Goal: Task Accomplishment & Management: Manage account settings

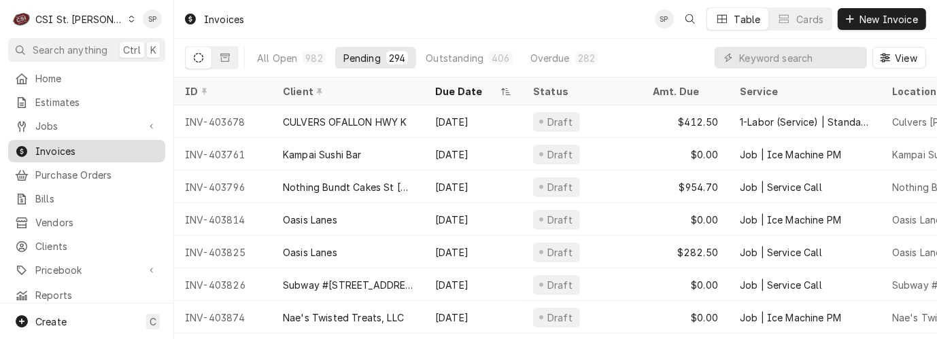
click at [48, 144] on span "Invoices" at bounding box center [96, 151] width 123 height 14
click at [773, 59] on input "Dynamic Content Wrapper" at bounding box center [799, 58] width 121 height 22
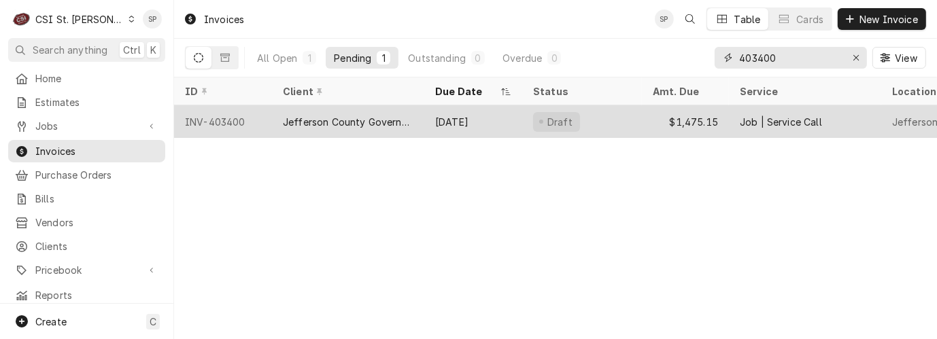
type input "403400"
click at [221, 120] on div "INV-403400" at bounding box center [223, 121] width 98 height 33
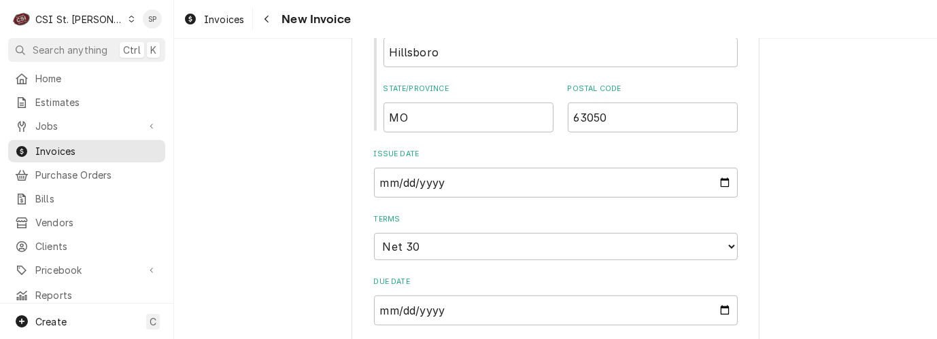
scroll to position [907, 0]
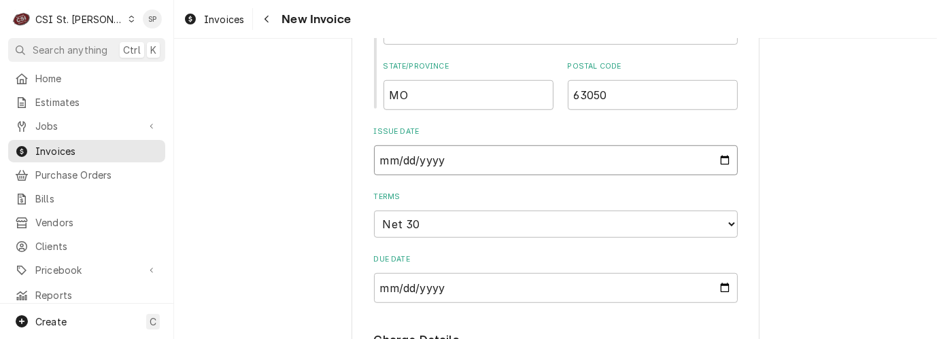
click at [718, 159] on input "2025-08-26" at bounding box center [556, 161] width 364 height 30
type input "2025-08-31"
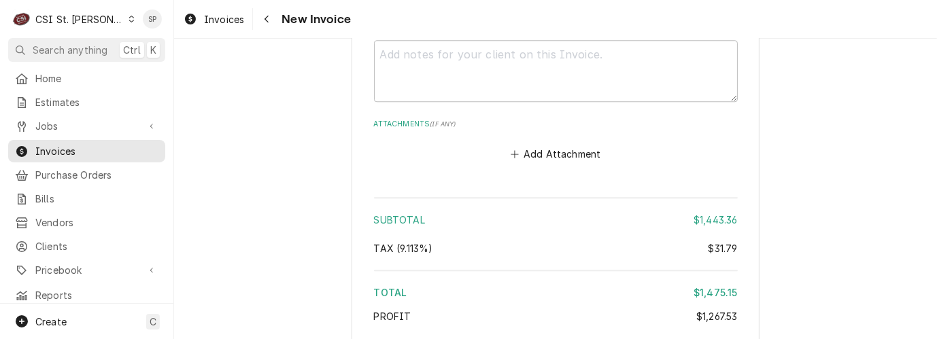
scroll to position [3346, 0]
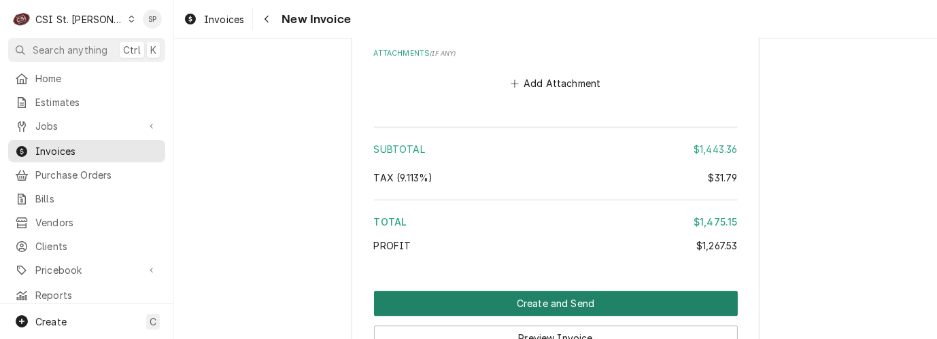
click at [592, 291] on button "Create and Send" at bounding box center [556, 303] width 364 height 25
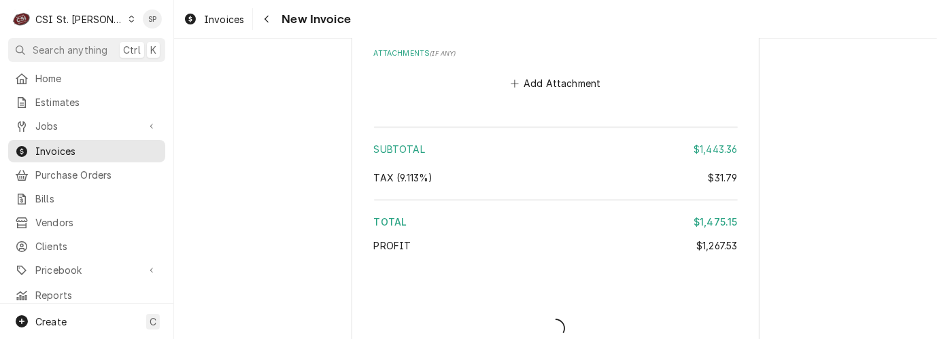
type textarea "x"
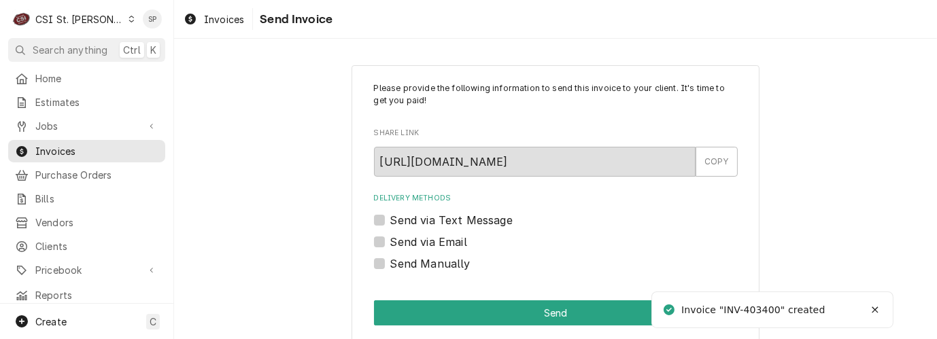
click at [397, 238] on label "Send via Email" at bounding box center [428, 242] width 77 height 16
click at [397, 238] on input "Send via Email" at bounding box center [572, 249] width 364 height 30
checkbox input "true"
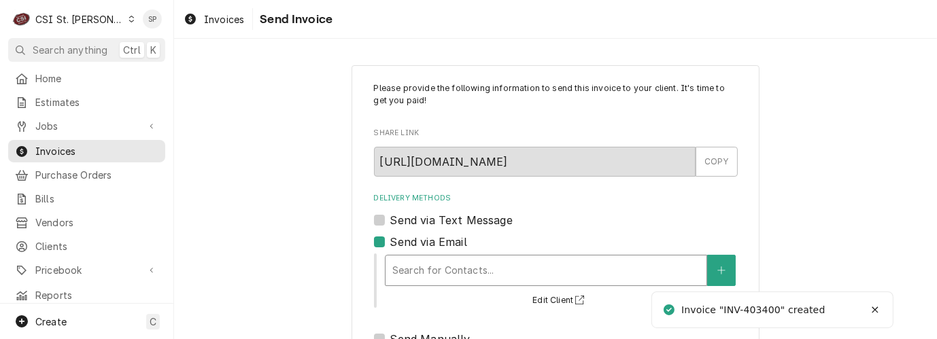
click at [407, 265] on div "Delivery Methods" at bounding box center [546, 271] width 307 height 24
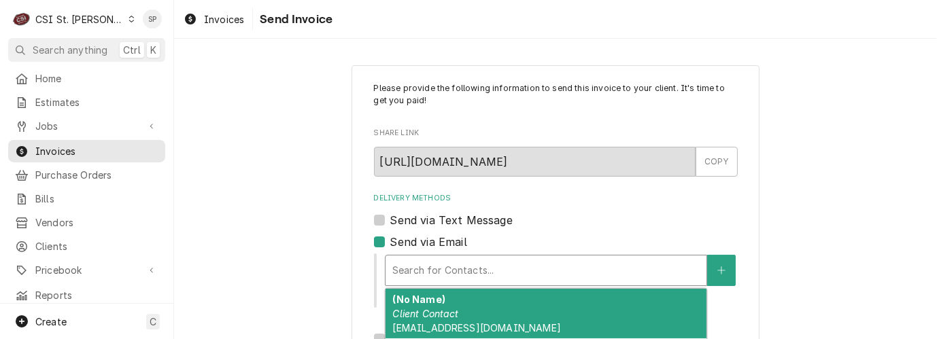
click at [425, 324] on span "mscinchcomd@jefcomo.org" at bounding box center [477, 328] width 168 height 12
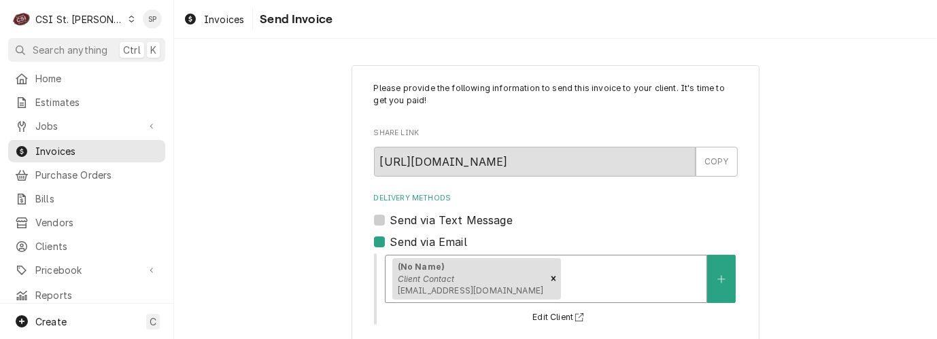
scroll to position [254, 0]
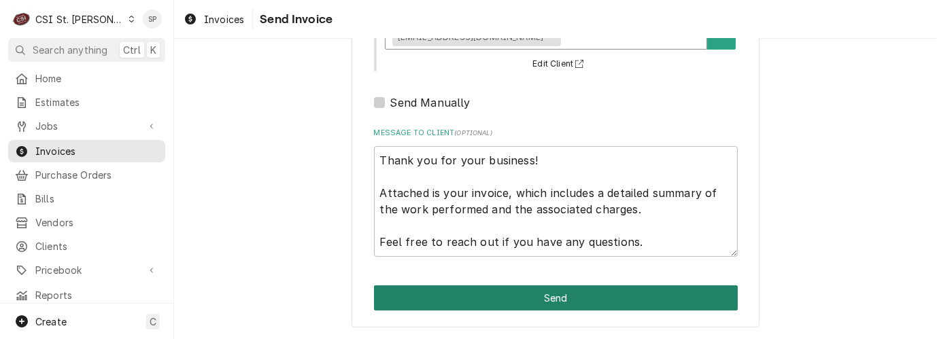
click at [544, 307] on button "Send" at bounding box center [556, 298] width 364 height 25
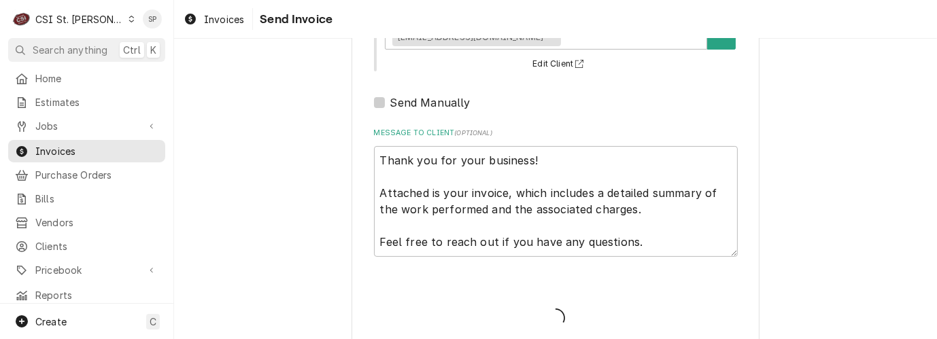
type textarea "x"
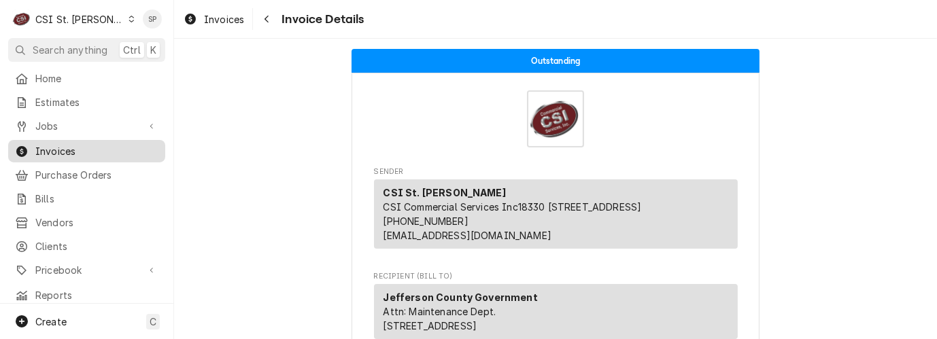
click at [134, 150] on span "Invoices" at bounding box center [96, 151] width 123 height 14
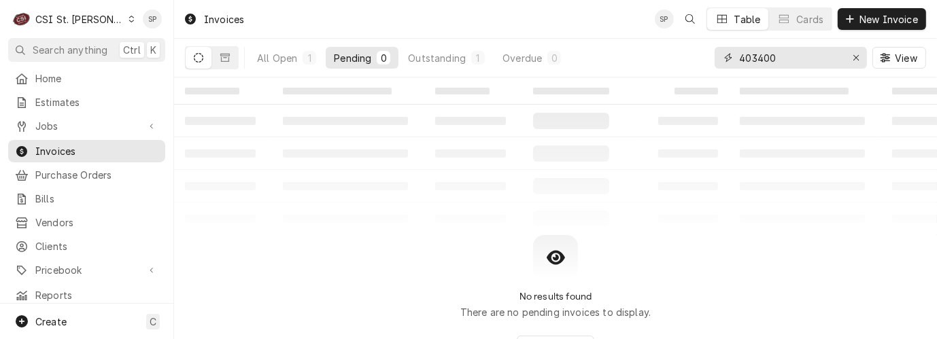
click at [789, 52] on input "403400" at bounding box center [790, 58] width 102 height 22
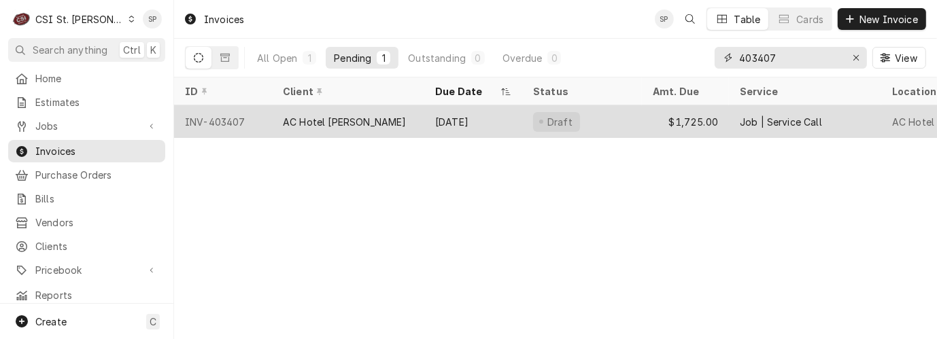
type input "403407"
click at [218, 114] on div "INV-403407" at bounding box center [223, 121] width 98 height 33
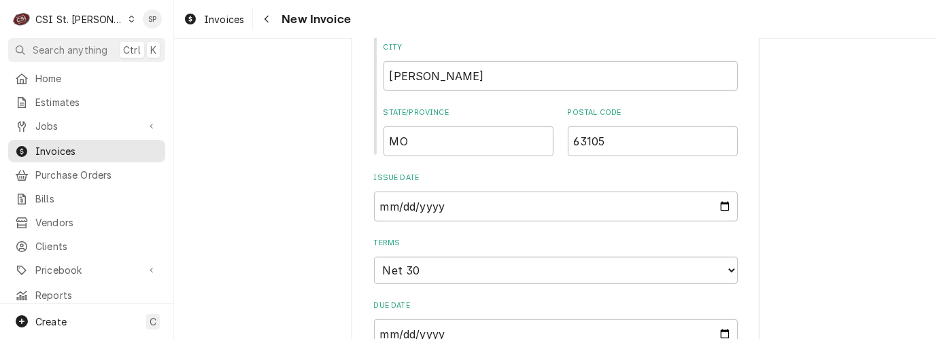
scroll to position [967, 0]
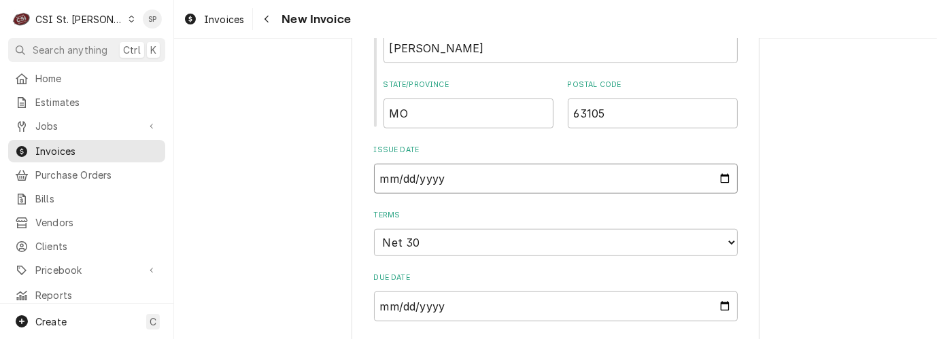
click at [725, 184] on input "[DATE]" at bounding box center [556, 179] width 364 height 30
type textarea "x"
type input "[DATE]"
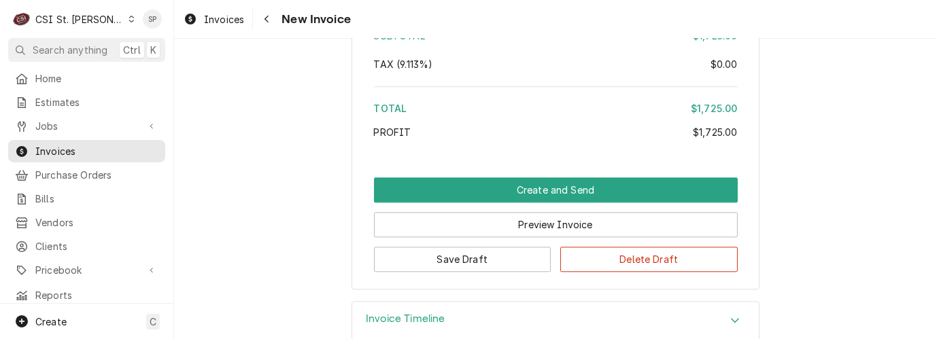
scroll to position [2812, 0]
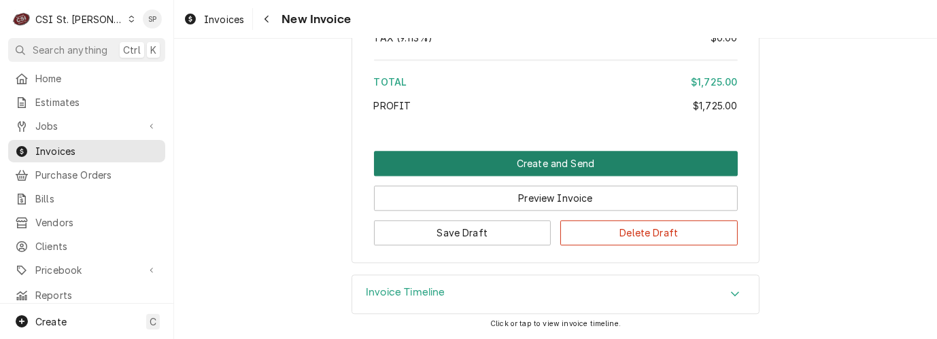
click at [522, 163] on button "Create and Send" at bounding box center [556, 163] width 364 height 25
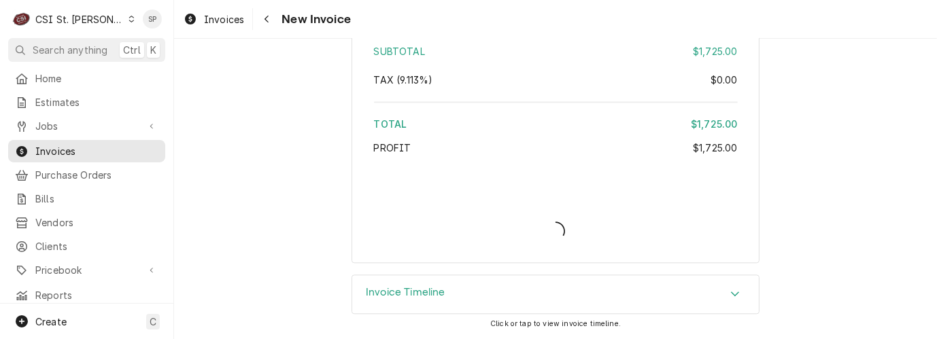
type textarea "x"
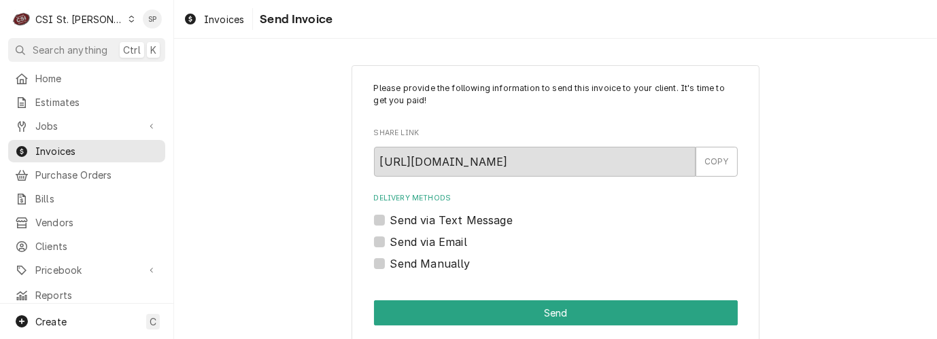
click at [390, 244] on label "Send via Email" at bounding box center [428, 242] width 77 height 16
click at [390, 244] on input "Send via Email" at bounding box center [572, 249] width 364 height 30
checkbox input "true"
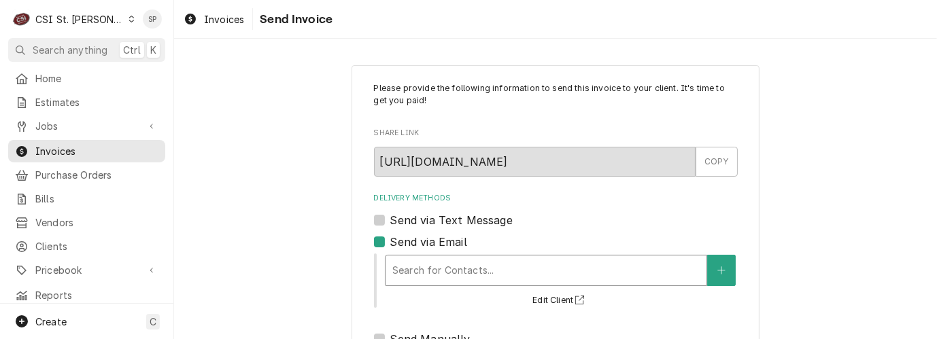
click at [422, 276] on div "Delivery Methods" at bounding box center [546, 271] width 307 height 24
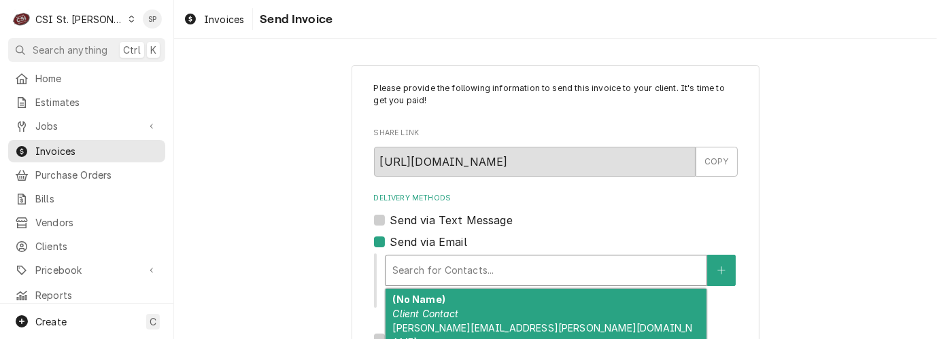
click at [429, 312] on em "Client Contact" at bounding box center [426, 314] width 66 height 12
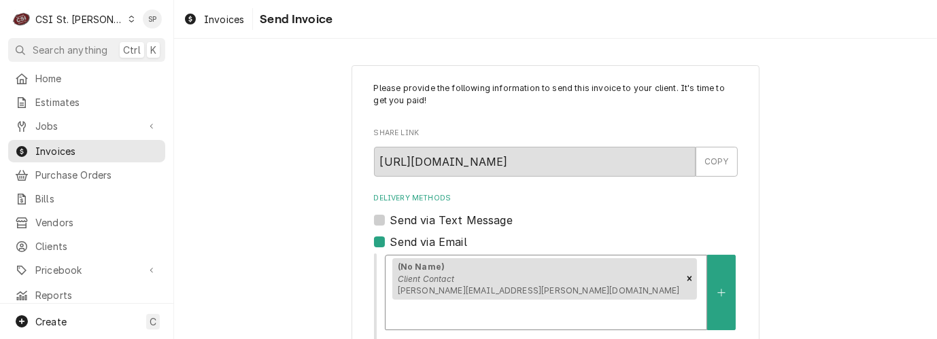
scroll to position [254, 0]
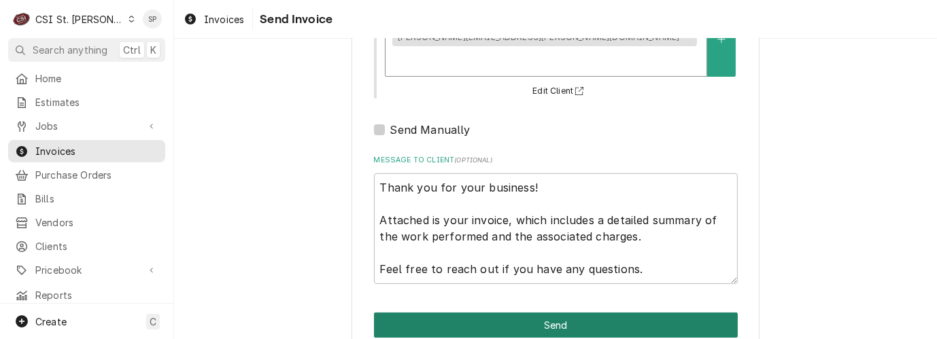
click at [568, 313] on button "Send" at bounding box center [556, 325] width 364 height 25
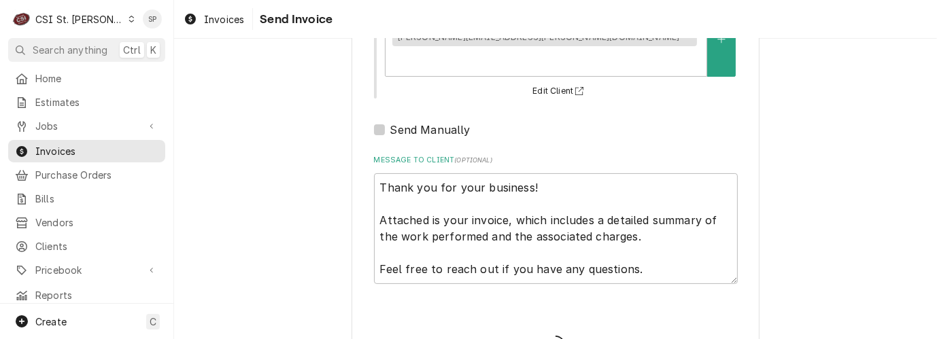
type textarea "x"
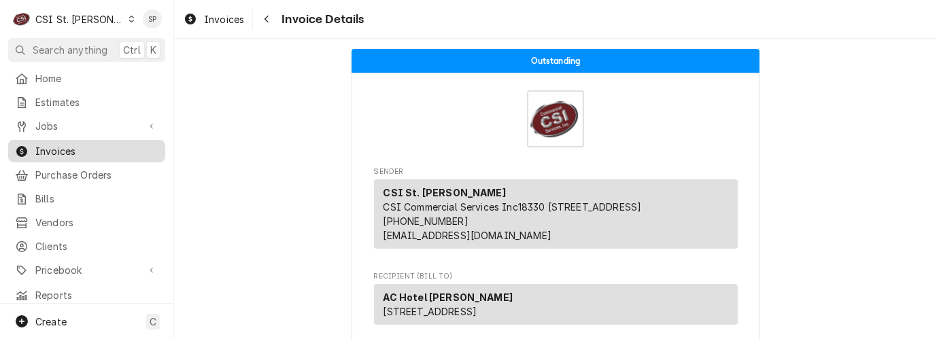
click at [118, 145] on span "Invoices" at bounding box center [96, 151] width 123 height 14
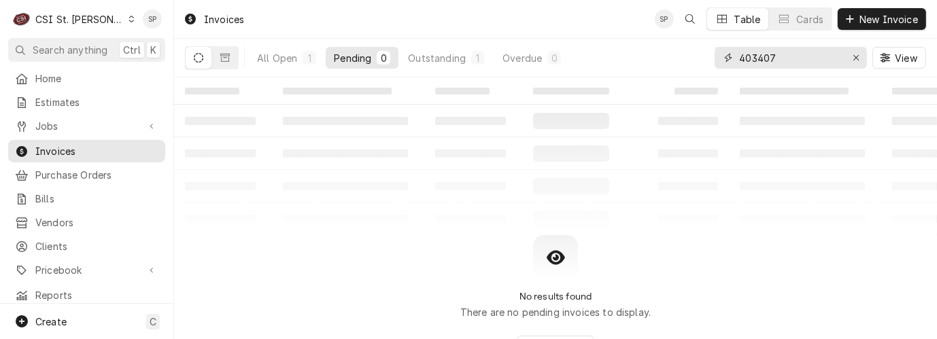
click at [784, 57] on input "403407" at bounding box center [790, 58] width 102 height 22
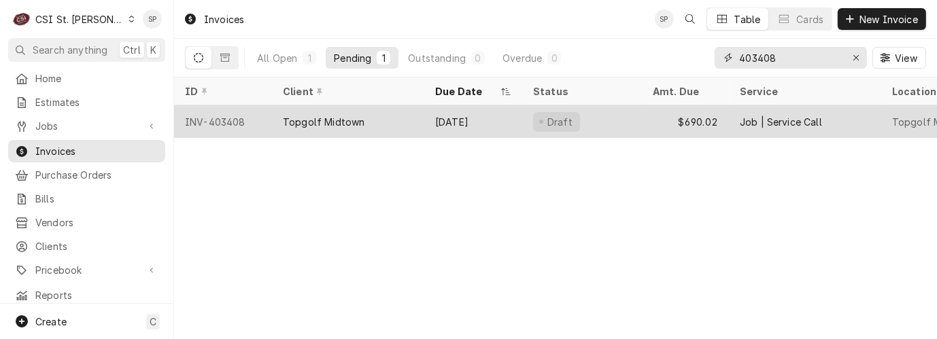
type input "403408"
click at [220, 121] on div "INV-403408" at bounding box center [223, 121] width 98 height 33
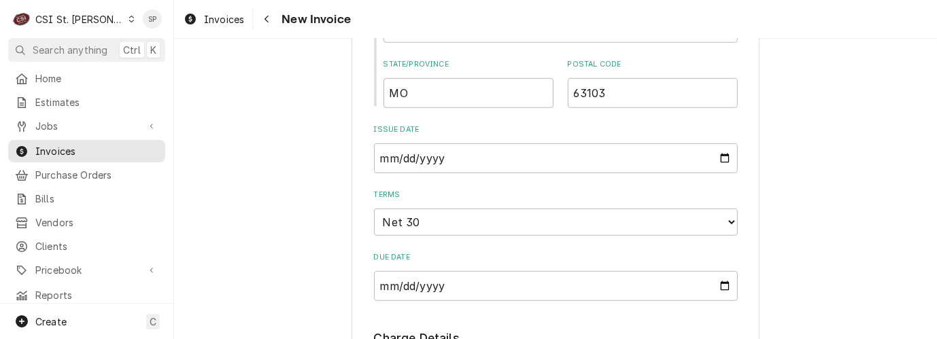
scroll to position [877, 0]
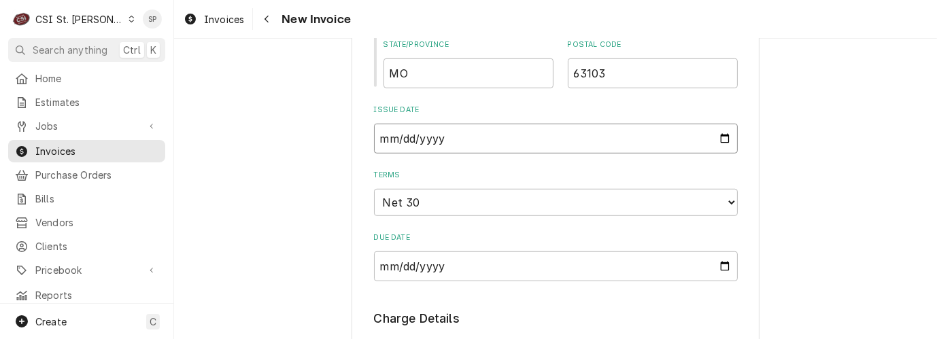
click at [718, 141] on input "2025-08-26" at bounding box center [556, 139] width 364 height 30
type input "2025-08-31"
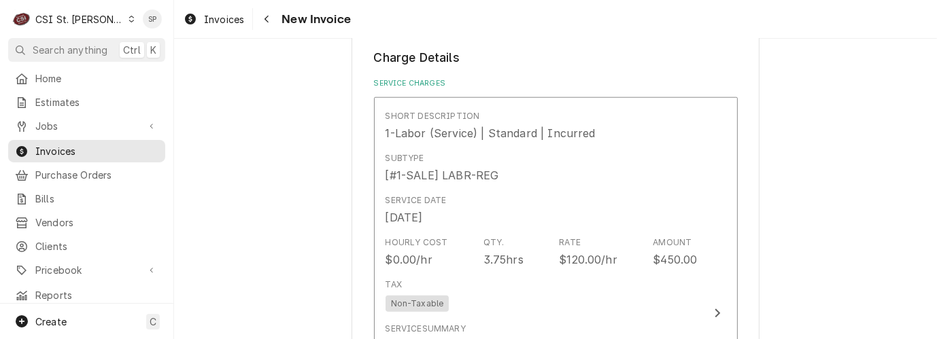
scroll to position [1148, 0]
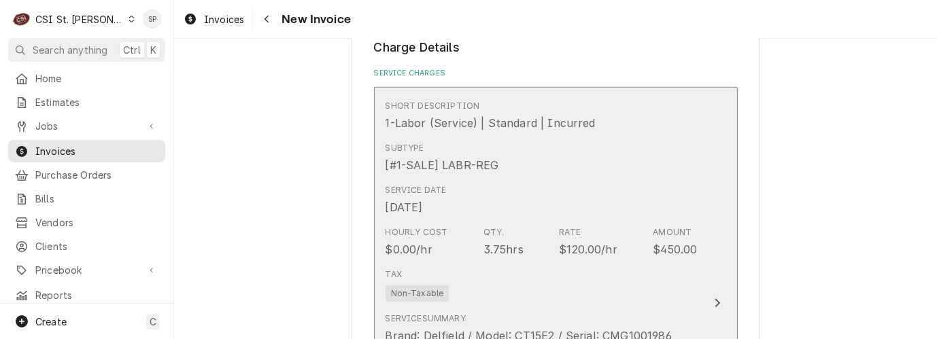
click at [646, 236] on div "Hourly Cost $0.00/hr Qty. 3.75hrs Rate $120.00/hr Amount $450.00" at bounding box center [542, 242] width 312 height 42
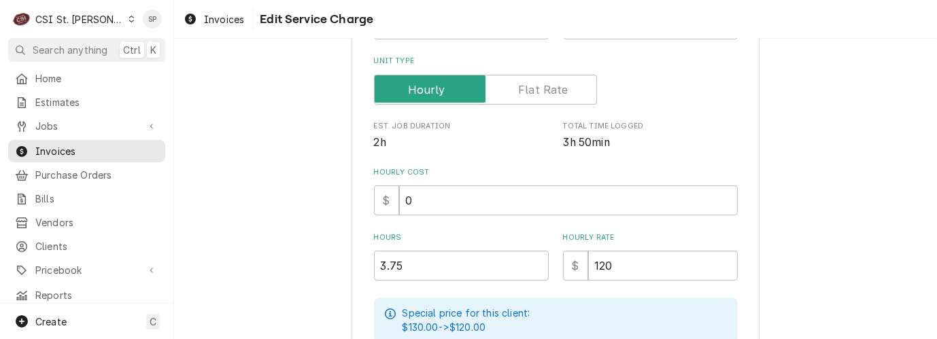
scroll to position [302, 0]
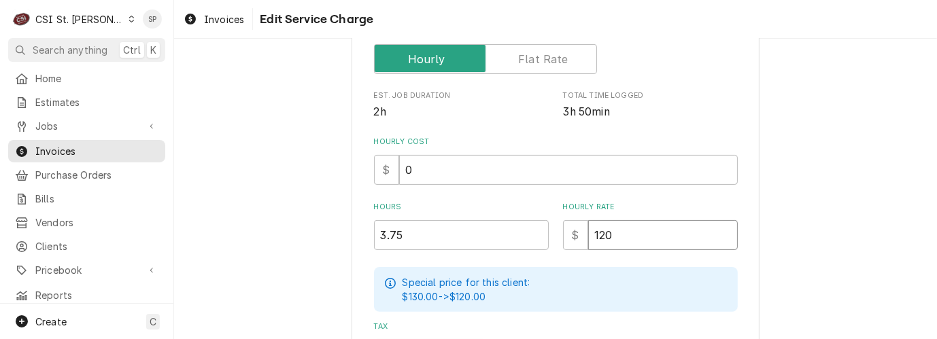
click at [626, 234] on input "120" at bounding box center [663, 235] width 150 height 30
type textarea "x"
type input "12"
type textarea "x"
type input "1"
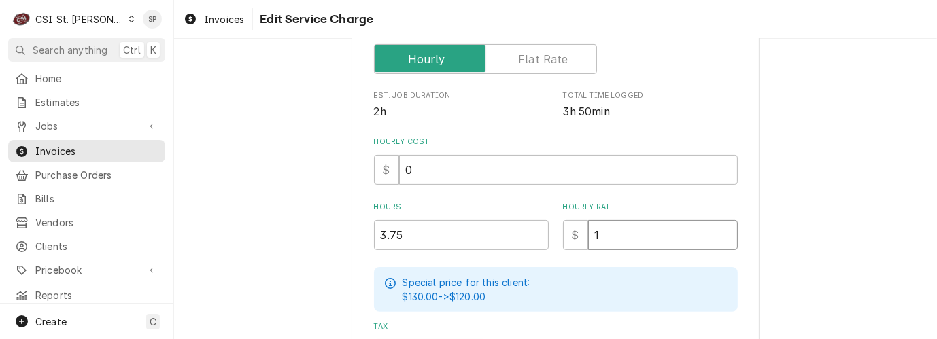
type textarea "x"
type input "13"
type textarea "x"
type input "130"
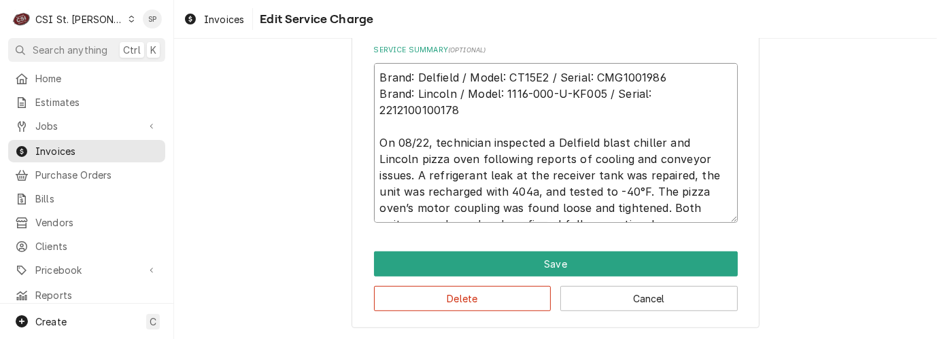
scroll to position [16, 0]
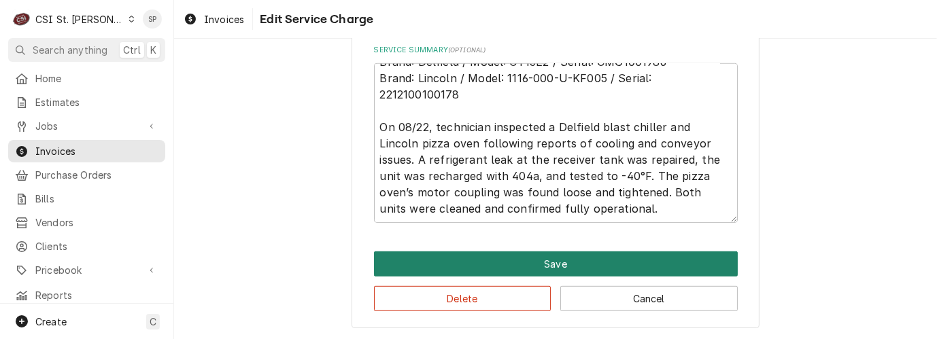
click at [569, 256] on button "Save" at bounding box center [556, 264] width 364 height 25
type textarea "x"
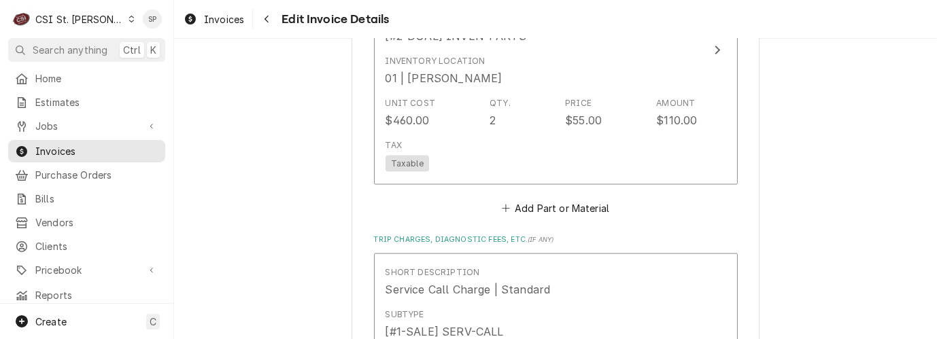
scroll to position [1828, 0]
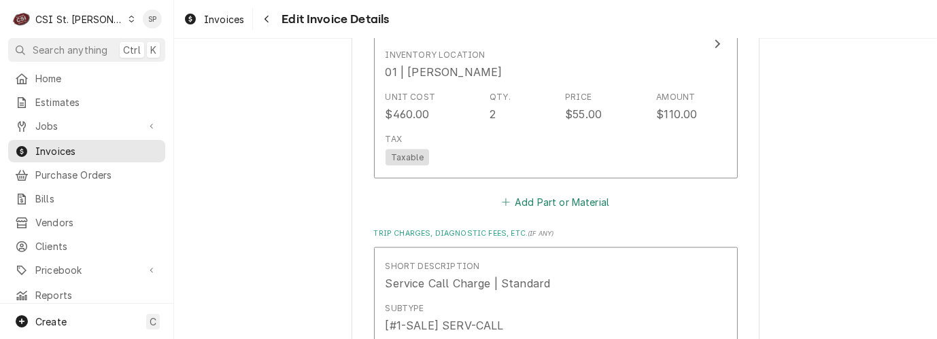
click at [534, 205] on button "Add Part or Material" at bounding box center [555, 202] width 112 height 19
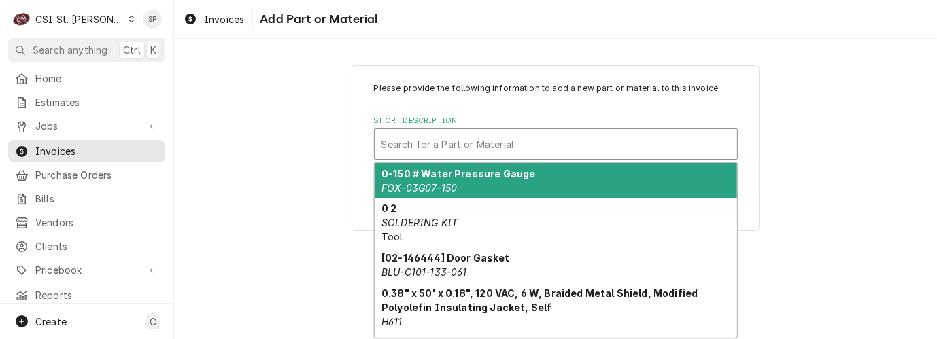
click at [529, 144] on div "Short Description" at bounding box center [556, 144] width 349 height 24
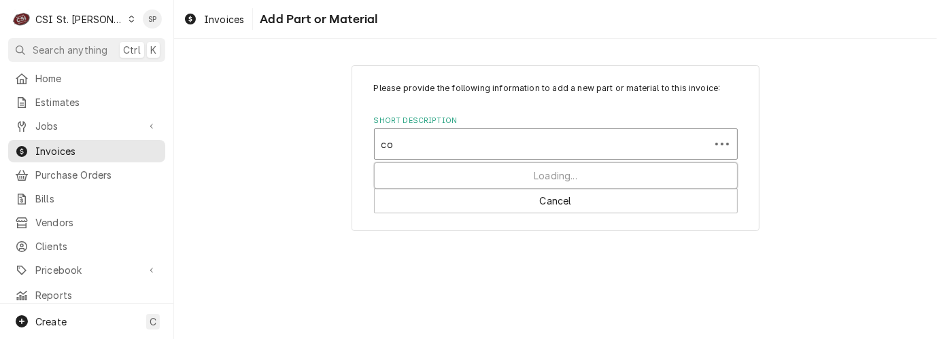
type input "c"
type input "coil cleaner"
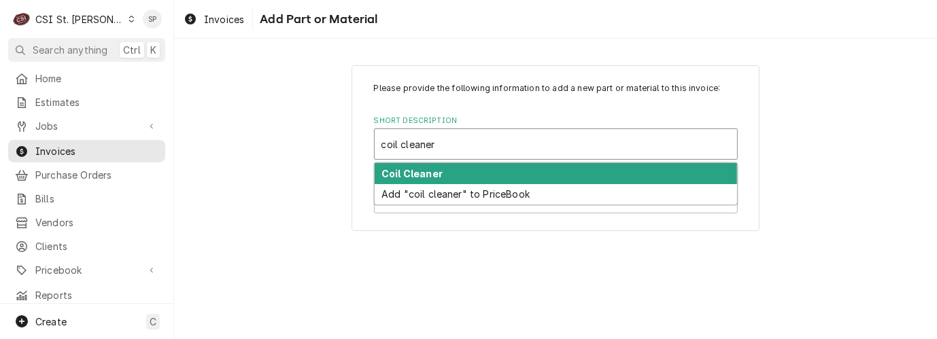
click at [448, 172] on div "Coil Cleaner" at bounding box center [556, 173] width 363 height 21
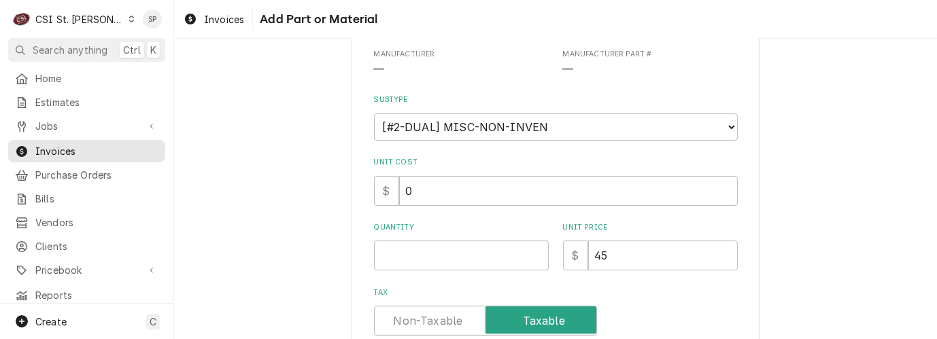
scroll to position [181, 0]
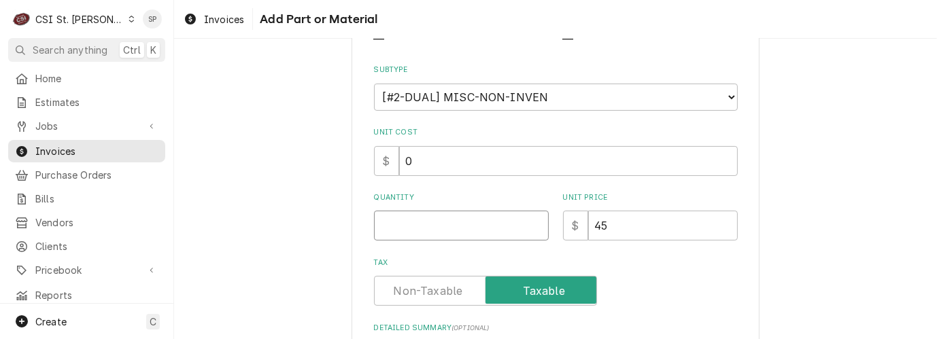
click at [435, 213] on input "Quantity" at bounding box center [461, 226] width 175 height 30
type textarea "x"
type input "1"
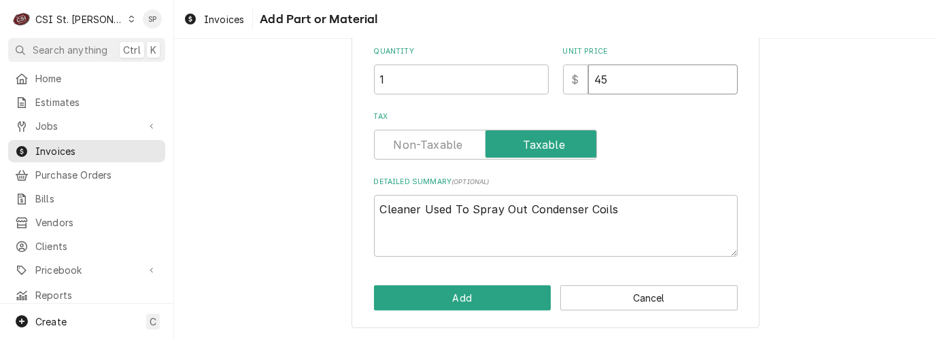
scroll to position [327, 0]
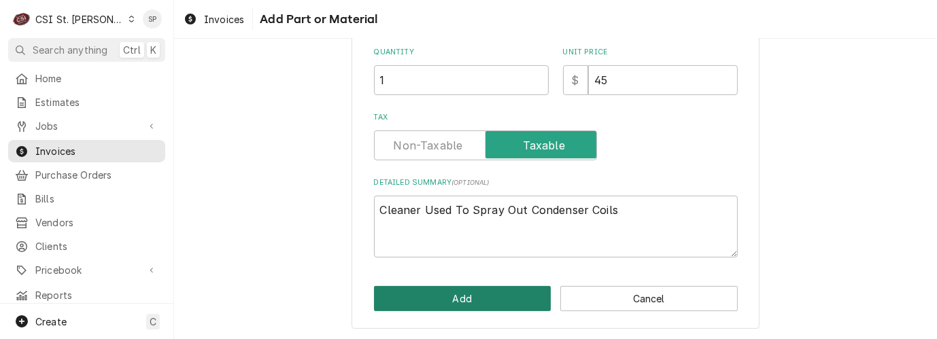
click at [436, 300] on button "Add" at bounding box center [463, 298] width 178 height 25
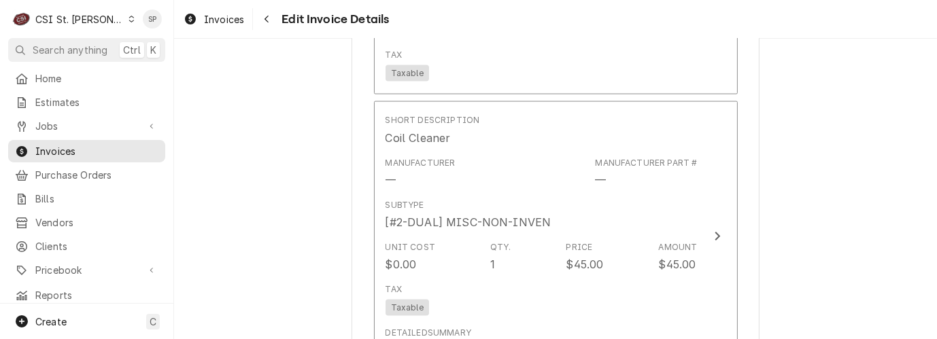
scroll to position [2176, 0]
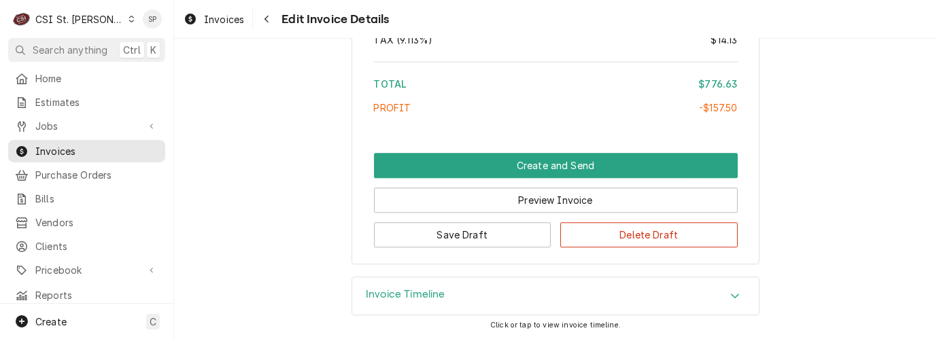
scroll to position [2961, 0]
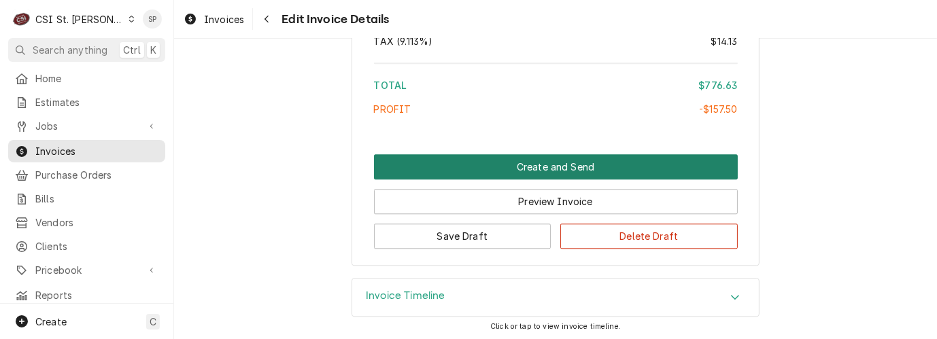
click at [533, 165] on button "Create and Send" at bounding box center [556, 166] width 364 height 25
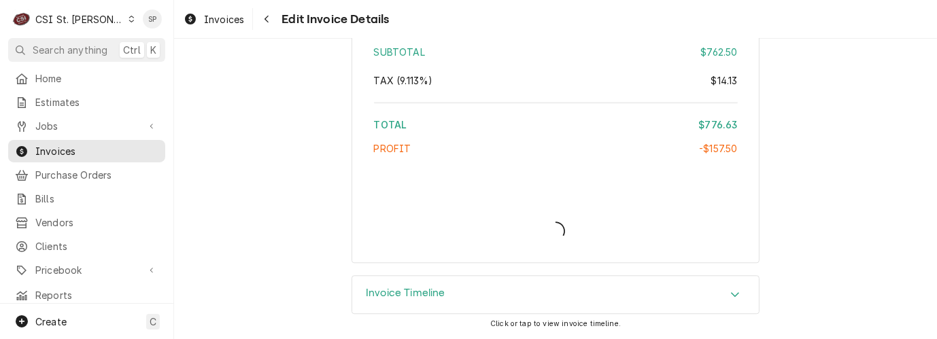
scroll to position [2925, 0]
type textarea "x"
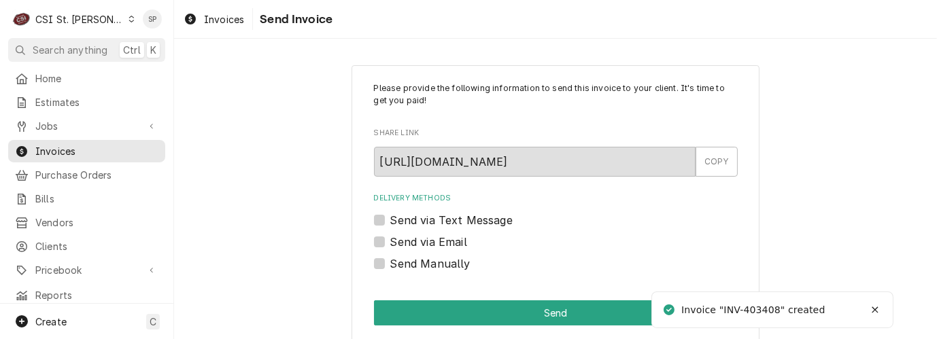
click at [409, 241] on label "Send via Email" at bounding box center [428, 242] width 77 height 16
click at [409, 241] on input "Send via Email" at bounding box center [572, 249] width 364 height 30
checkbox input "true"
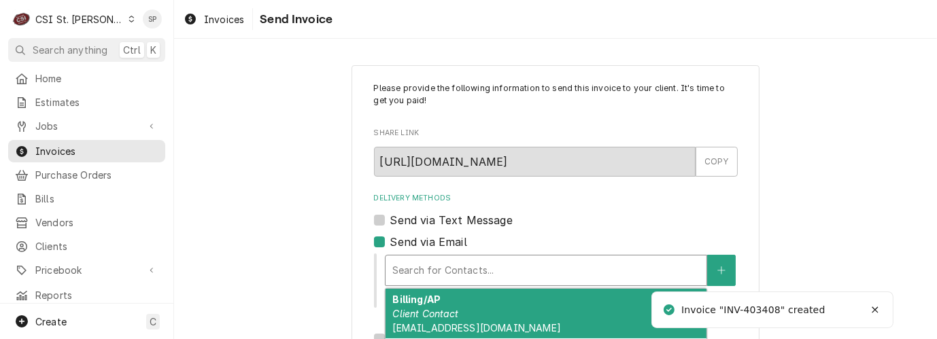
click at [416, 268] on div "Delivery Methods" at bounding box center [546, 271] width 307 height 24
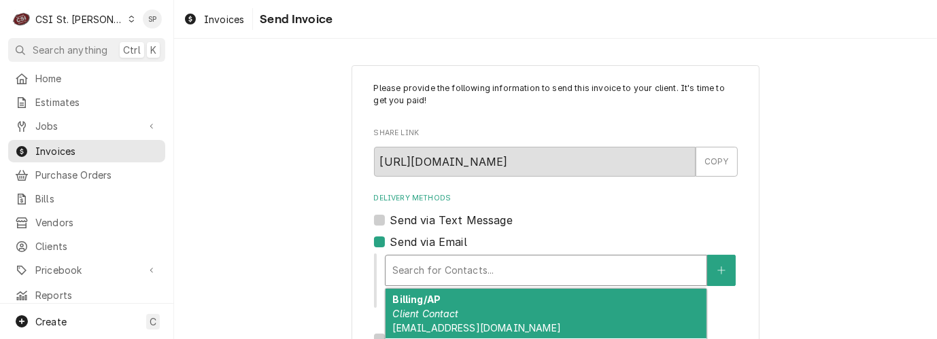
click at [426, 314] on em "Client Contact" at bounding box center [426, 314] width 66 height 12
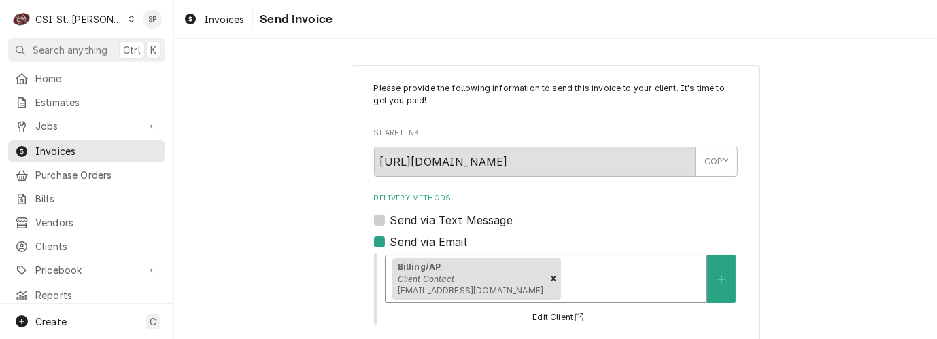
scroll to position [254, 0]
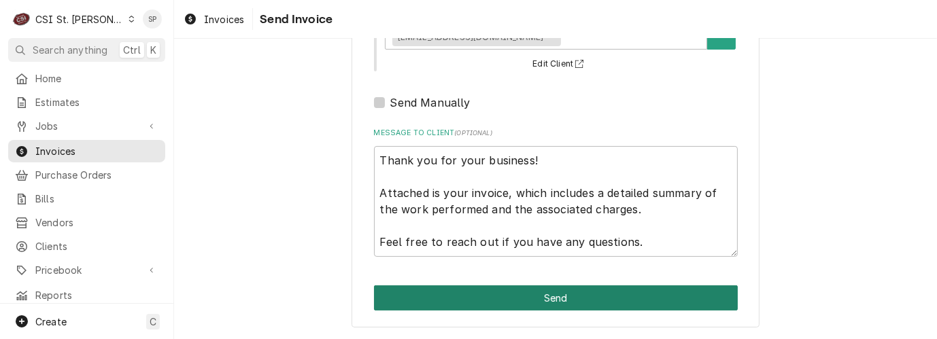
click at [529, 292] on button "Send" at bounding box center [556, 298] width 364 height 25
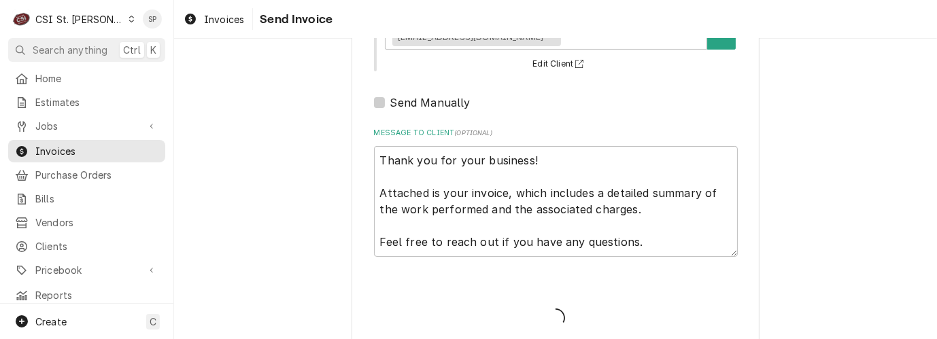
type textarea "x"
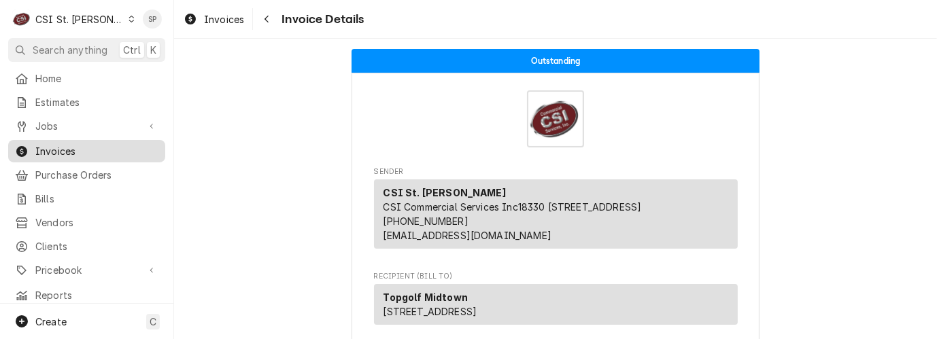
click at [129, 148] on span "Invoices" at bounding box center [96, 151] width 123 height 14
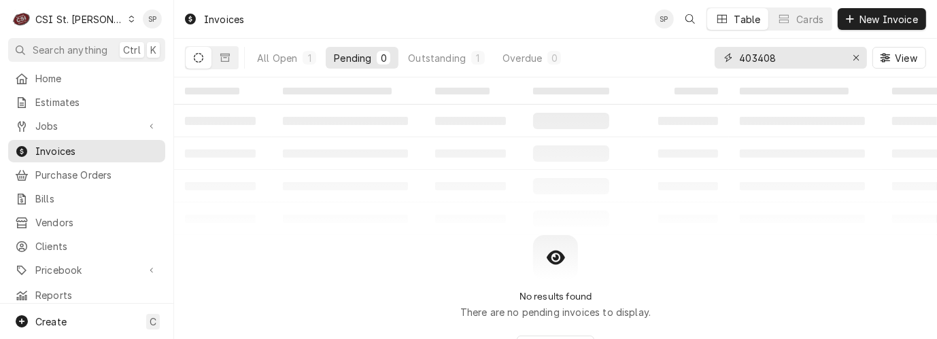
click at [786, 58] on input "403408" at bounding box center [790, 58] width 102 height 22
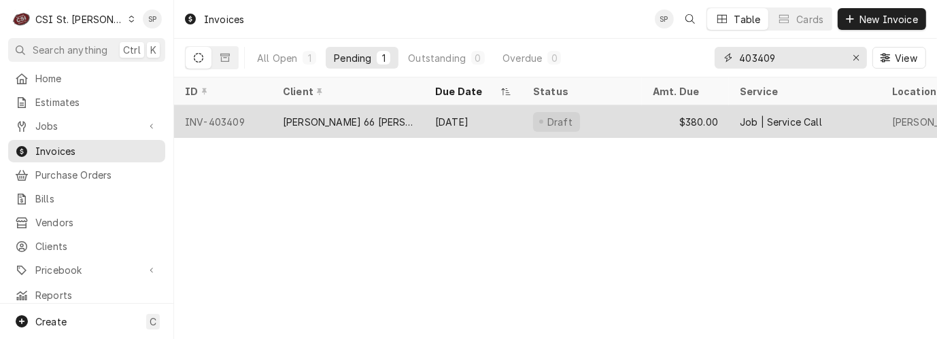
type input "403409"
click at [242, 113] on div "INV-403409" at bounding box center [223, 121] width 98 height 33
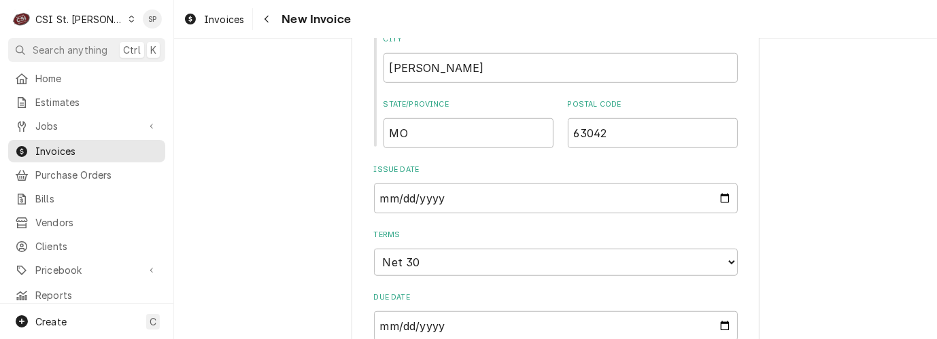
scroll to position [877, 0]
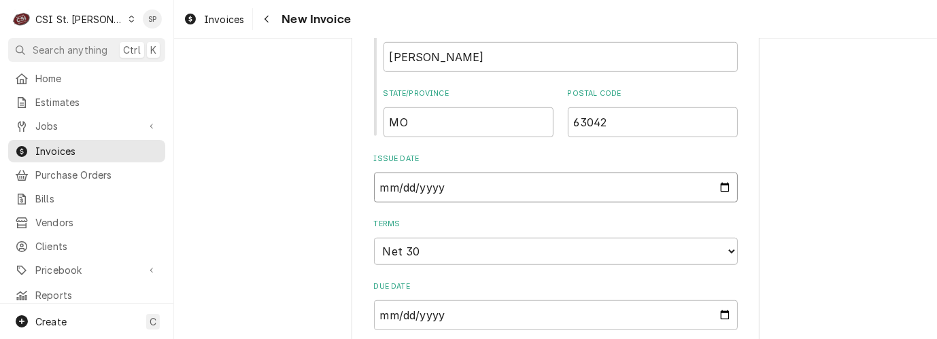
click at [718, 176] on input "2025-08-26" at bounding box center [556, 188] width 364 height 30
type textarea "x"
type input "2025-08-31"
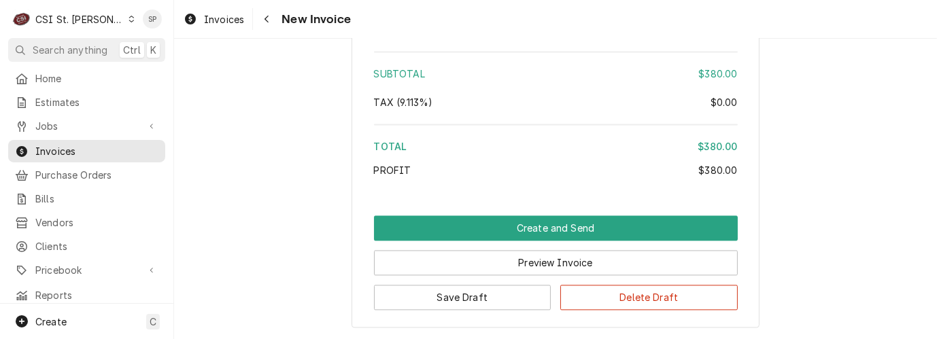
scroll to position [2431, 0]
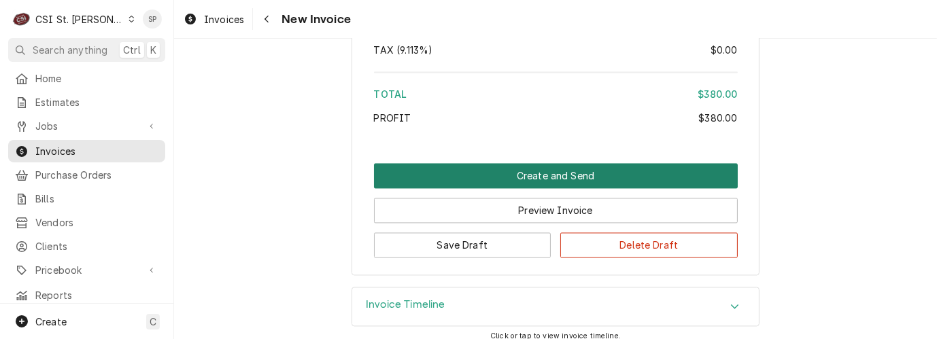
click at [535, 164] on button "Create and Send" at bounding box center [556, 175] width 364 height 25
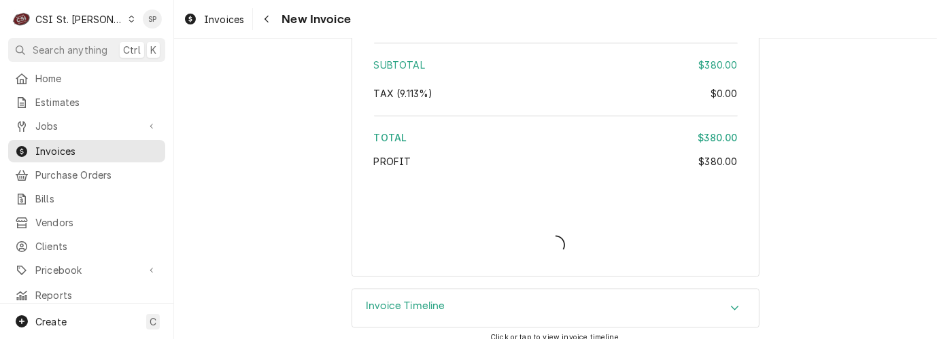
type textarea "x"
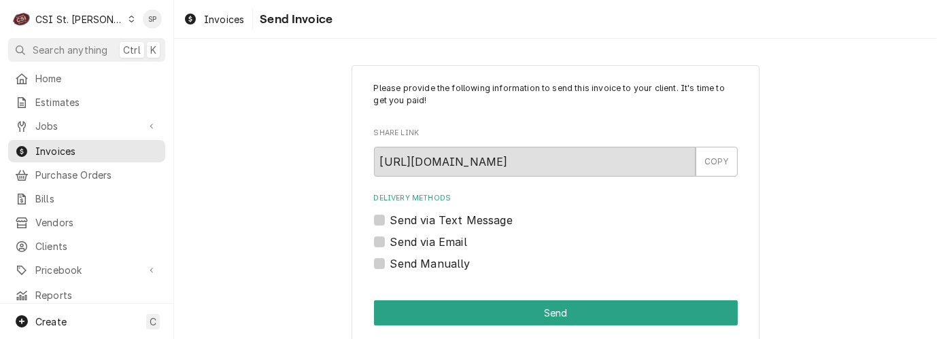
click at [429, 241] on label "Send via Email" at bounding box center [428, 242] width 77 height 16
click at [429, 241] on input "Send via Email" at bounding box center [572, 249] width 364 height 30
checkbox input "true"
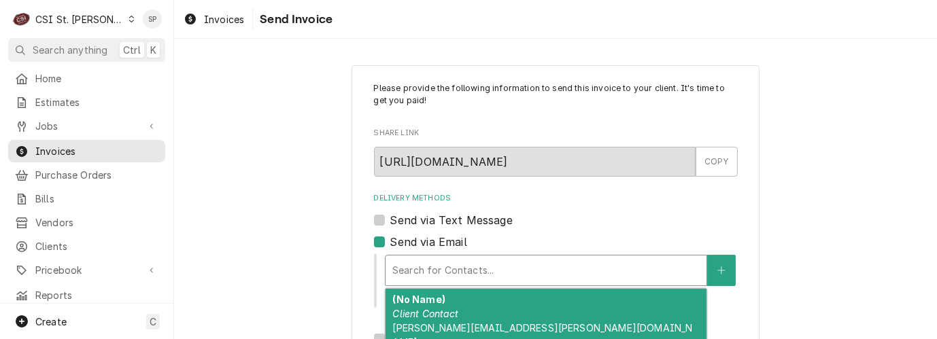
click at [424, 261] on div "Delivery Methods" at bounding box center [546, 271] width 307 height 24
click at [429, 303] on strong "(No Name)" at bounding box center [419, 300] width 52 height 12
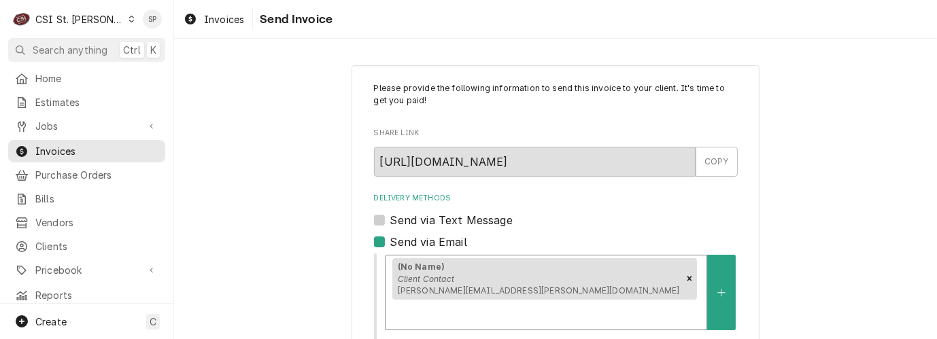
scroll to position [254, 0]
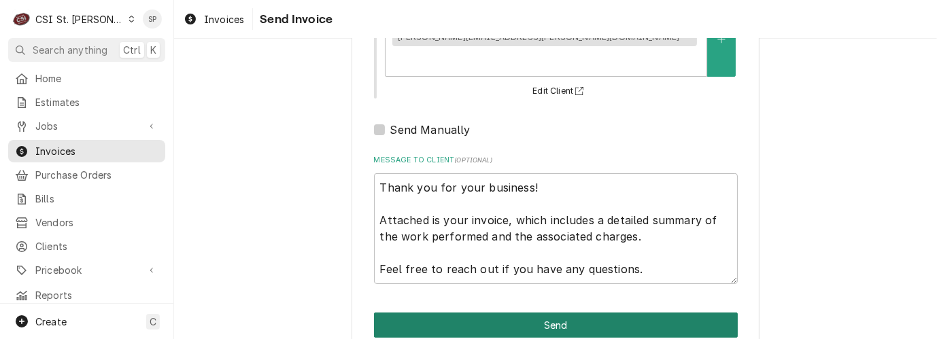
click at [604, 313] on button "Send" at bounding box center [556, 325] width 364 height 25
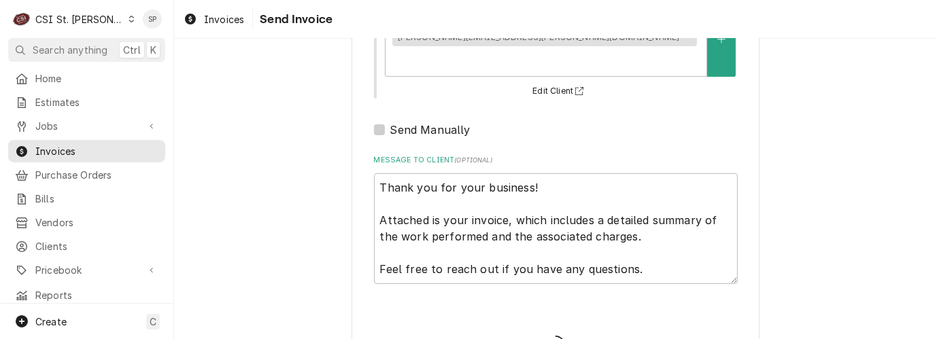
type textarea "x"
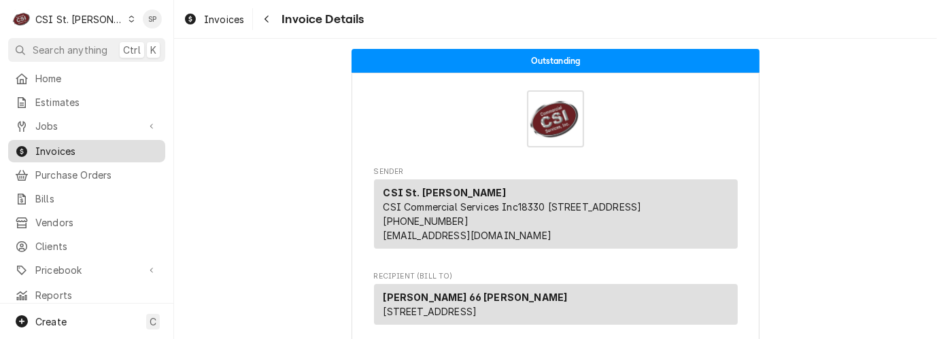
click at [124, 144] on span "Invoices" at bounding box center [96, 151] width 123 height 14
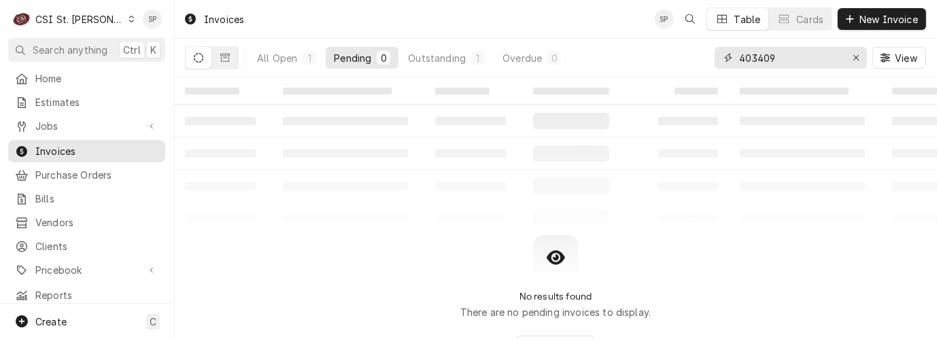
click at [776, 59] on input "403409" at bounding box center [790, 58] width 102 height 22
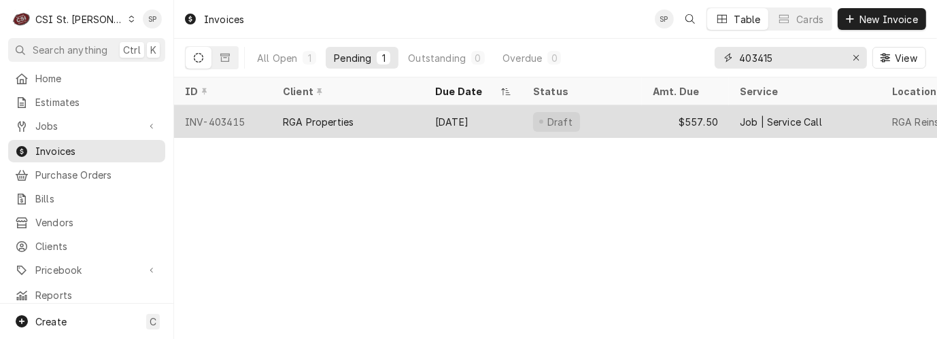
type input "403415"
click at [239, 120] on div "INV-403415" at bounding box center [223, 121] width 98 height 33
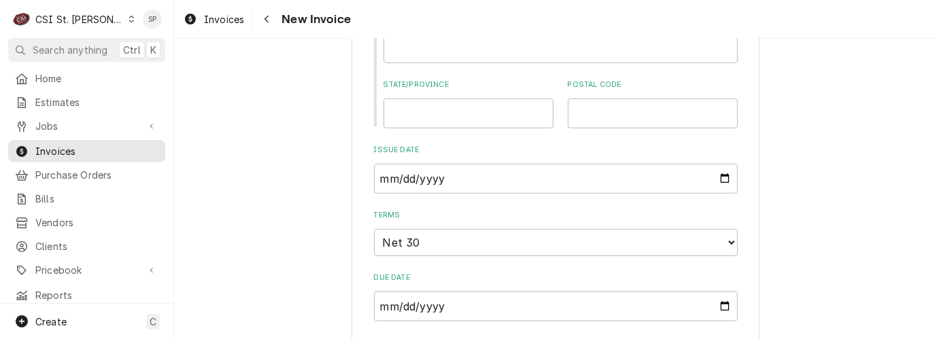
scroll to position [1058, 0]
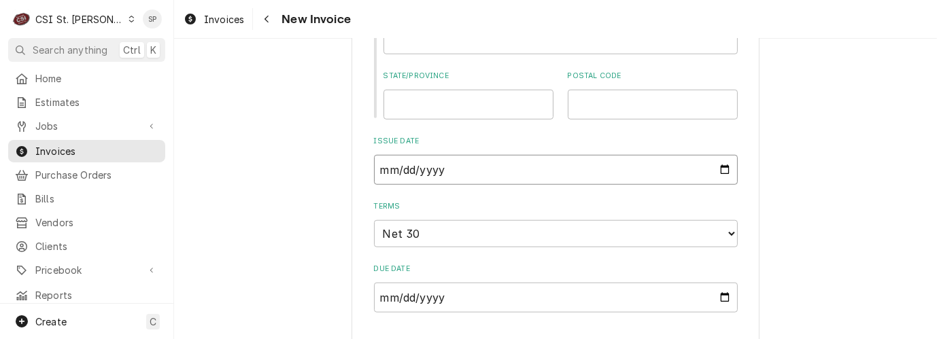
click at [720, 155] on input "[DATE]" at bounding box center [556, 170] width 364 height 30
type input "[DATE]"
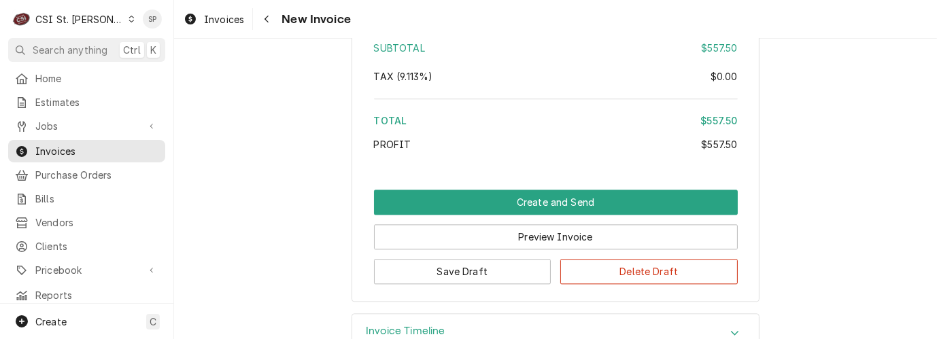
scroll to position [2627, 0]
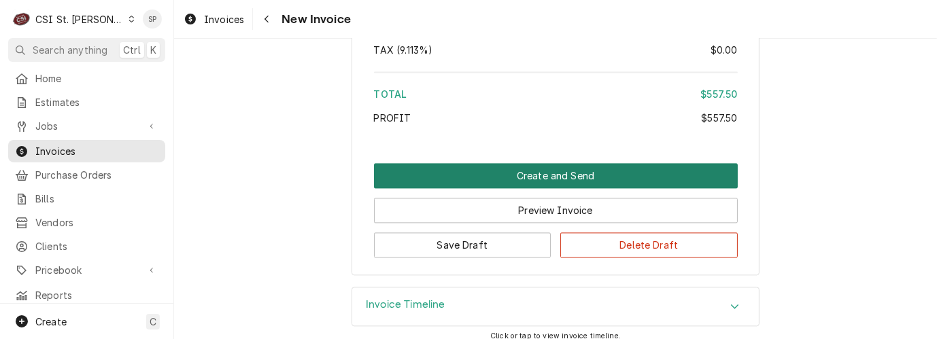
click at [533, 164] on button "Create and Send" at bounding box center [556, 175] width 364 height 25
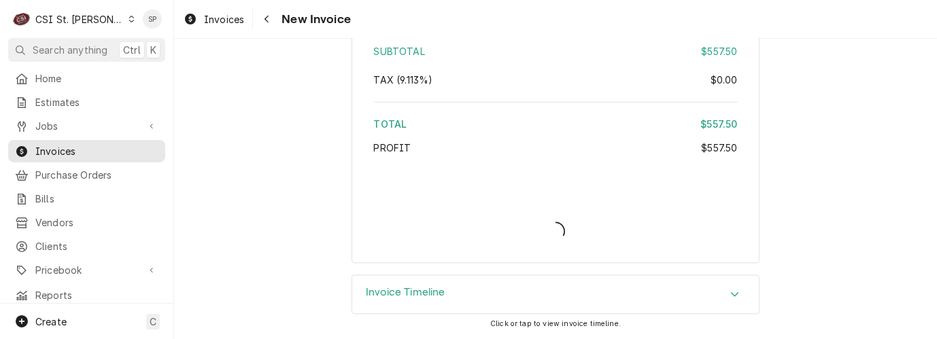
scroll to position [2583, 0]
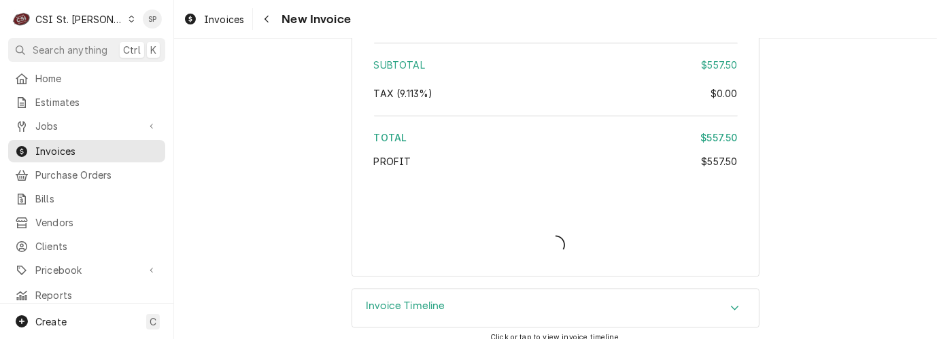
type textarea "x"
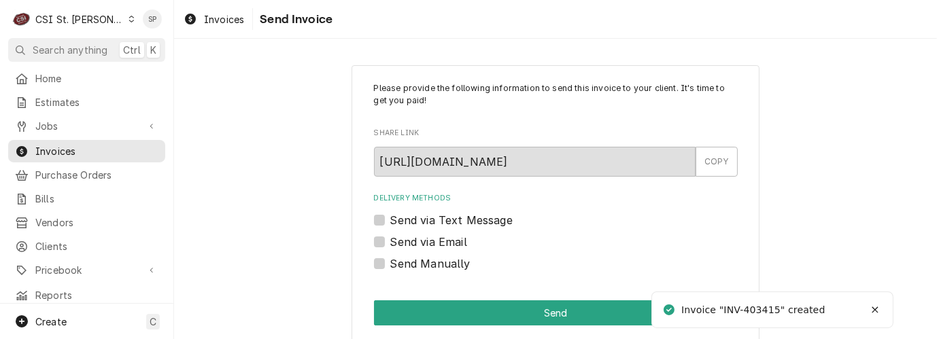
click at [390, 246] on label "Send via Email" at bounding box center [428, 242] width 77 height 16
click at [390, 246] on input "Send via Email" at bounding box center [572, 249] width 364 height 30
checkbox input "true"
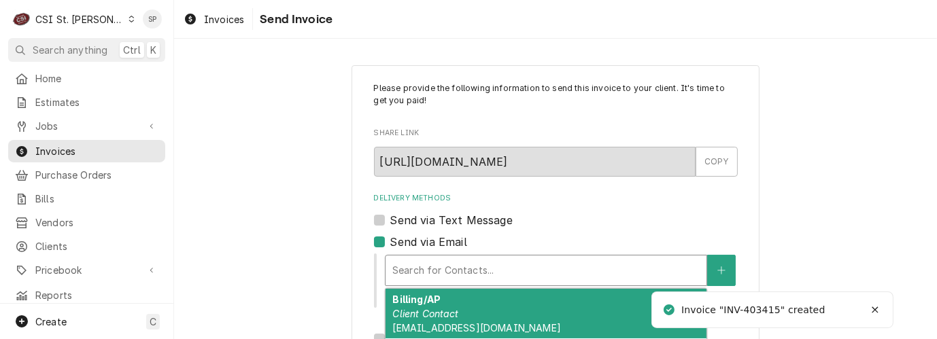
click at [434, 269] on div "Delivery Methods" at bounding box center [546, 271] width 307 height 24
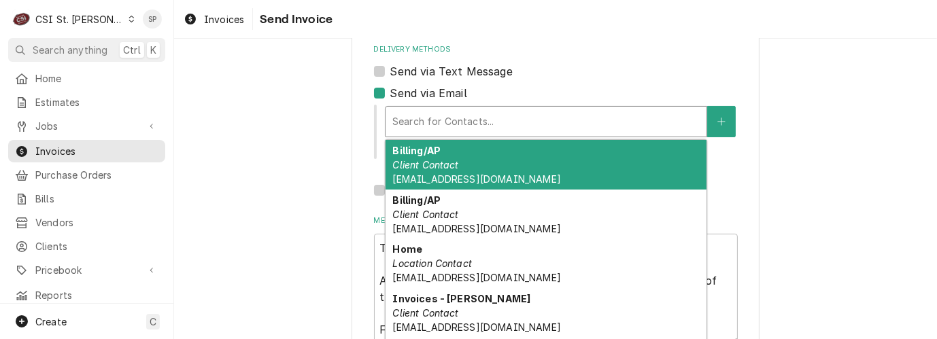
scroll to position [151, 0]
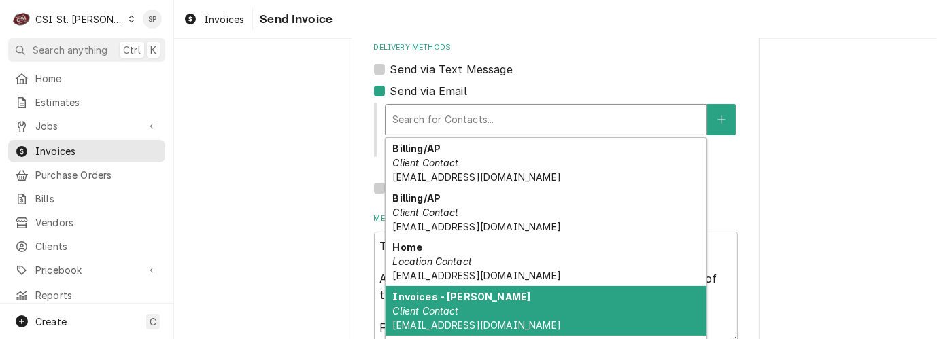
click at [417, 308] on em "Client Contact" at bounding box center [426, 311] width 66 height 12
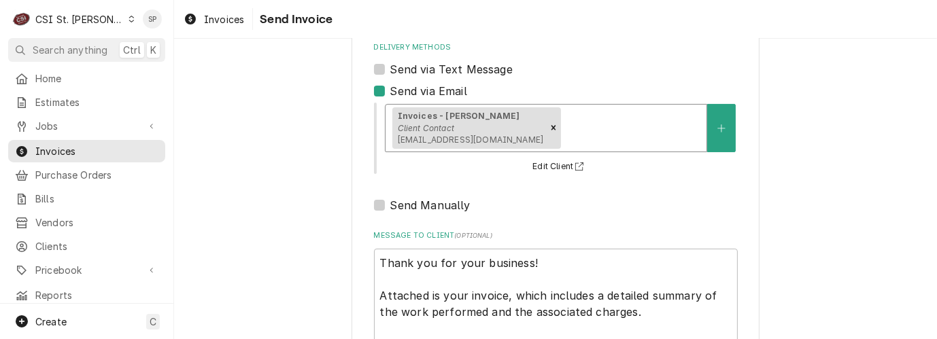
scroll to position [254, 0]
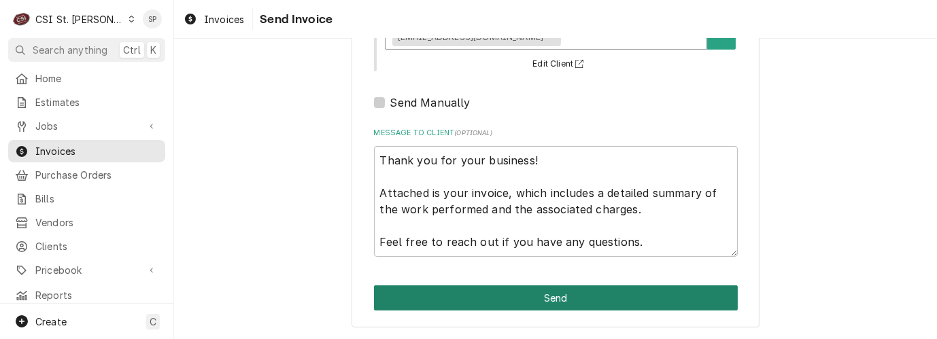
click at [540, 306] on button "Send" at bounding box center [556, 298] width 364 height 25
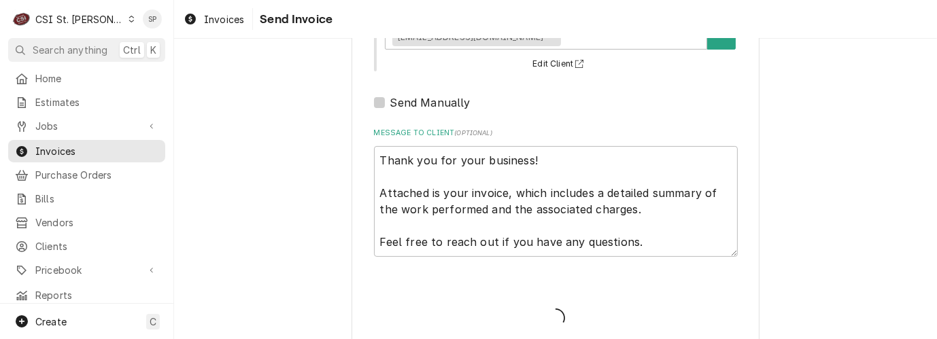
type textarea "x"
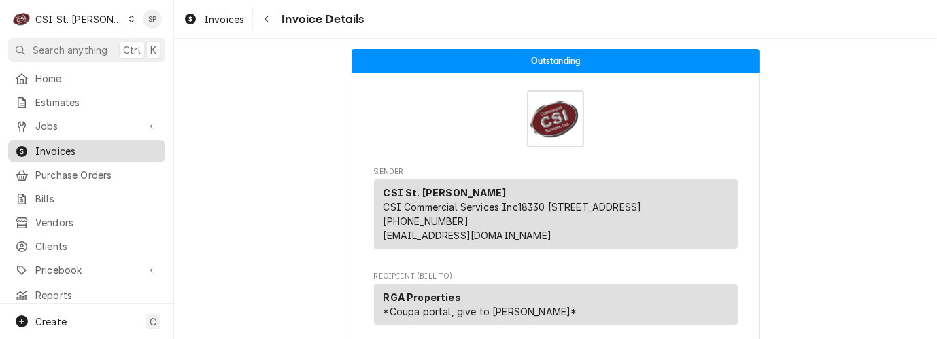
click at [111, 140] on link "Invoices" at bounding box center [86, 151] width 157 height 22
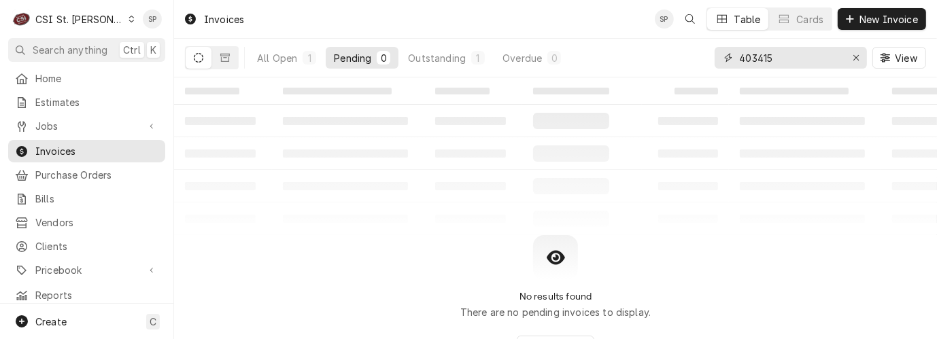
click at [781, 52] on input "403415" at bounding box center [790, 58] width 102 height 22
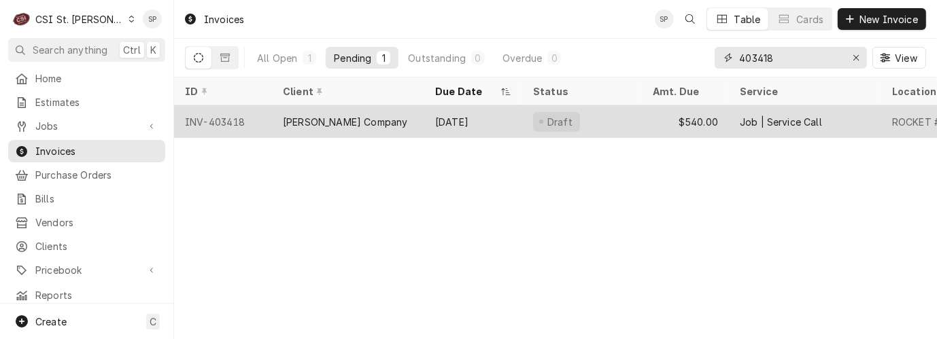
type input "403418"
click at [218, 118] on div "INV-403418" at bounding box center [223, 121] width 98 height 33
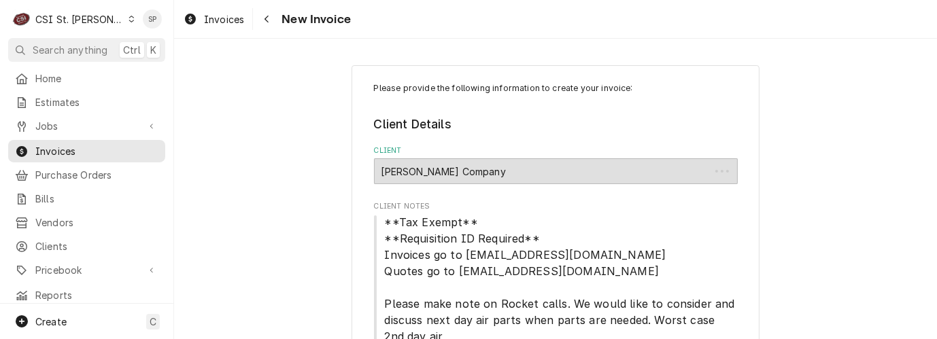
type textarea "x"
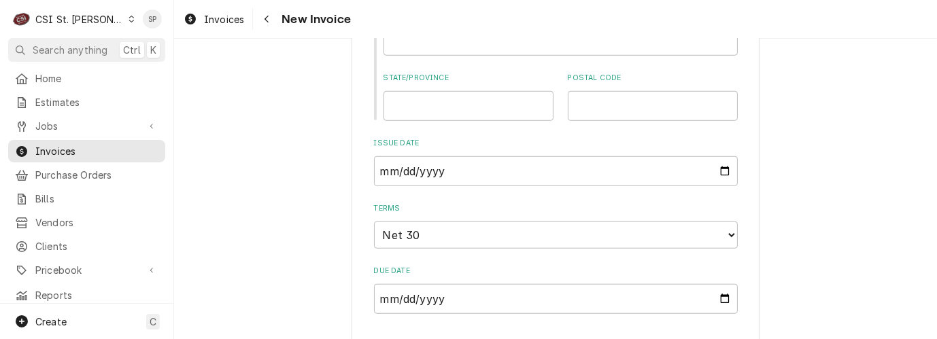
scroll to position [997, 0]
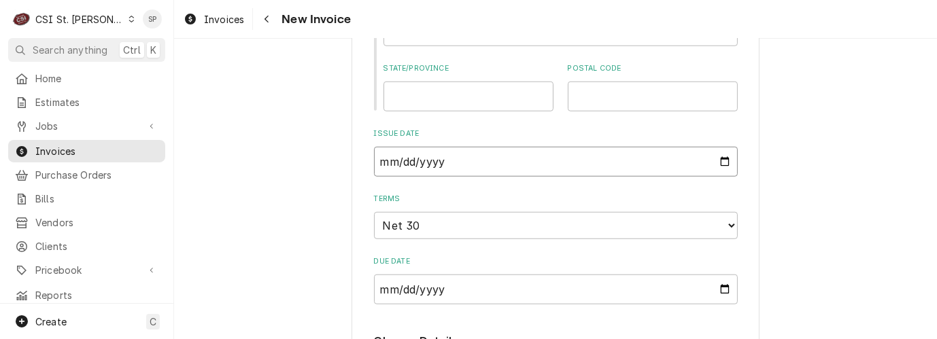
click at [719, 163] on input "2025-08-26" at bounding box center [556, 162] width 364 height 30
type input "2025-08-31"
type textarea "x"
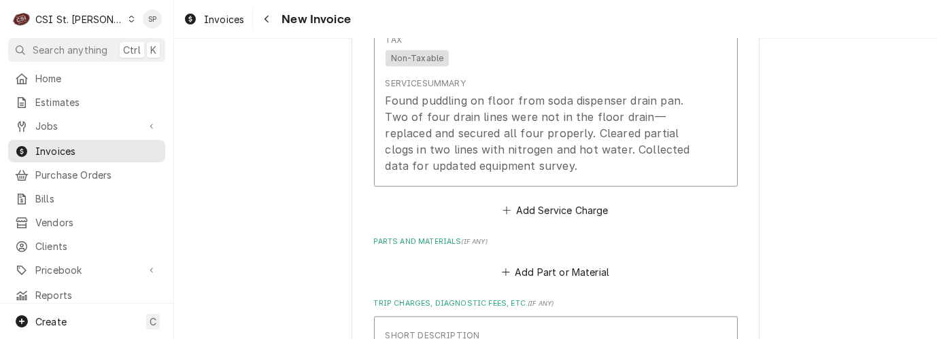
scroll to position [1522, 0]
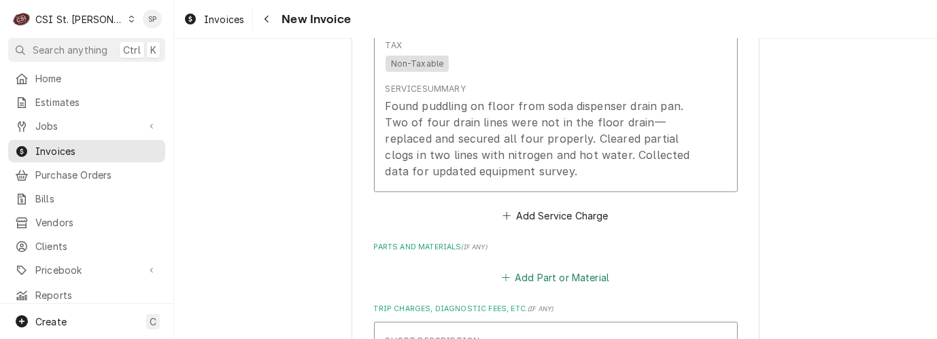
click at [548, 280] on button "Add Part or Material" at bounding box center [555, 277] width 112 height 19
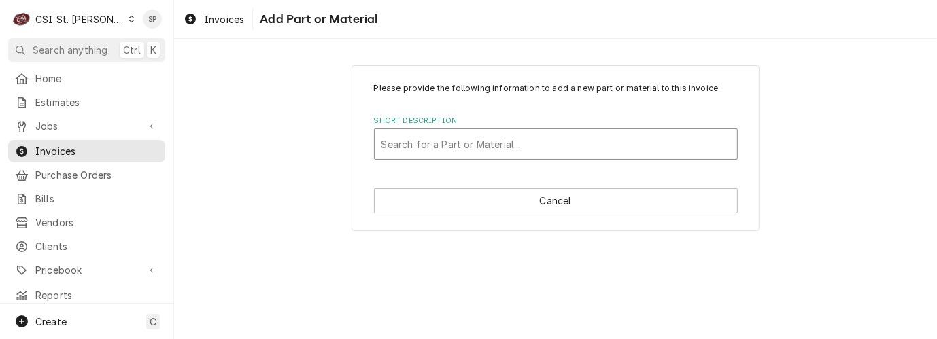
click at [545, 146] on div "Short Description" at bounding box center [556, 144] width 349 height 24
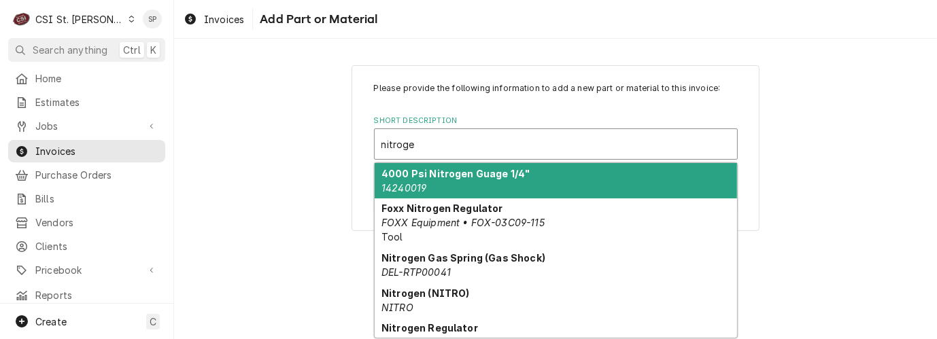
type input "nitrogen"
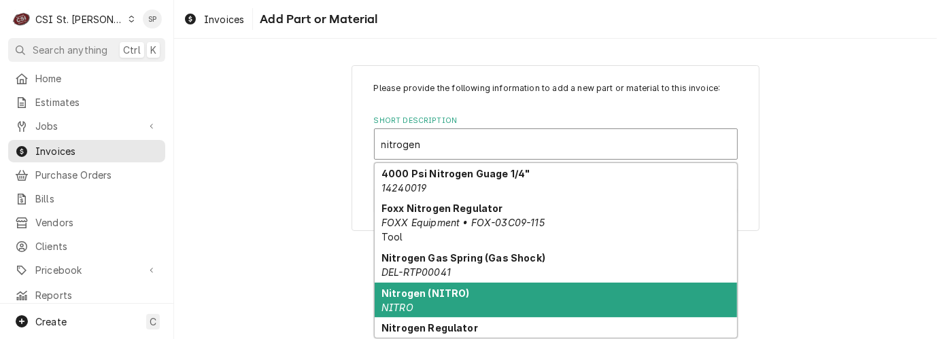
click at [422, 296] on strong "Nitrogen (NITRO)" at bounding box center [426, 294] width 88 height 12
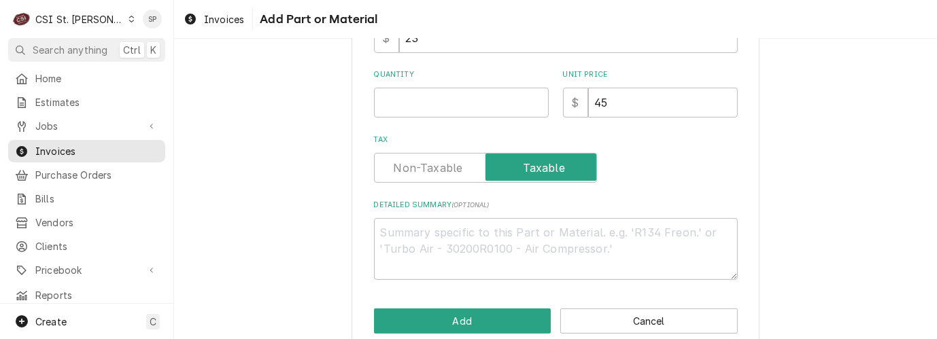
scroll to position [327, 0]
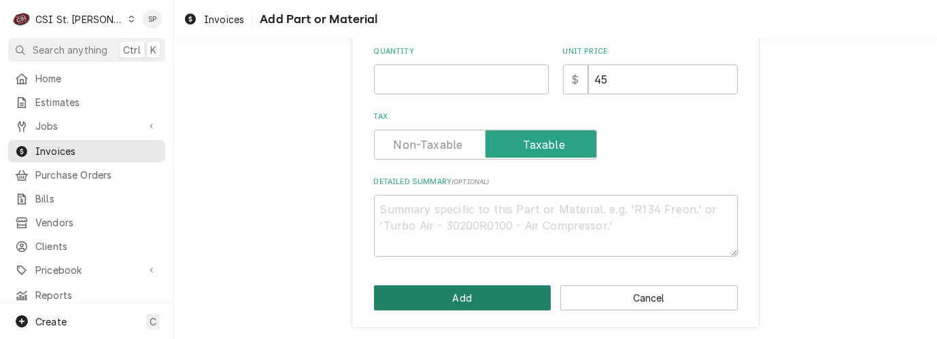
click at [476, 303] on button "Add" at bounding box center [463, 298] width 178 height 25
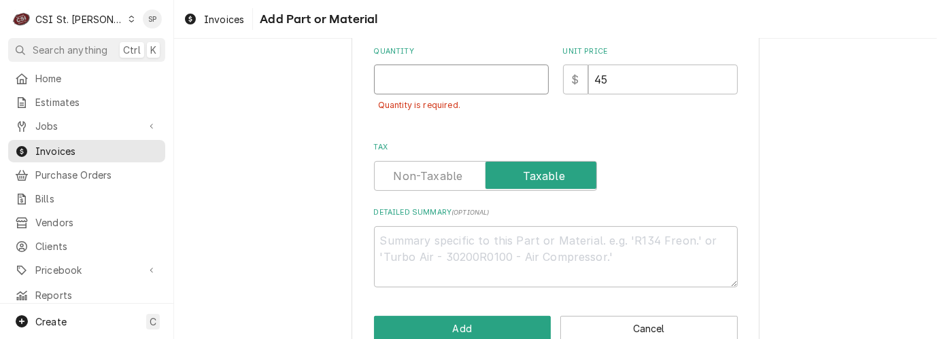
click at [434, 71] on input "Quantity" at bounding box center [461, 80] width 175 height 30
type textarea "x"
type input "1"
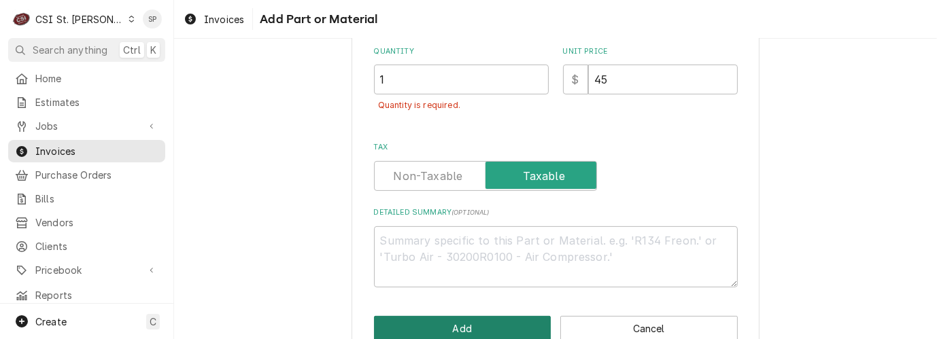
click at [416, 325] on button "Add" at bounding box center [463, 328] width 178 height 25
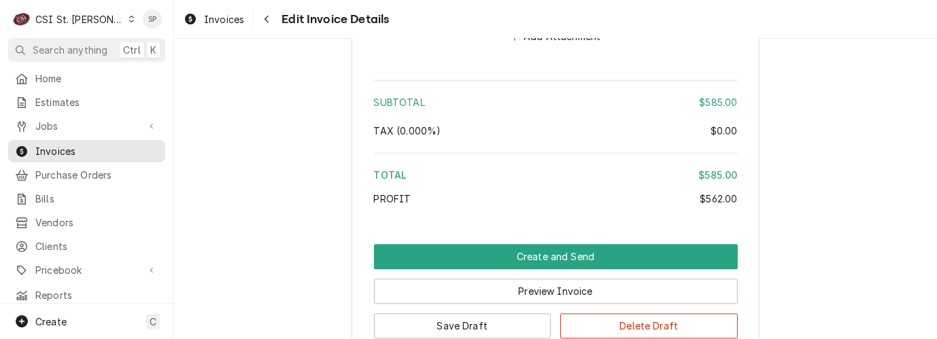
scroll to position [2597, 0]
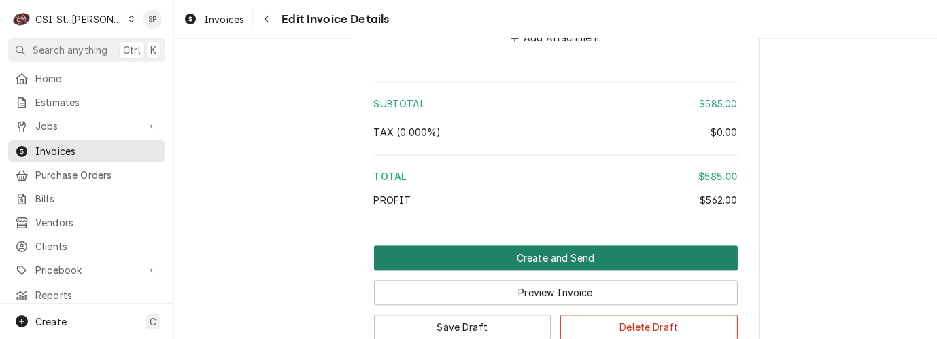
click at [578, 259] on button "Create and Send" at bounding box center [556, 258] width 364 height 25
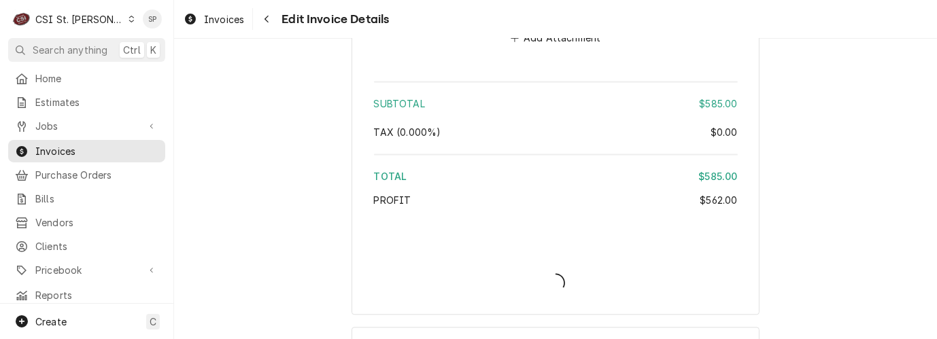
type textarea "x"
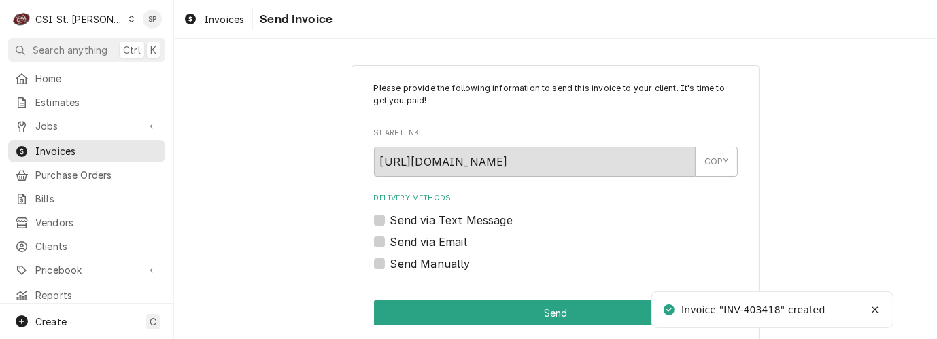
click at [397, 241] on label "Send via Email" at bounding box center [428, 242] width 77 height 16
click at [397, 241] on input "Send via Email" at bounding box center [572, 249] width 364 height 30
checkbox input "true"
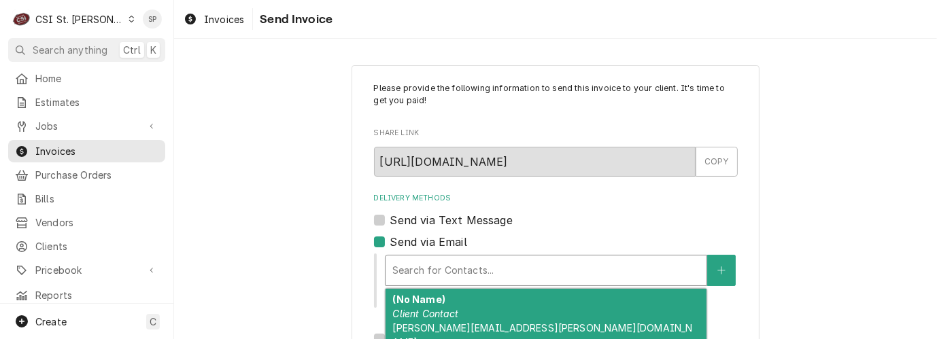
click at [399, 263] on div "Delivery Methods" at bounding box center [546, 271] width 307 height 24
click at [416, 318] on em "Client Contact" at bounding box center [426, 314] width 66 height 12
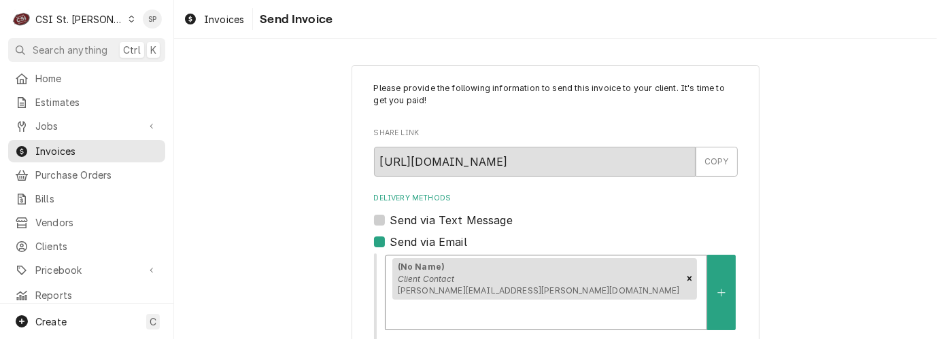
scroll to position [254, 0]
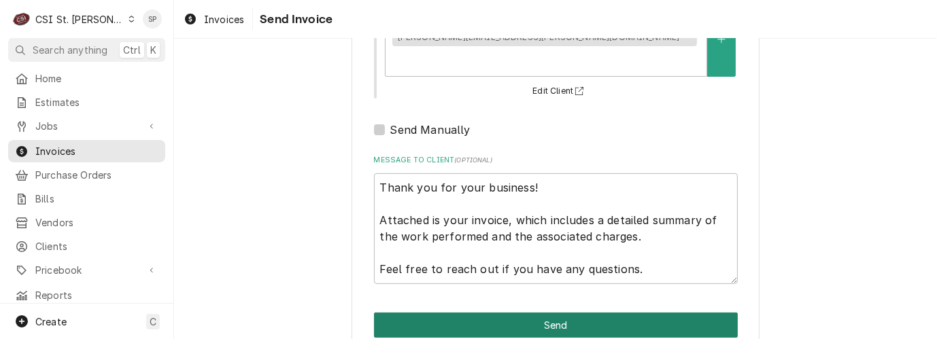
click at [521, 313] on button "Send" at bounding box center [556, 325] width 364 height 25
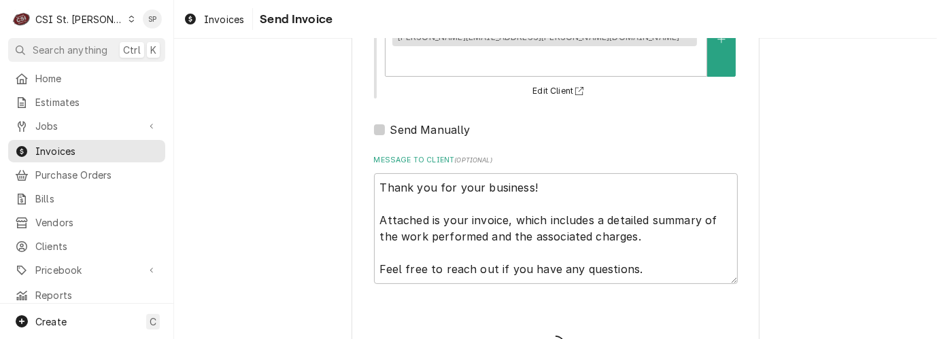
type textarea "x"
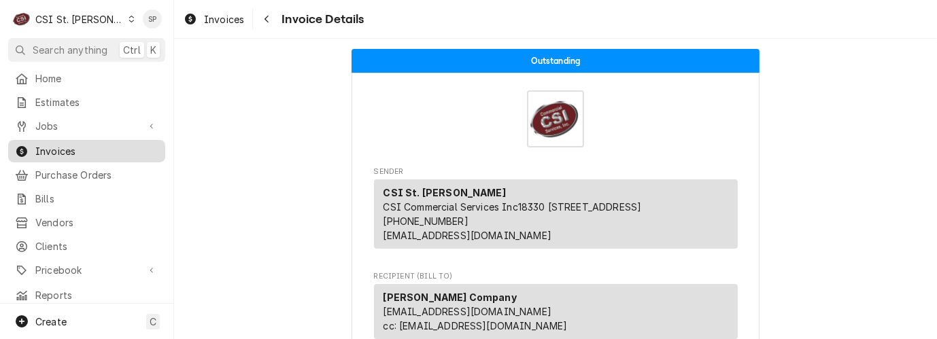
click at [65, 148] on span "Invoices" at bounding box center [96, 151] width 123 height 14
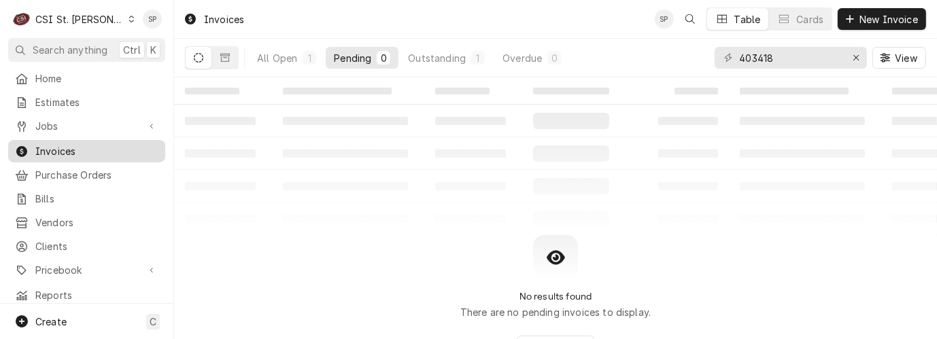
click at [96, 144] on span "Invoices" at bounding box center [96, 151] width 123 height 14
click at [775, 56] on input "403418" at bounding box center [790, 58] width 102 height 22
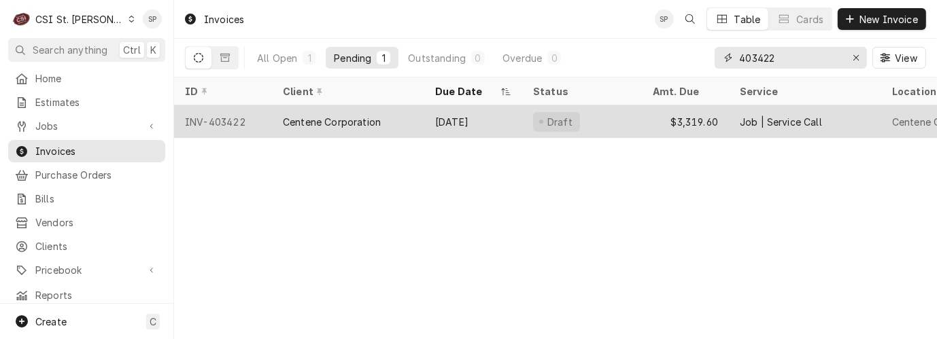
type input "403422"
click at [227, 118] on div "INV-403422" at bounding box center [223, 121] width 98 height 33
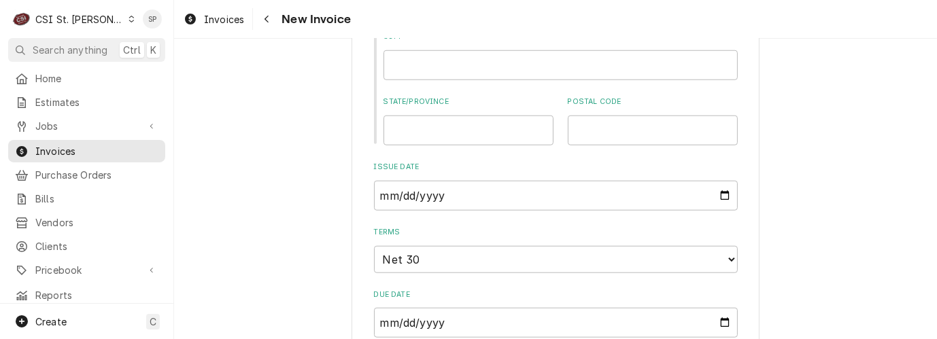
scroll to position [1088, 0]
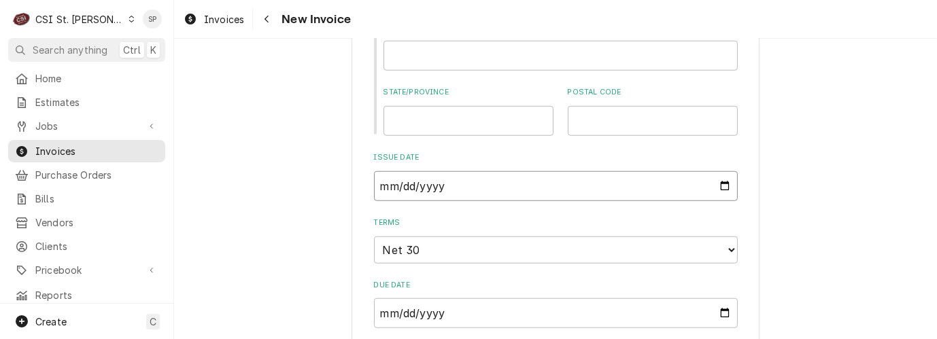
click at [719, 184] on input "[DATE]" at bounding box center [556, 186] width 364 height 30
type input "[DATE]"
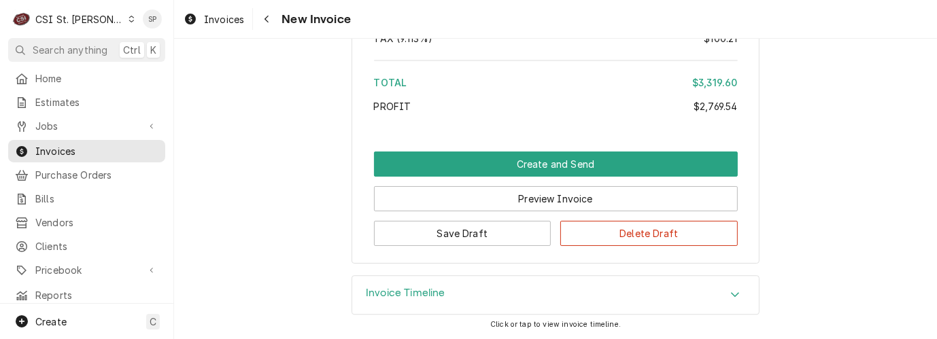
scroll to position [3297, 0]
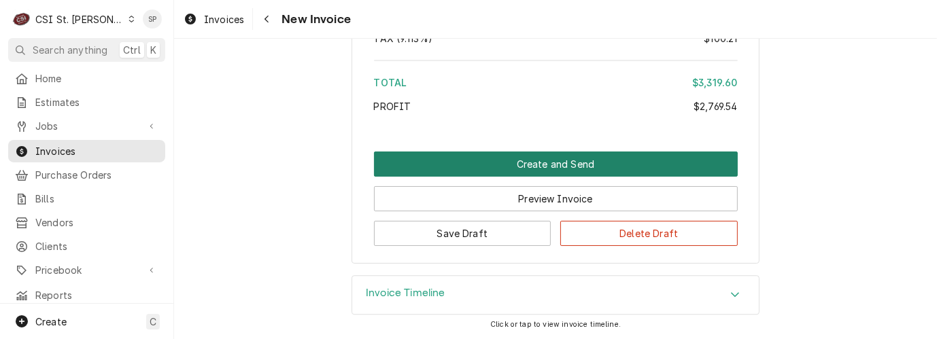
click at [542, 169] on button "Create and Send" at bounding box center [556, 164] width 364 height 25
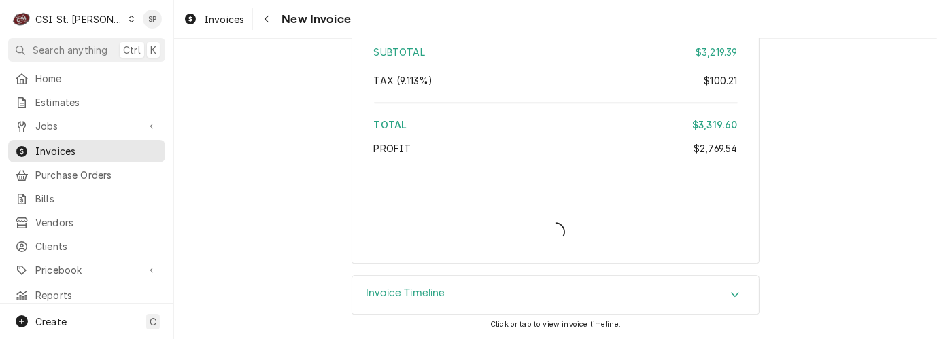
type textarea "x"
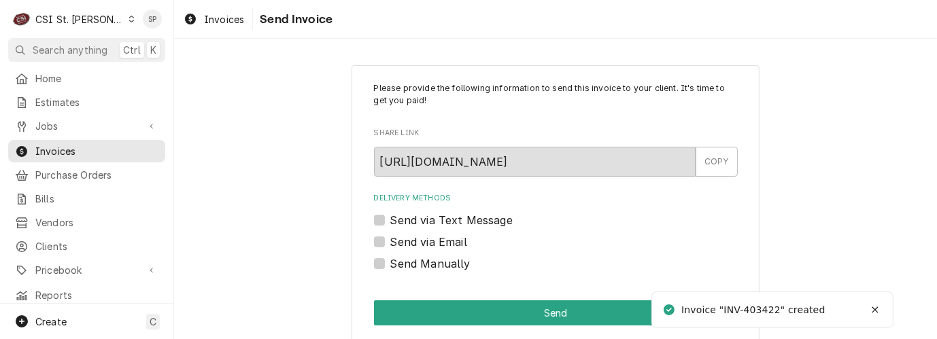
click at [390, 244] on label "Send via Email" at bounding box center [428, 242] width 77 height 16
click at [390, 244] on input "Send via Email" at bounding box center [572, 249] width 364 height 30
checkbox input "true"
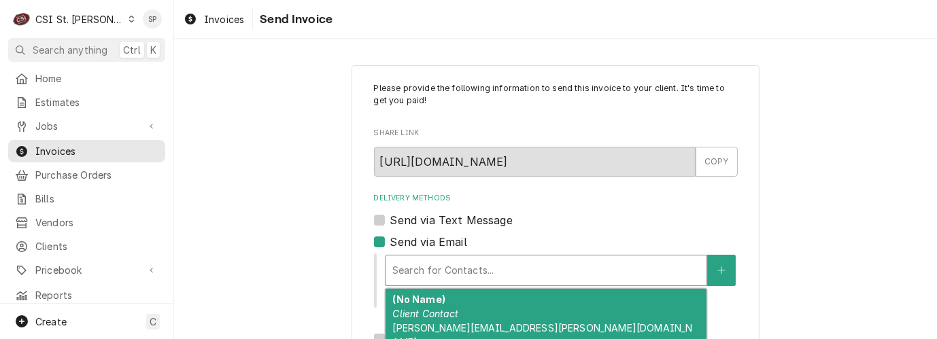
click at [404, 276] on div "Delivery Methods" at bounding box center [546, 271] width 307 height 24
click at [404, 301] on strong "(No Name)" at bounding box center [419, 300] width 52 height 12
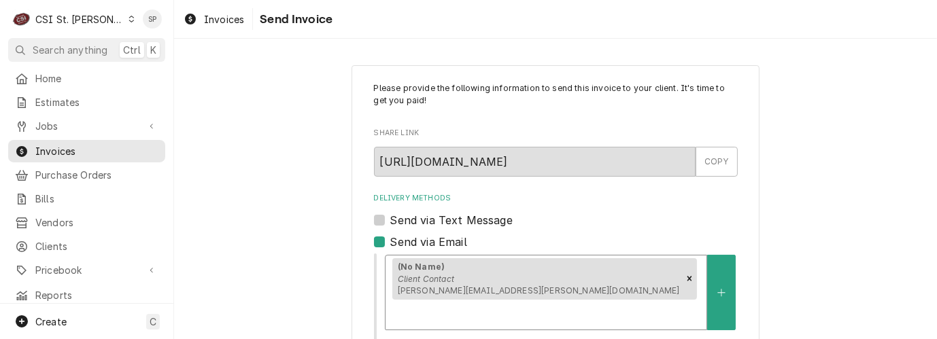
scroll to position [254, 0]
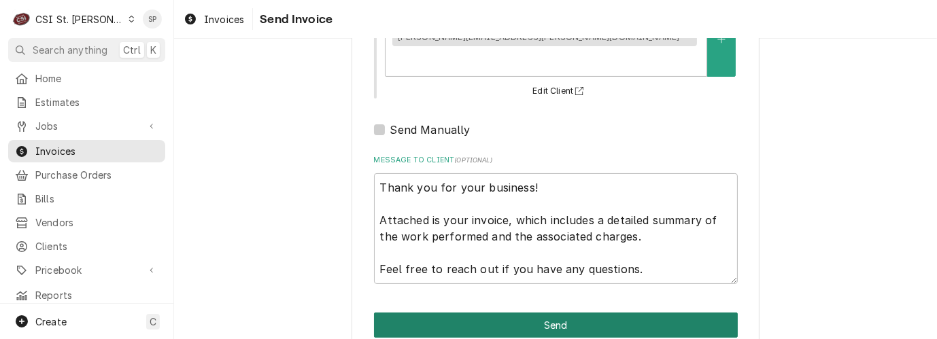
click at [554, 313] on button "Send" at bounding box center [556, 325] width 364 height 25
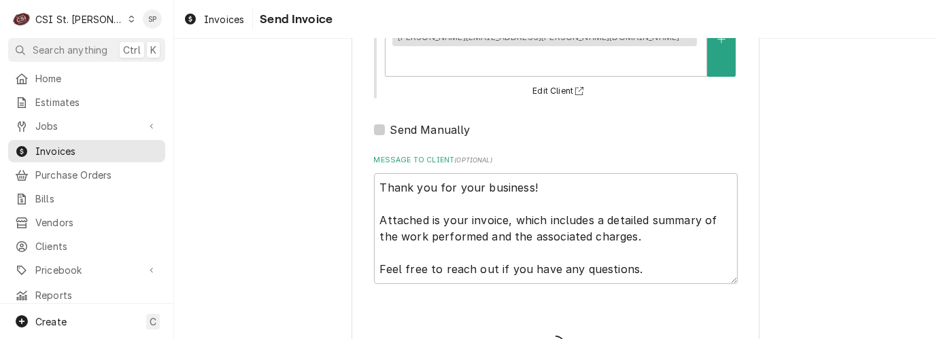
type textarea "x"
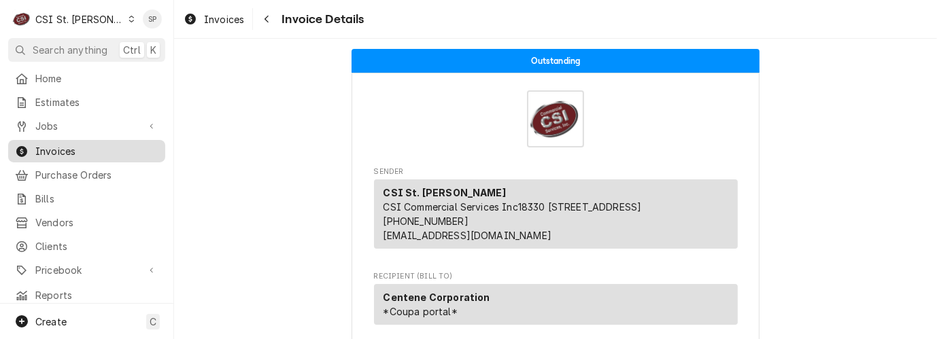
click at [139, 144] on span "Invoices" at bounding box center [96, 151] width 123 height 14
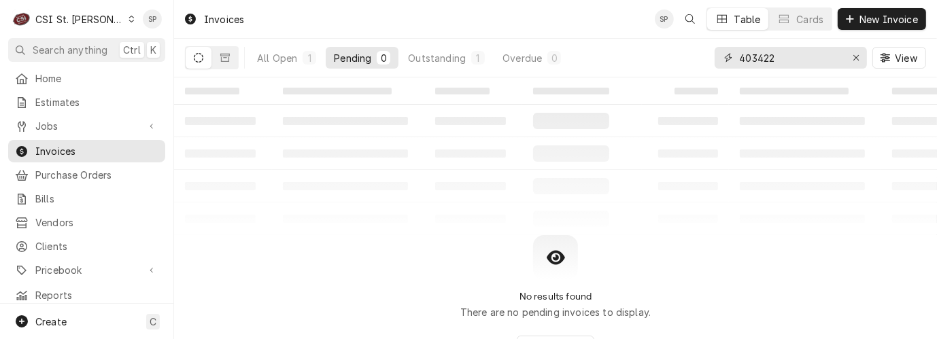
click at [782, 49] on input "403422" at bounding box center [790, 58] width 102 height 22
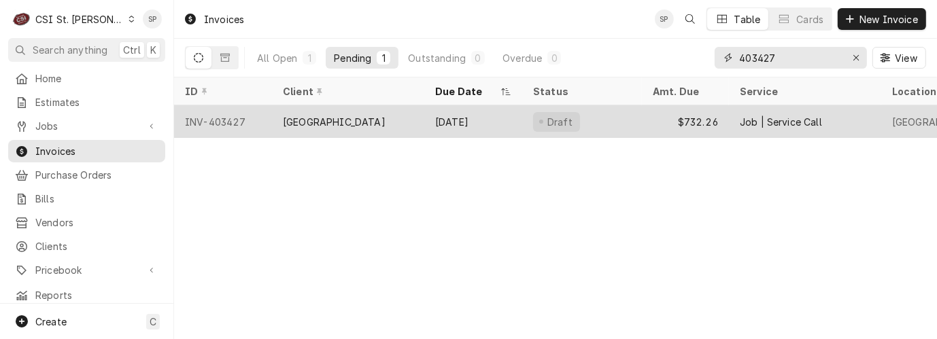
type input "403427"
click at [225, 116] on div "INV-403427" at bounding box center [223, 121] width 98 height 33
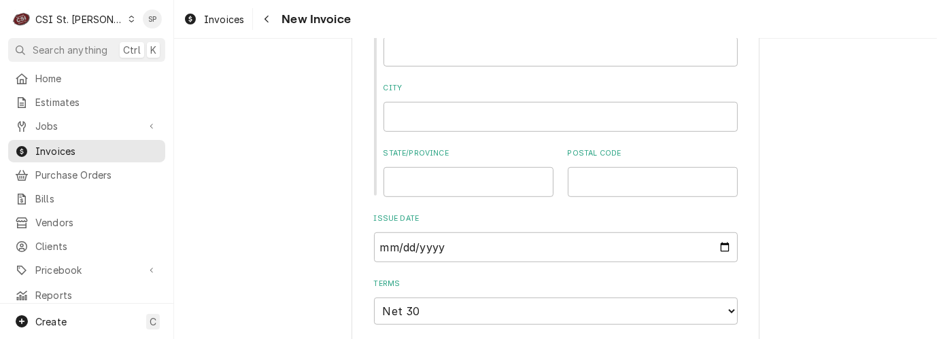
scroll to position [766, 0]
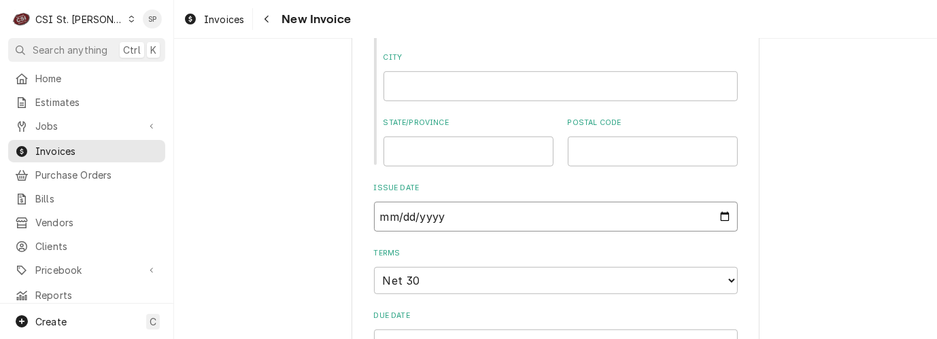
click at [721, 216] on input "[DATE]" at bounding box center [556, 217] width 364 height 30
type input "[DATE]"
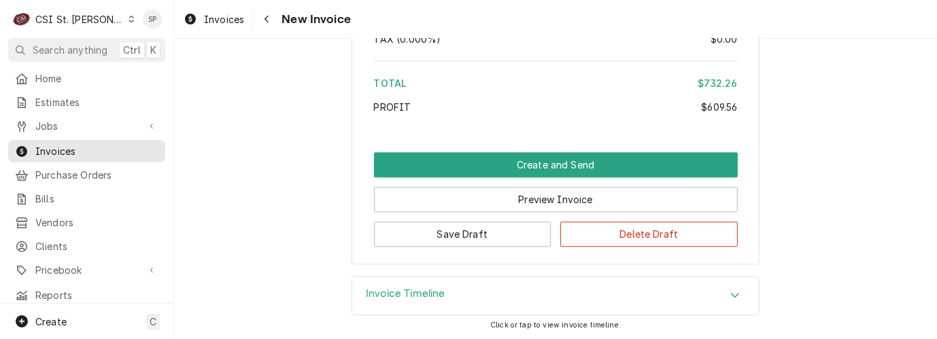
scroll to position [2868, 0]
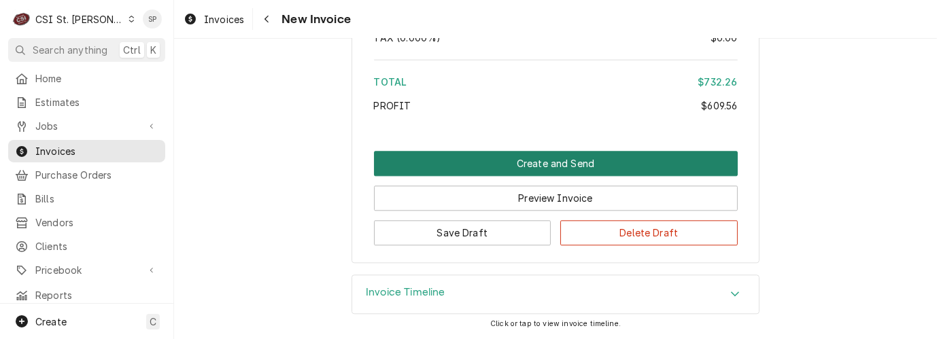
click at [507, 167] on button "Create and Send" at bounding box center [556, 163] width 364 height 25
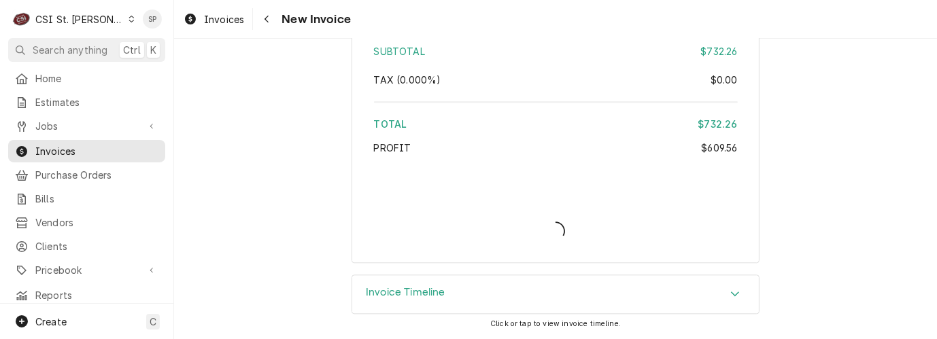
scroll to position [2825, 0]
type textarea "x"
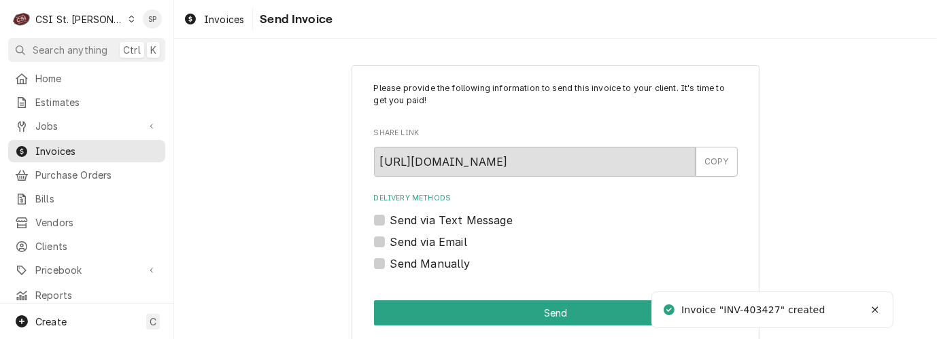
click at [407, 246] on label "Send via Email" at bounding box center [428, 242] width 77 height 16
click at [407, 246] on input "Send via Email" at bounding box center [572, 249] width 364 height 30
checkbox input "true"
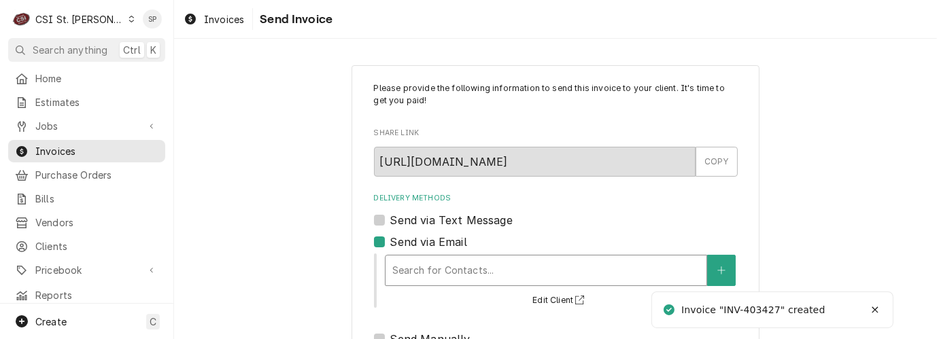
click at [414, 268] on div "Delivery Methods" at bounding box center [546, 271] width 307 height 24
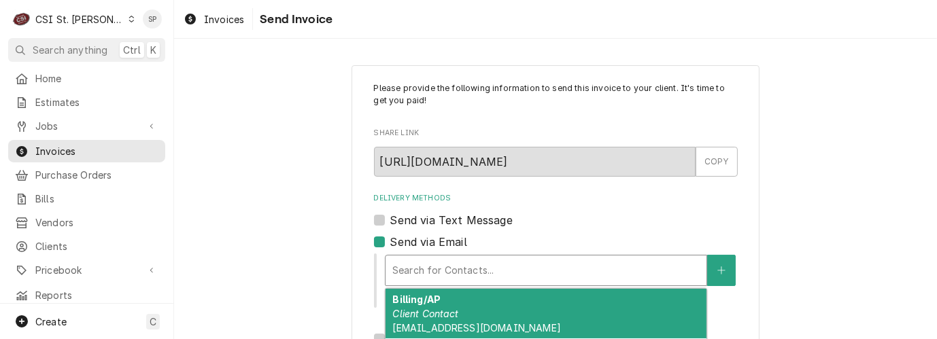
click at [414, 303] on strong "Billing/AP" at bounding box center [417, 300] width 48 height 12
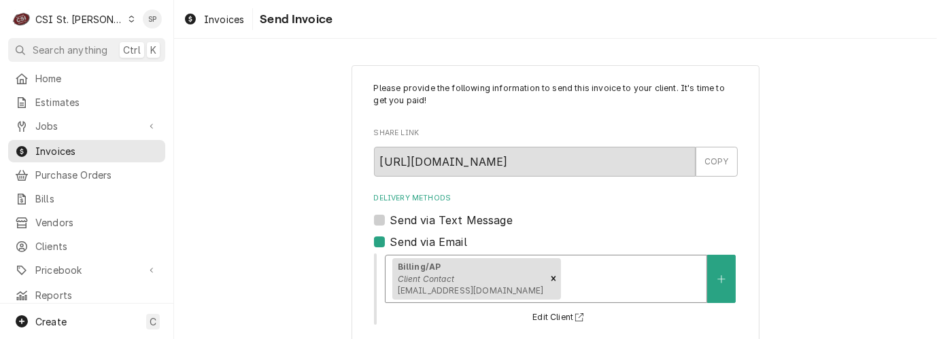
scroll to position [254, 0]
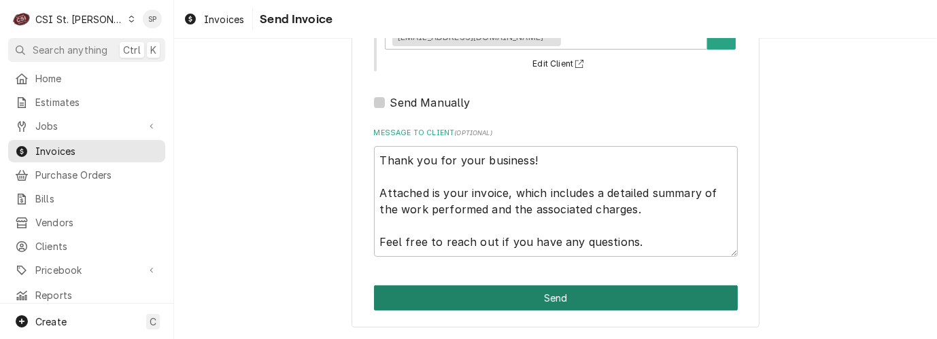
click at [539, 298] on button "Send" at bounding box center [556, 298] width 364 height 25
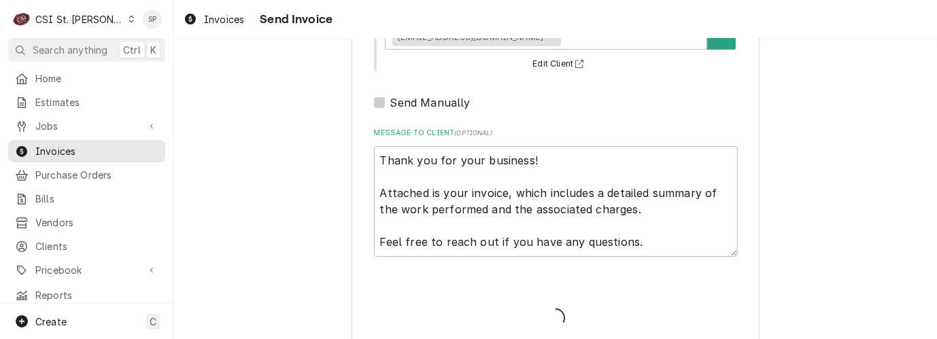
type textarea "x"
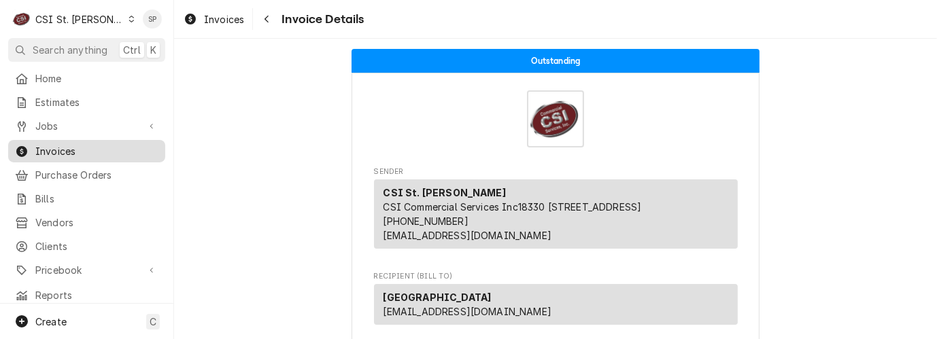
click at [79, 146] on span "Invoices" at bounding box center [96, 151] width 123 height 14
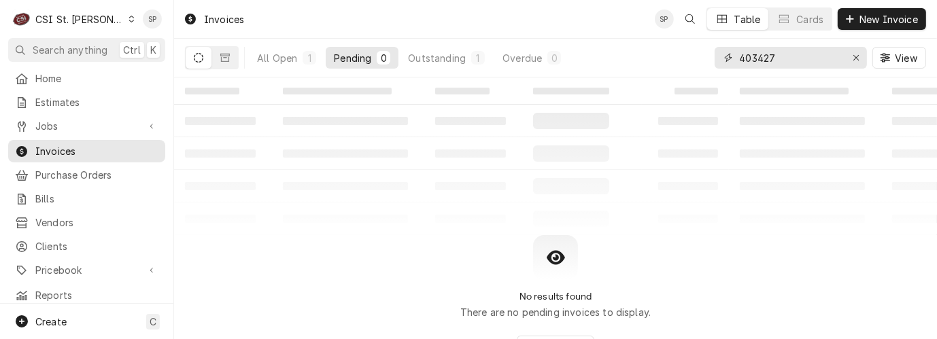
click at [782, 55] on input "403427" at bounding box center [790, 58] width 102 height 22
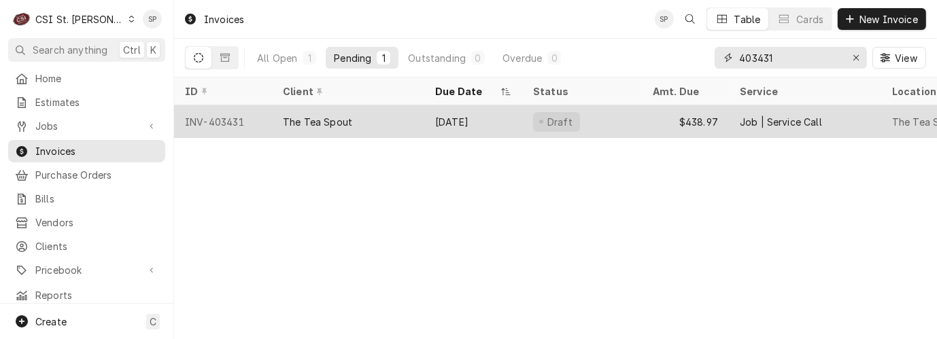
type input "403431"
click at [231, 117] on div "INV-403431" at bounding box center [223, 121] width 98 height 33
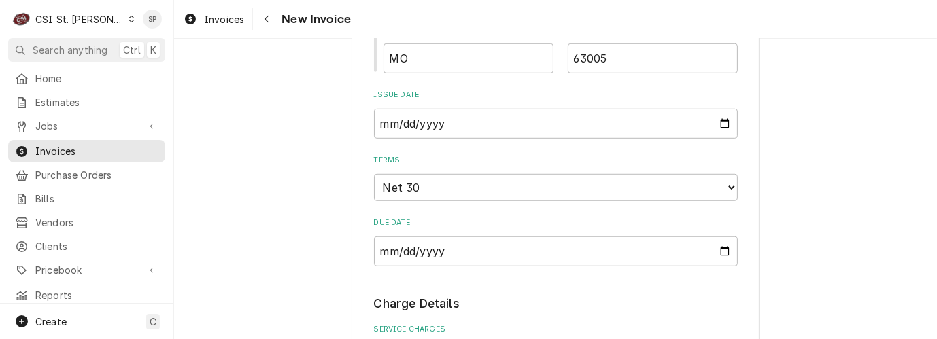
scroll to position [816, 0]
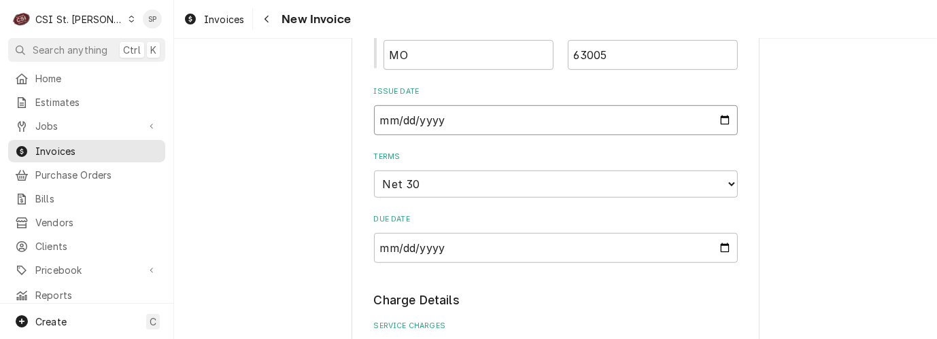
click at [719, 119] on input "2025-08-26" at bounding box center [556, 120] width 364 height 30
type textarea "x"
type input "2025-08-31"
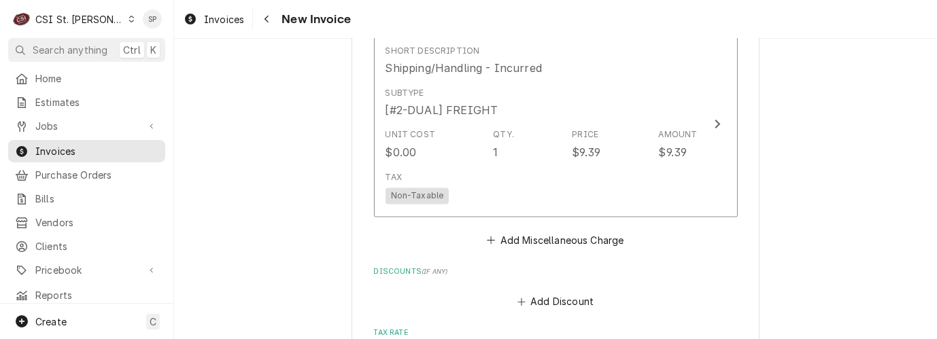
scroll to position [2180, 0]
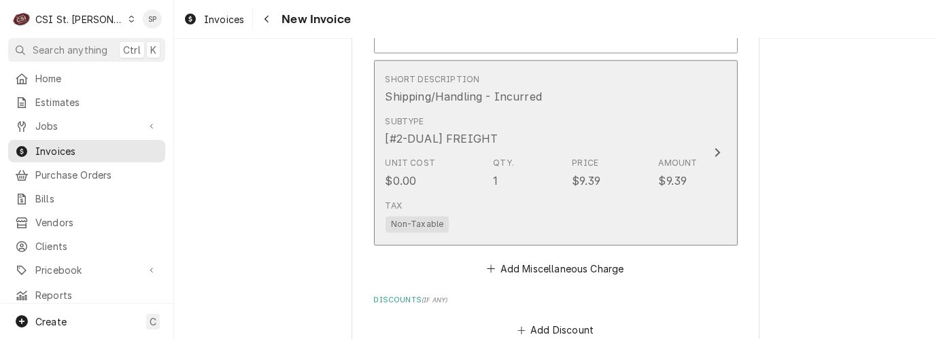
click at [556, 167] on div "Unit Cost $0.00 Qty. 1 Price $9.39 Amount $9.39" at bounding box center [542, 173] width 312 height 42
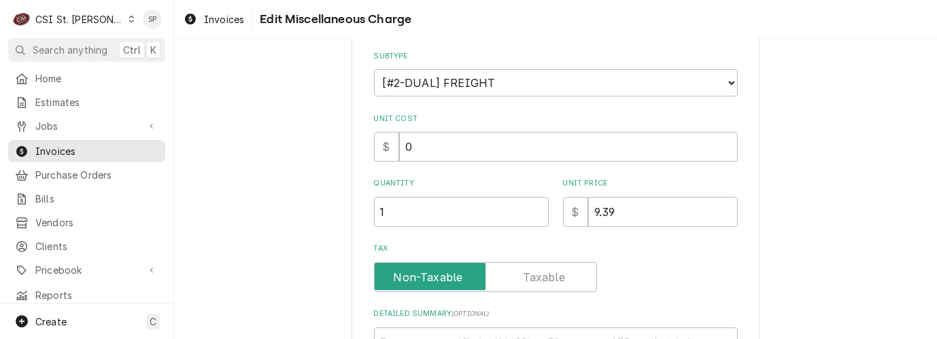
scroll to position [151, 0]
click at [625, 205] on input "9.39" at bounding box center [663, 210] width 150 height 30
type textarea "x"
type input "9.3"
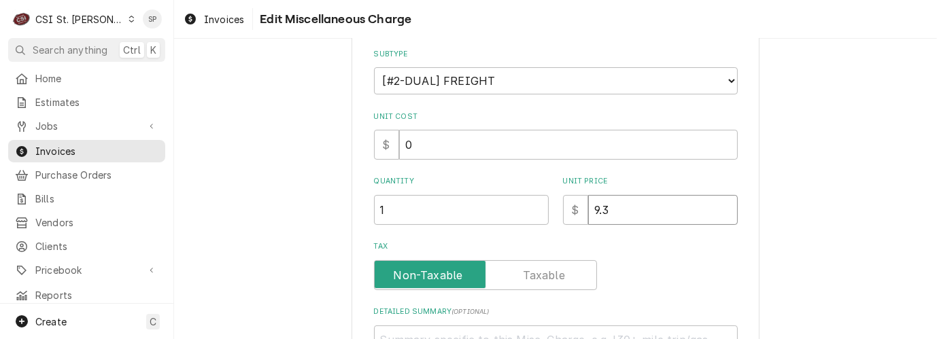
type textarea "x"
type input "9"
type textarea "x"
type input "1"
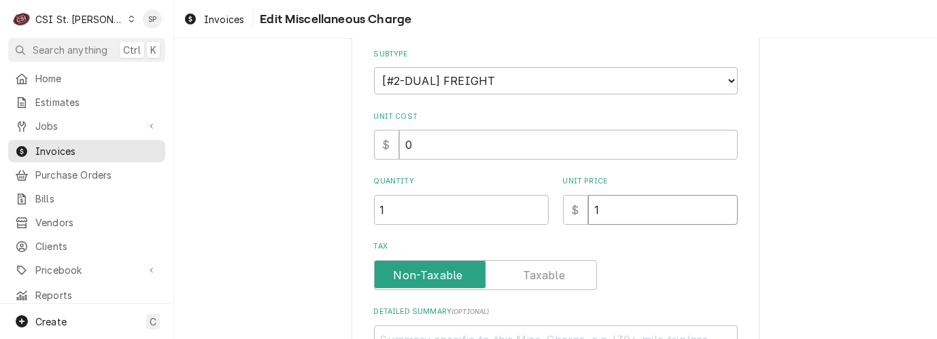
type textarea "x"
type input "15"
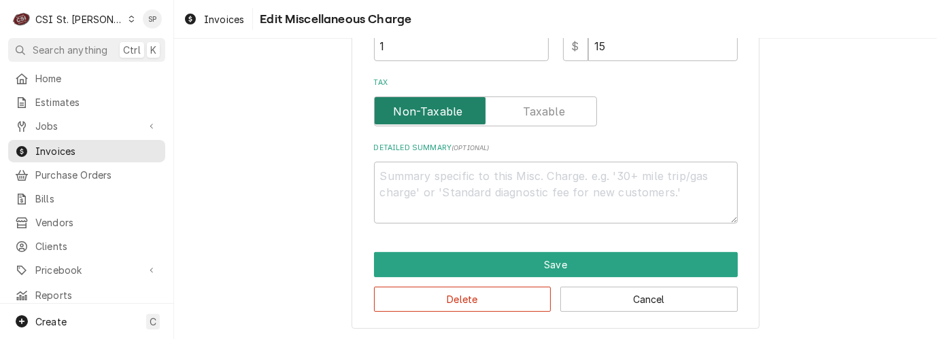
scroll to position [316, 0]
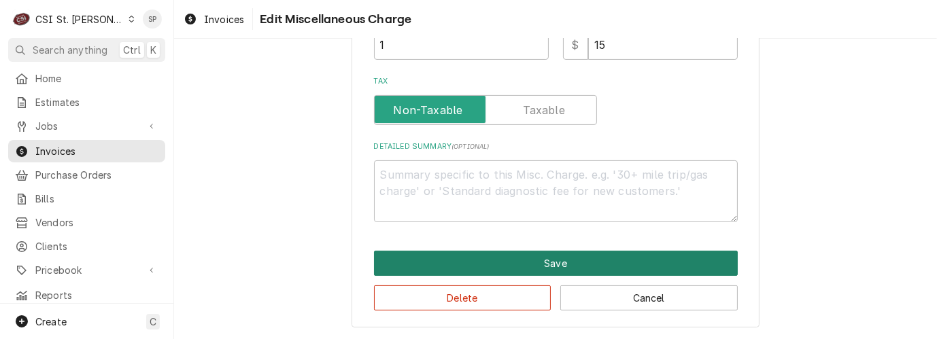
click at [436, 259] on button "Save" at bounding box center [556, 263] width 364 height 25
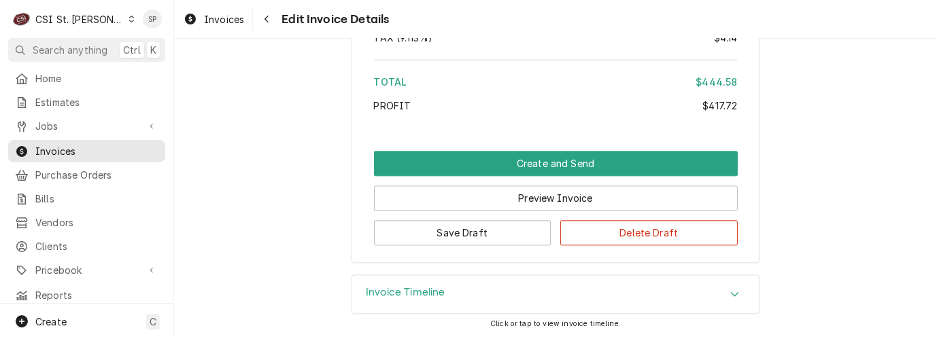
scroll to position [2815, 0]
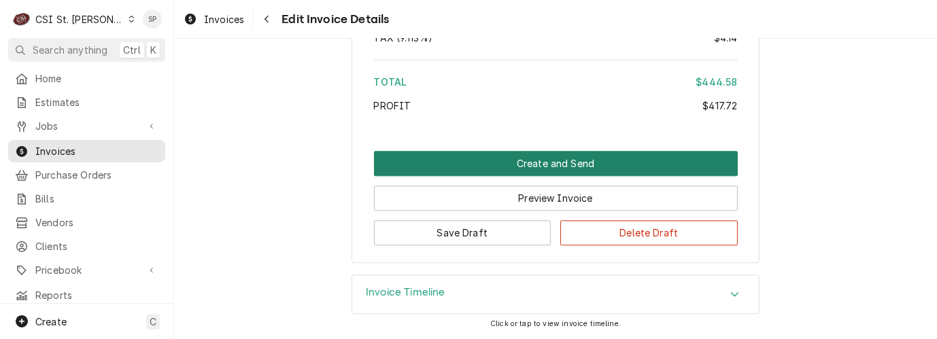
click at [531, 167] on button "Create and Send" at bounding box center [556, 163] width 364 height 25
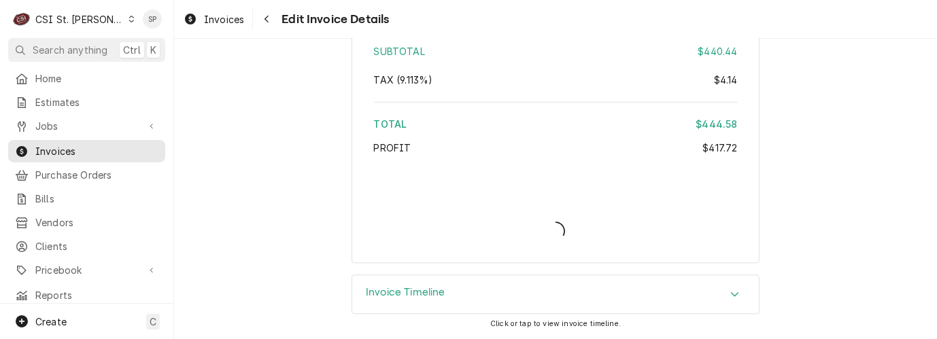
scroll to position [2771, 0]
type textarea "x"
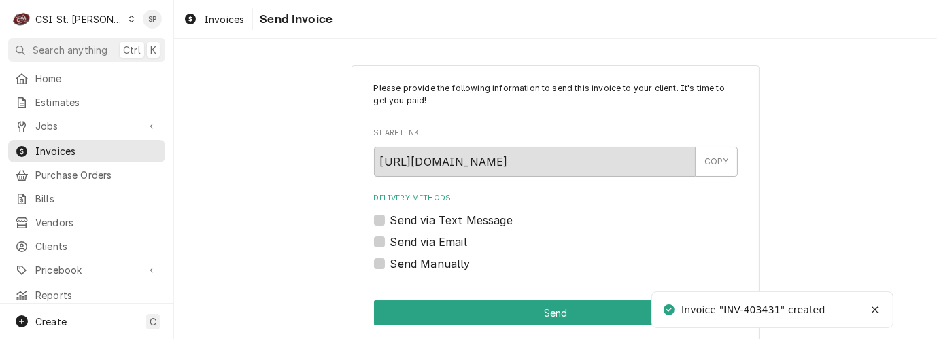
click at [418, 243] on label "Send via Email" at bounding box center [428, 242] width 77 height 16
click at [418, 243] on input "Send via Email" at bounding box center [572, 249] width 364 height 30
checkbox input "true"
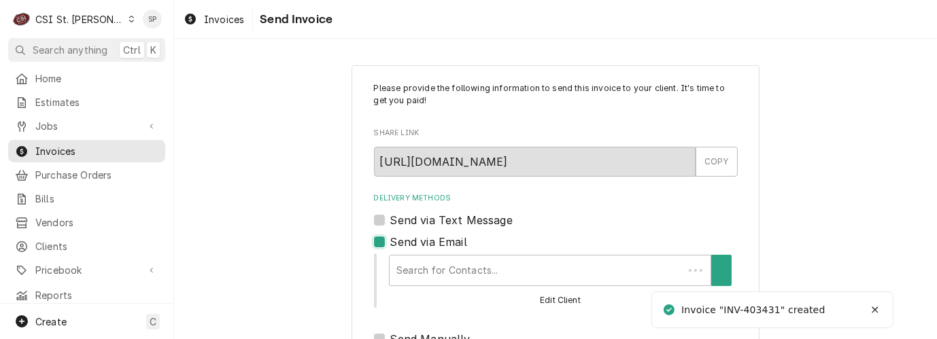
type textarea "x"
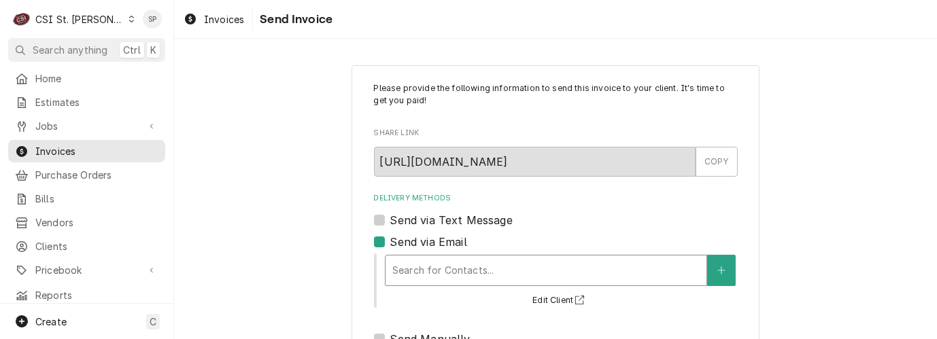
click at [418, 267] on div "Delivery Methods" at bounding box center [546, 271] width 307 height 24
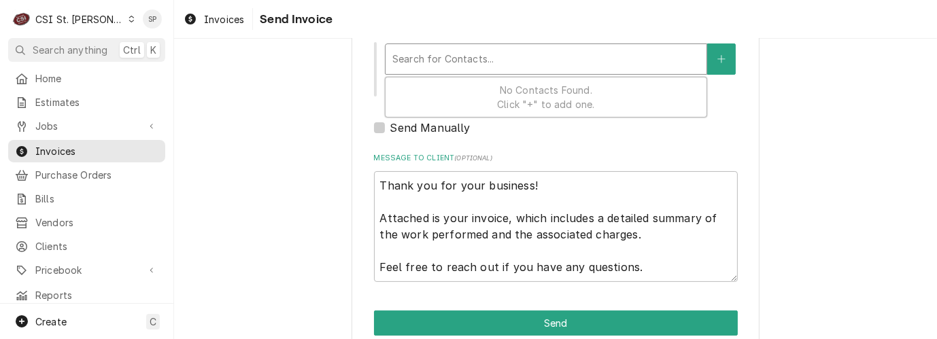
scroll to position [237, 0]
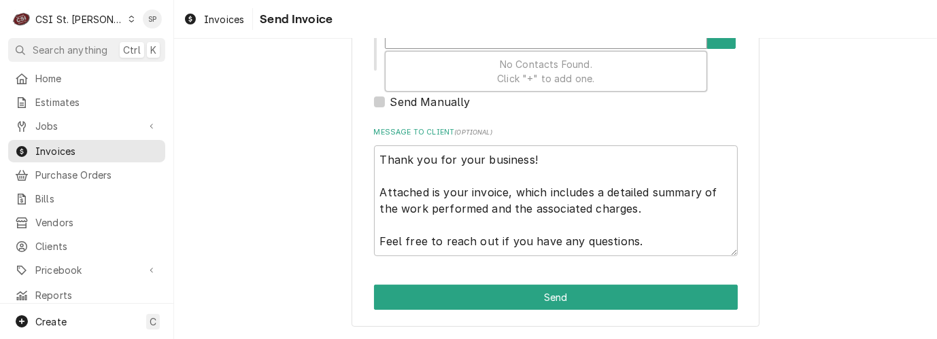
click at [527, 76] on span "No Contacts Found. Click "+" to add one." at bounding box center [545, 72] width 97 height 26
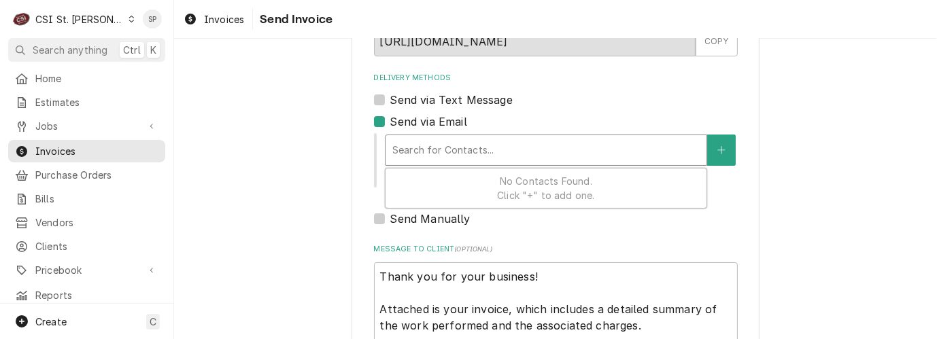
scroll to position [116, 0]
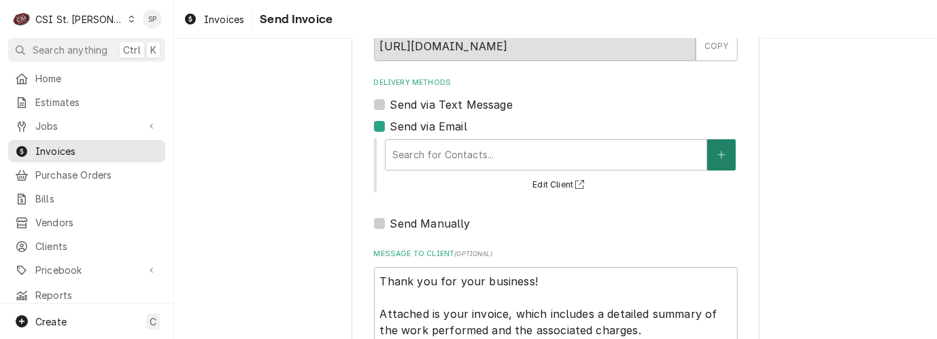
click at [718, 151] on icon "Create New Contact" at bounding box center [722, 155] width 8 height 10
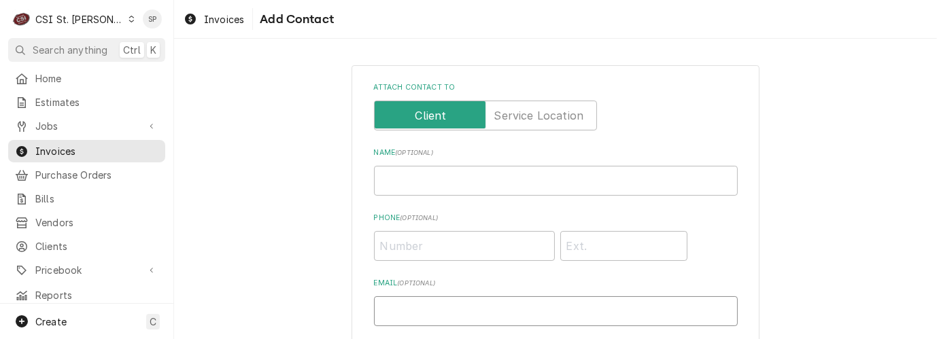
click at [559, 315] on input "Email ( optional )" at bounding box center [556, 312] width 364 height 30
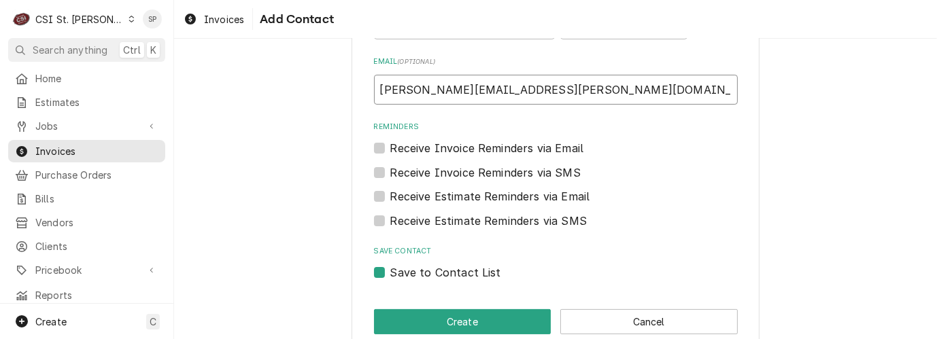
scroll to position [246, 0]
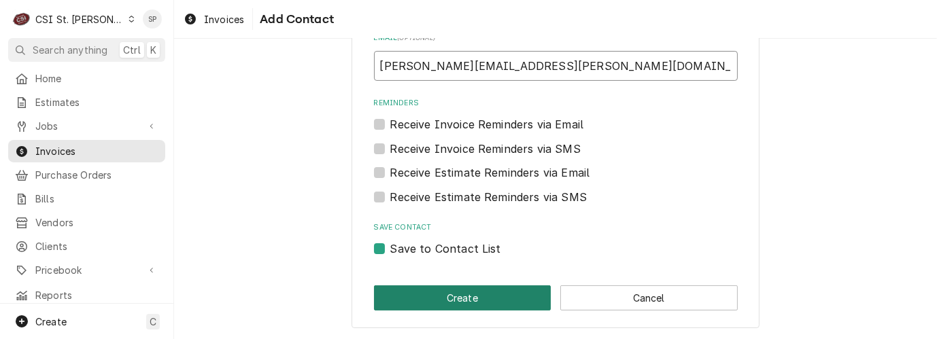
type input "shelley.politte@csi1.com"
click at [475, 297] on button "Create" at bounding box center [463, 298] width 178 height 25
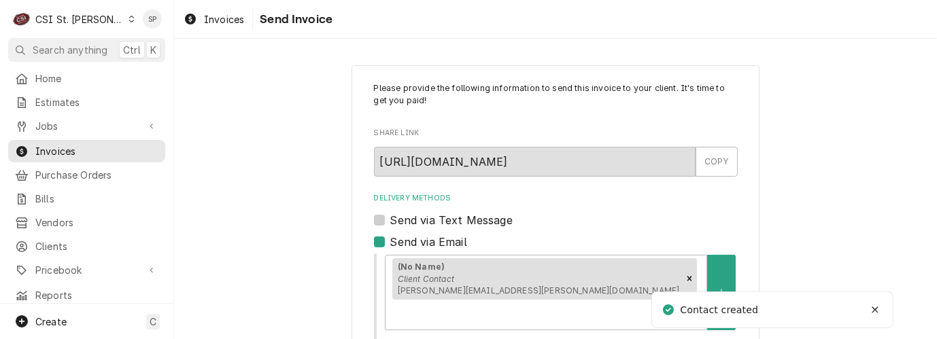
drag, startPoint x: 927, startPoint y: 328, endPoint x: 937, endPoint y: 329, distance: 10.2
click at [937, 329] on html "C CSI St. Louis SP Search anything Ctrl K Home Estimates Jobs Jobs Job Series I…" at bounding box center [468, 169] width 937 height 339
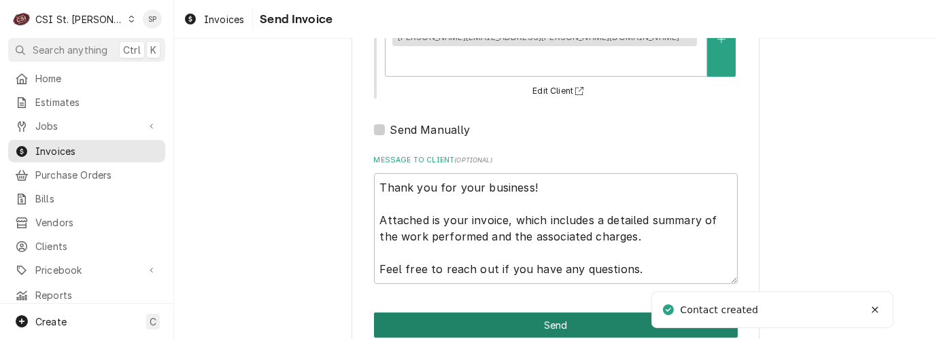
click at [495, 313] on button "Send" at bounding box center [556, 325] width 364 height 25
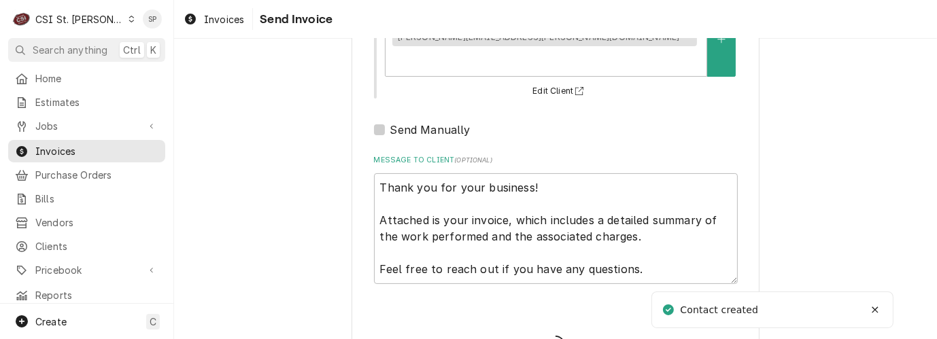
type textarea "x"
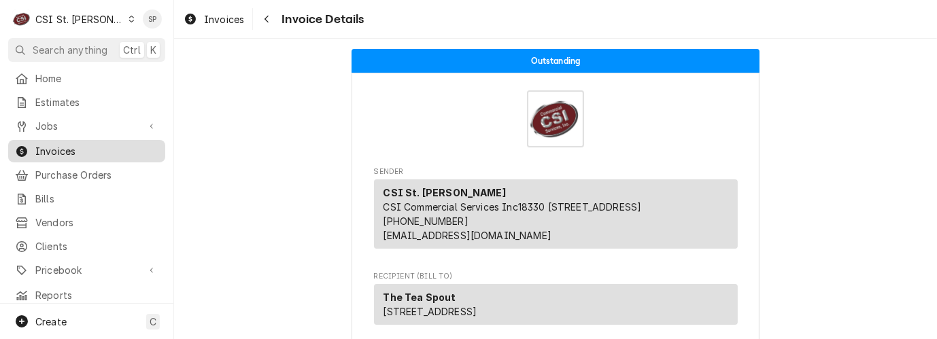
click at [93, 144] on span "Invoices" at bounding box center [96, 151] width 123 height 14
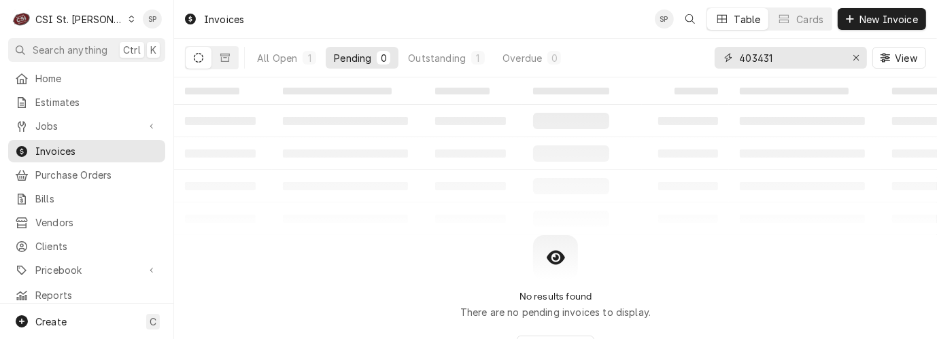
click at [790, 57] on input "403431" at bounding box center [790, 58] width 102 height 22
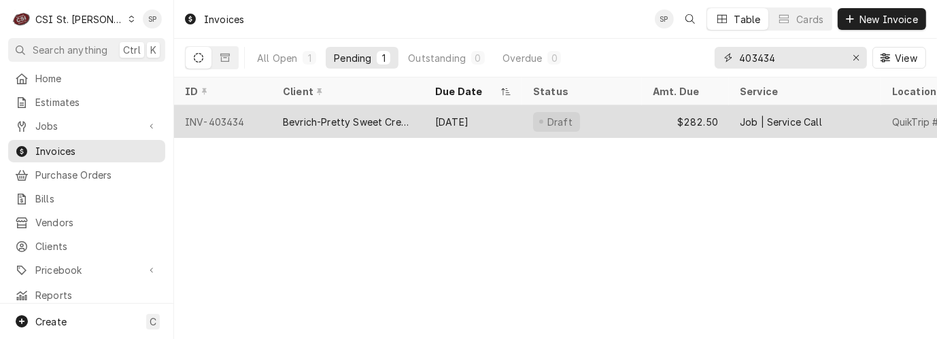
type input "403434"
click at [216, 114] on div "INV-403434" at bounding box center [223, 121] width 98 height 33
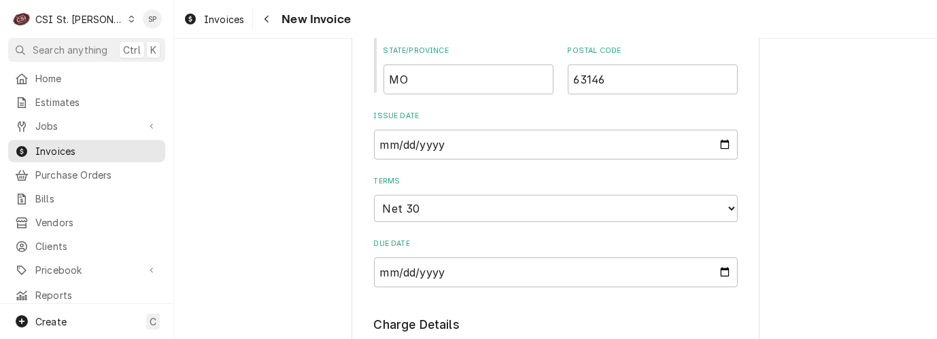
scroll to position [937, 0]
click at [718, 142] on input "2025-08-26" at bounding box center [556, 144] width 364 height 30
type textarea "x"
type input "[DATE]"
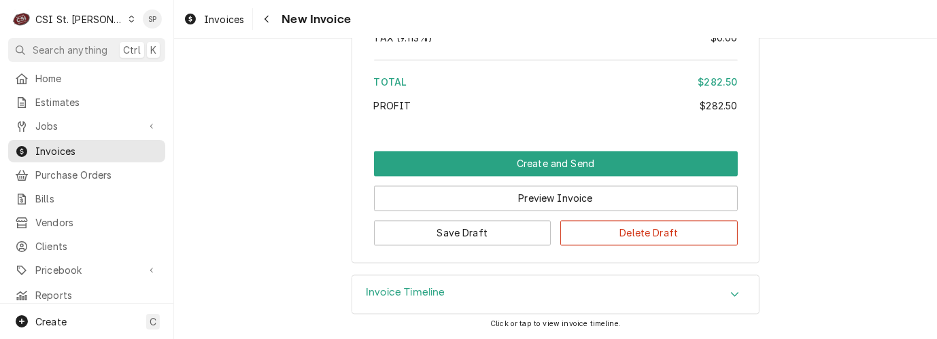
scroll to position [2365, 0]
click at [467, 237] on button "Save Draft" at bounding box center [463, 232] width 178 height 25
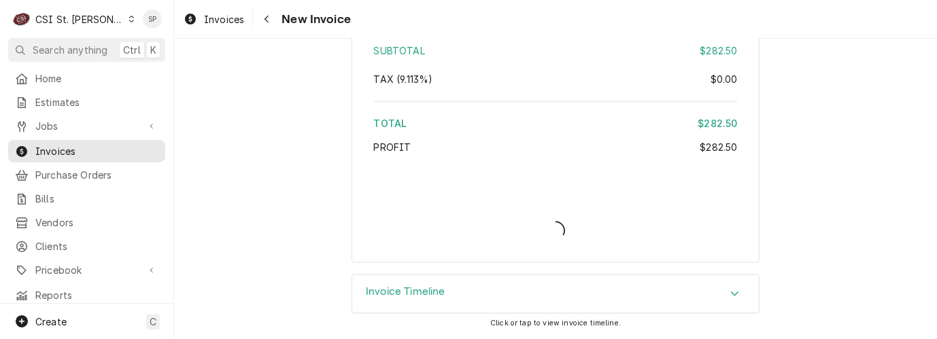
scroll to position [2322, 0]
type textarea "x"
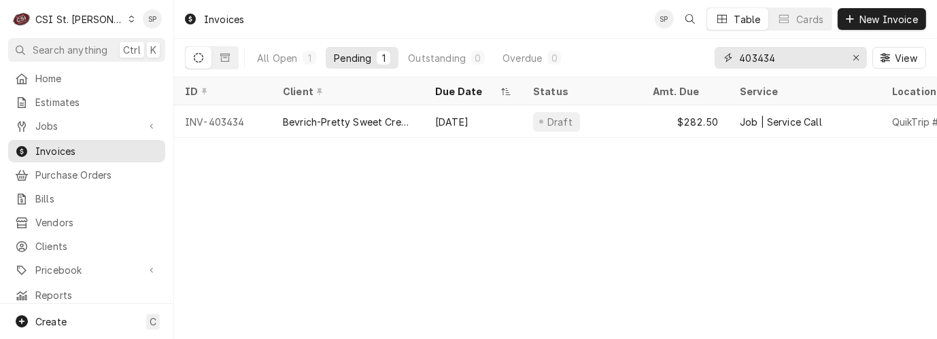
click at [783, 58] on input "403434" at bounding box center [790, 58] width 102 height 22
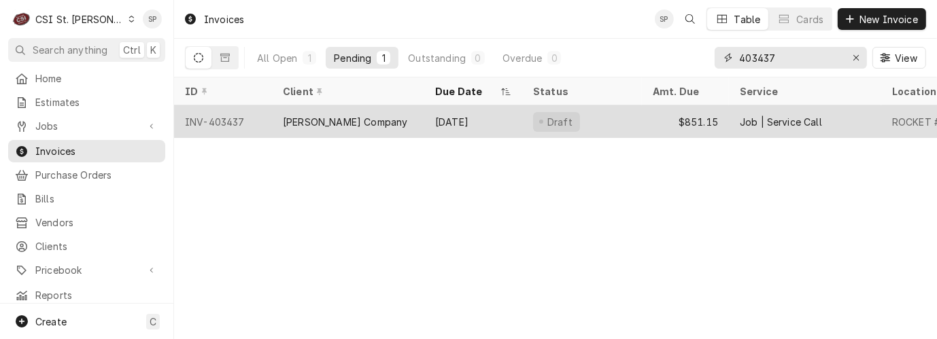
type input "403437"
click at [244, 116] on div "INV-403437" at bounding box center [223, 121] width 98 height 33
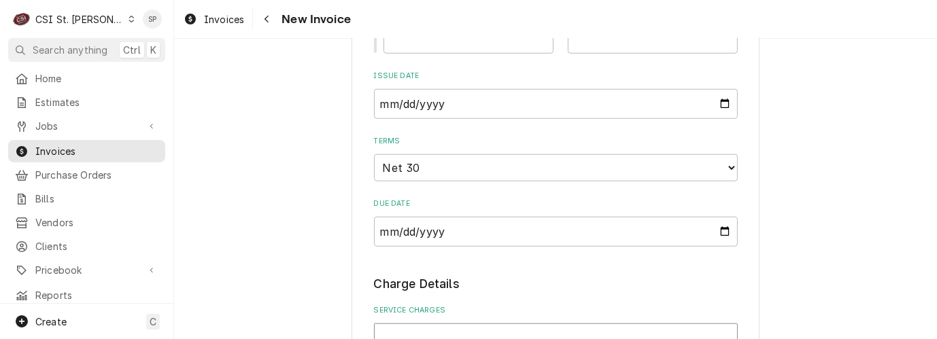
scroll to position [1088, 0]
click at [718, 101] on input "2025-08-26" at bounding box center [556, 104] width 364 height 30
type input "2025-08-31"
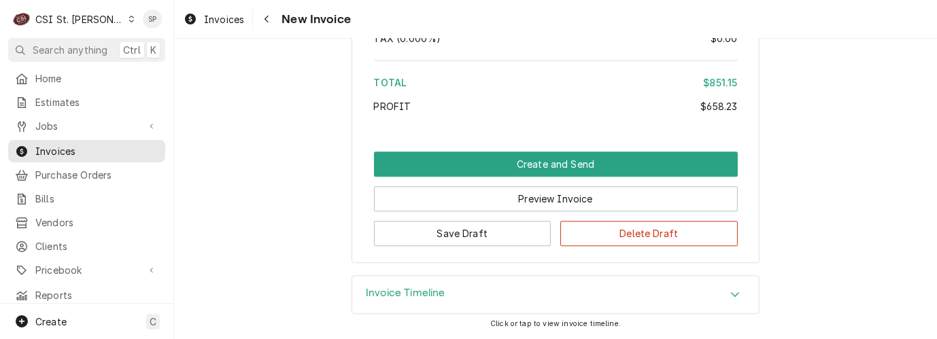
scroll to position [2993, 0]
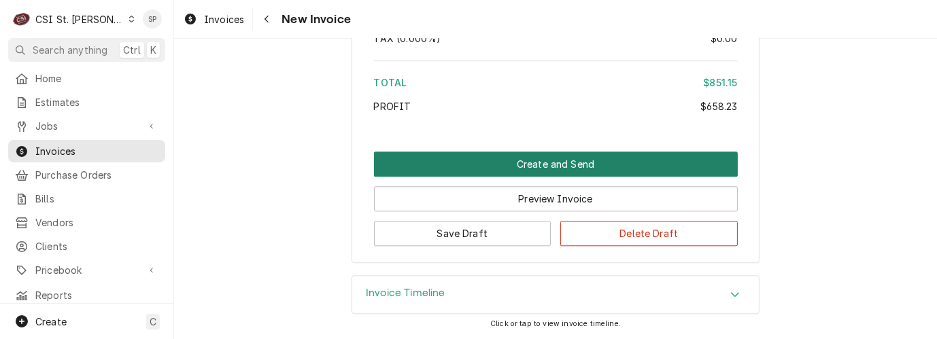
click at [516, 169] on button "Create and Send" at bounding box center [556, 164] width 364 height 25
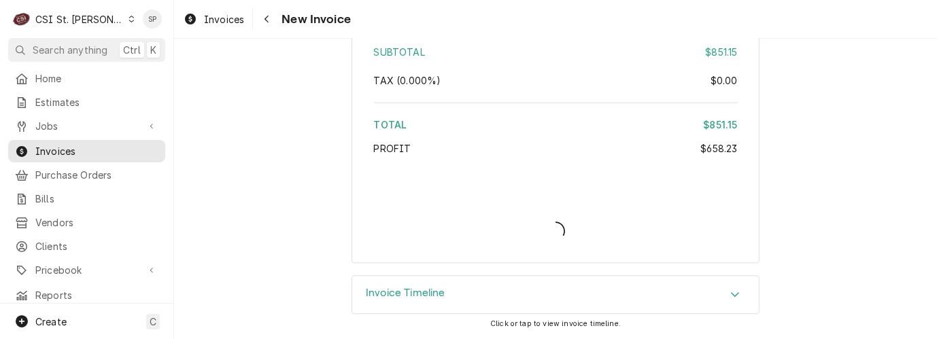
type textarea "x"
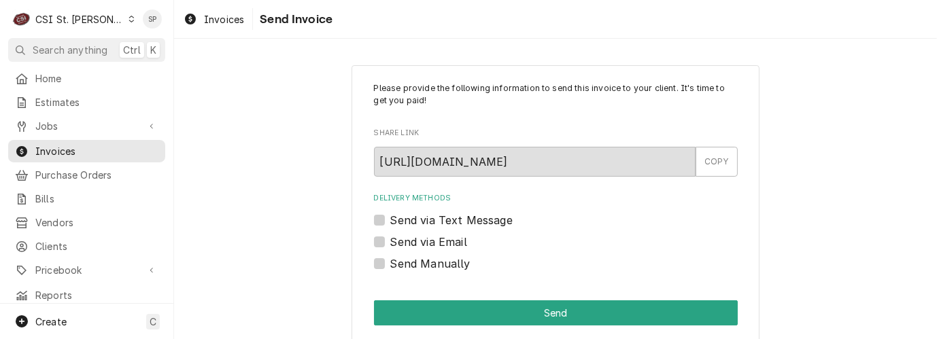
click at [390, 241] on label "Send via Email" at bounding box center [428, 242] width 77 height 16
click at [390, 241] on input "Send via Email" at bounding box center [572, 249] width 364 height 30
checkbox input "true"
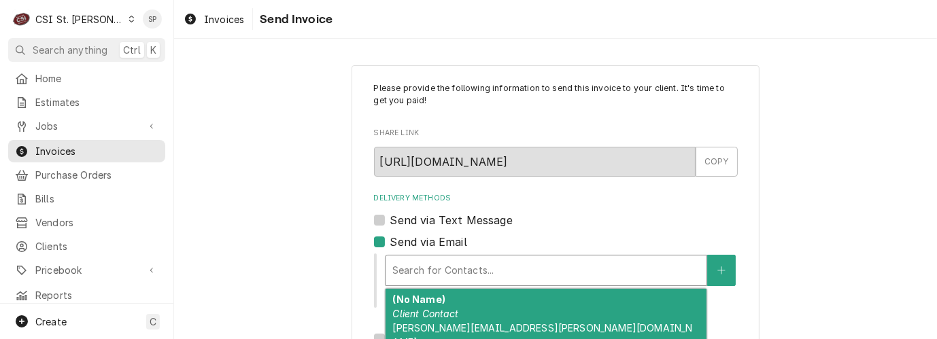
click at [414, 283] on div "Search for Contacts..." at bounding box center [546, 271] width 321 height 30
click at [416, 307] on div "(No Name) Client Contact [PERSON_NAME][EMAIL_ADDRESS][PERSON_NAME][DOMAIN_NAME]" at bounding box center [546, 321] width 321 height 64
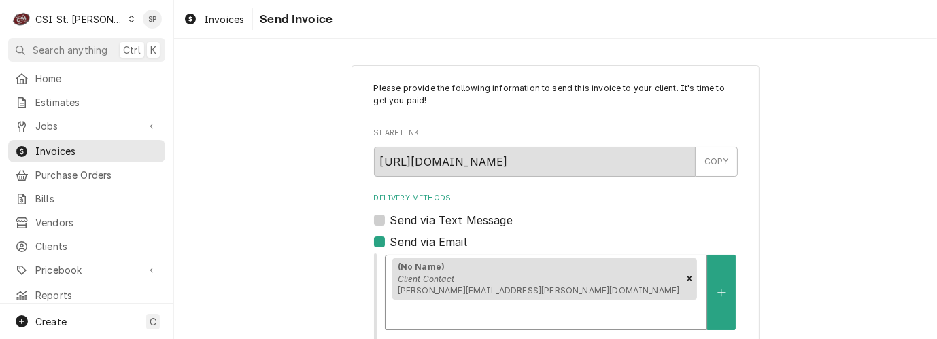
scroll to position [254, 0]
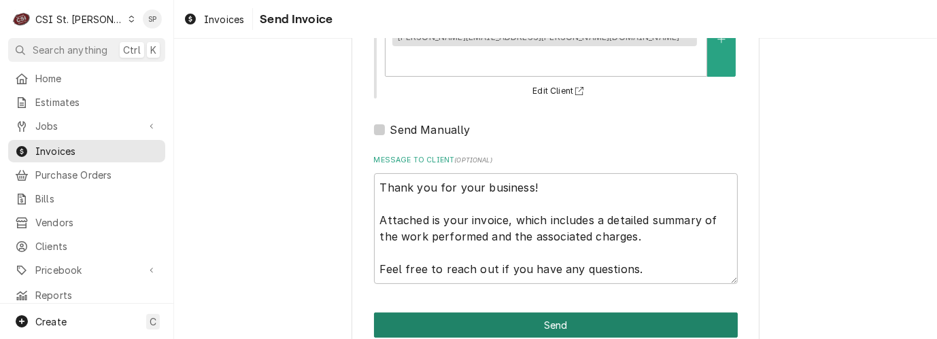
click at [569, 313] on button "Send" at bounding box center [556, 325] width 364 height 25
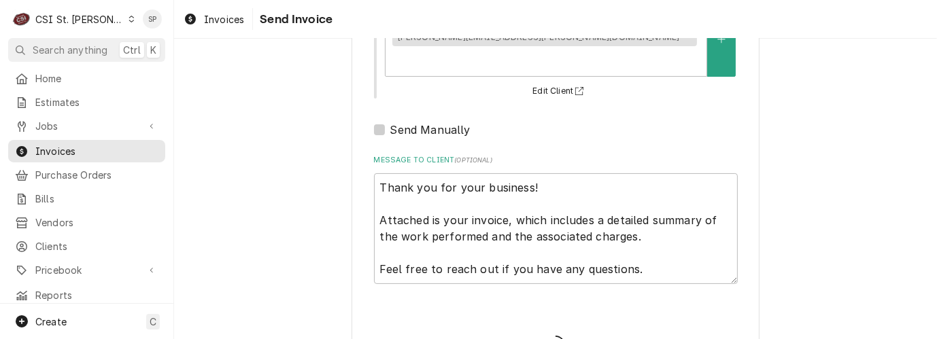
type textarea "x"
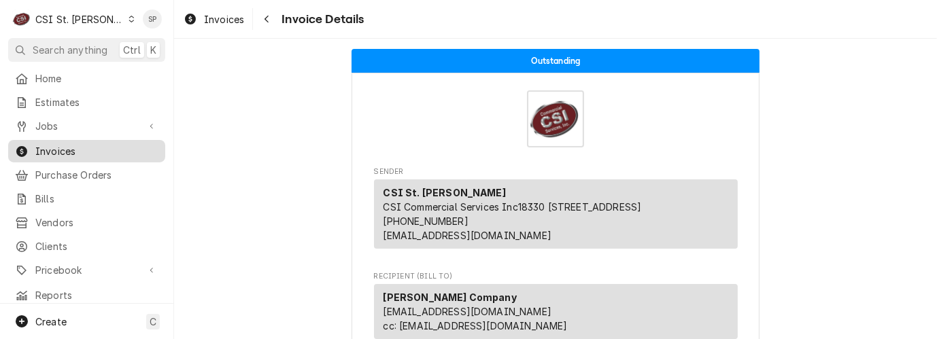
click at [110, 144] on span "Invoices" at bounding box center [96, 151] width 123 height 14
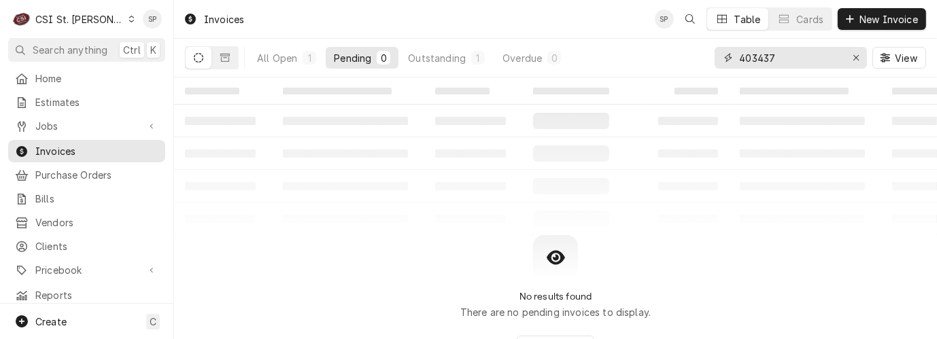
click at [793, 59] on input "403437" at bounding box center [790, 58] width 102 height 22
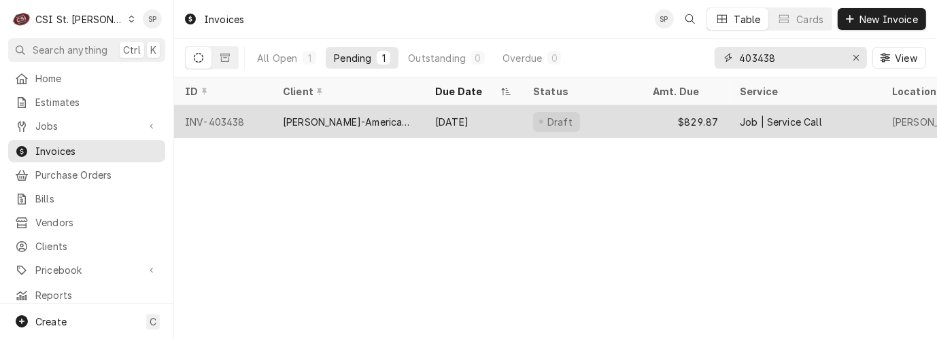
type input "403438"
click at [206, 122] on div "INV-403438" at bounding box center [223, 121] width 98 height 33
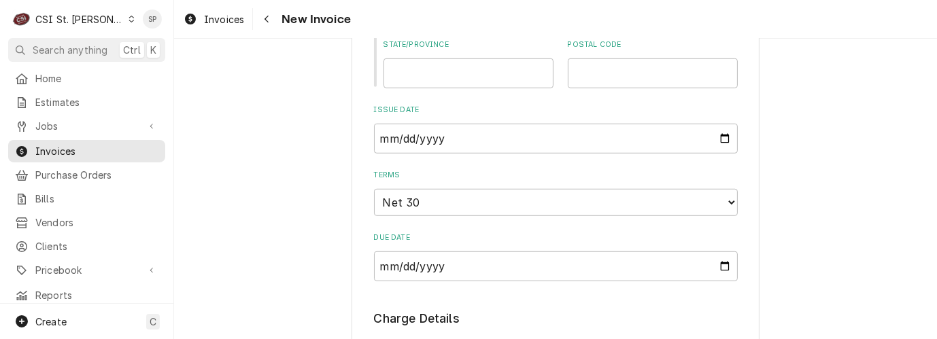
scroll to position [867, 0]
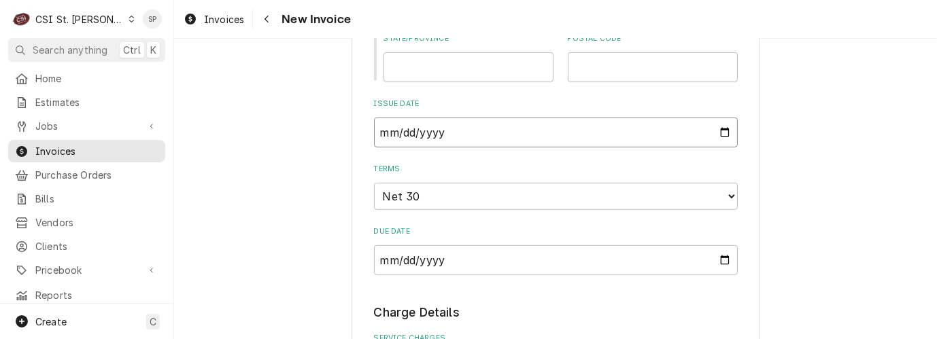
click at [722, 135] on input "2025-08-26" at bounding box center [556, 133] width 364 height 30
type textarea "x"
type input "2025-08-31"
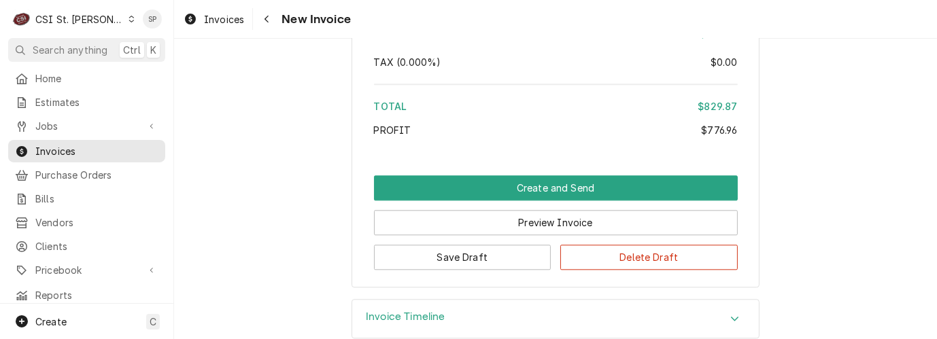
scroll to position [2861, 0]
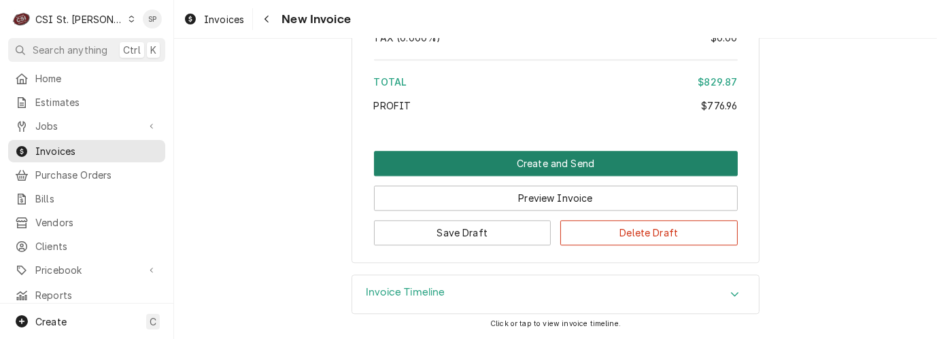
click at [606, 161] on button "Create and Send" at bounding box center [556, 163] width 364 height 25
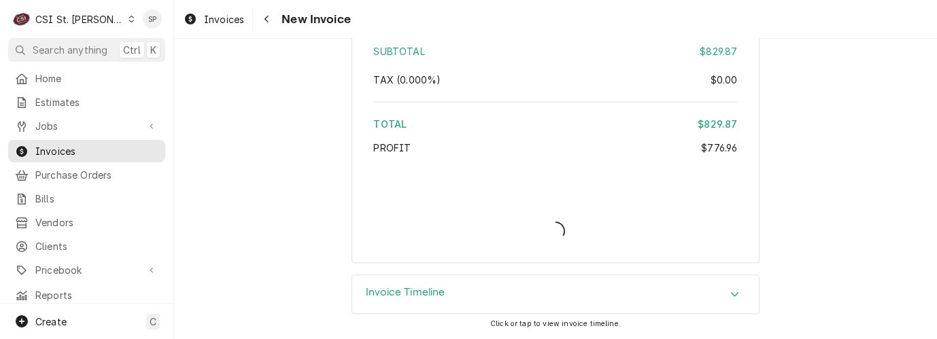
scroll to position [2818, 0]
type textarea "x"
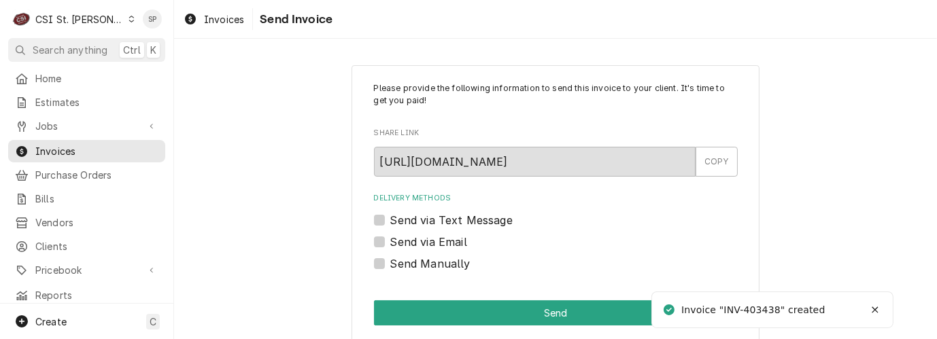
click at [390, 239] on label "Send via Email" at bounding box center [428, 242] width 77 height 16
click at [390, 239] on input "Send via Email" at bounding box center [572, 249] width 364 height 30
checkbox input "true"
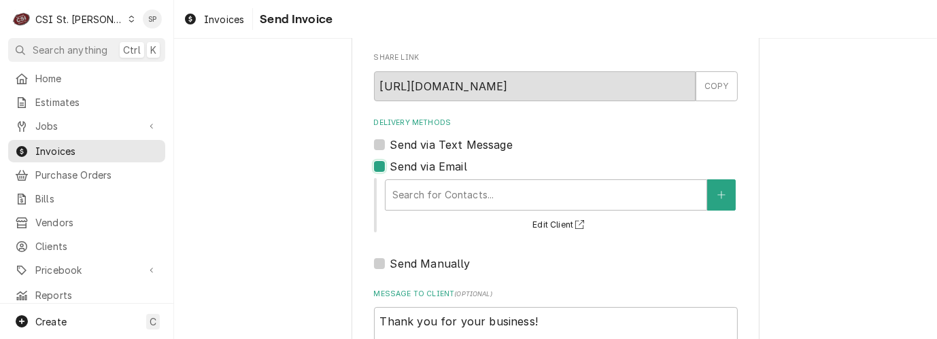
scroll to position [56, 0]
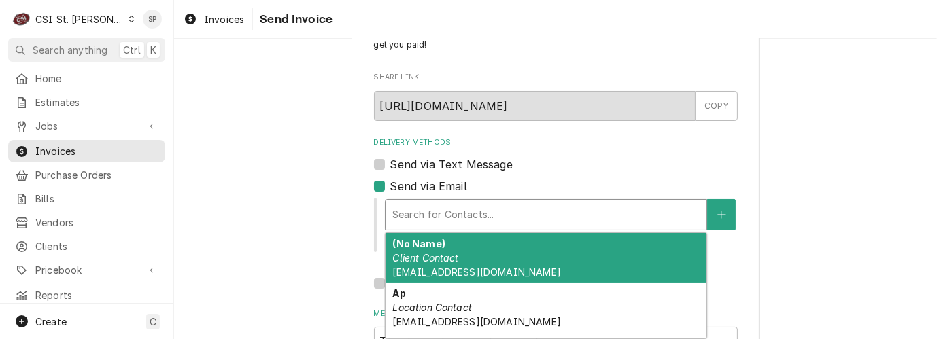
click at [472, 211] on div "Delivery Methods" at bounding box center [546, 215] width 307 height 24
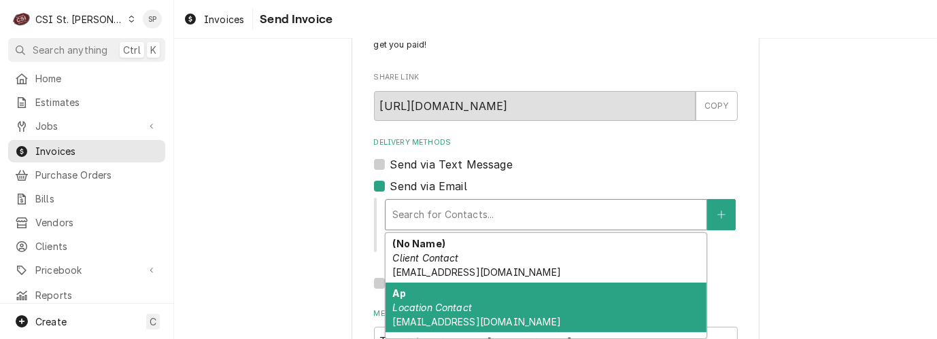
click at [542, 310] on div "Ap Location Contact [EMAIL_ADDRESS][DOMAIN_NAME]" at bounding box center [546, 308] width 321 height 50
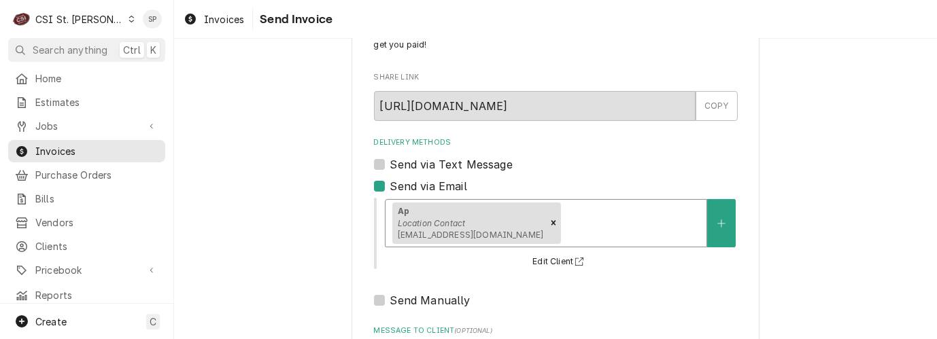
scroll to position [254, 0]
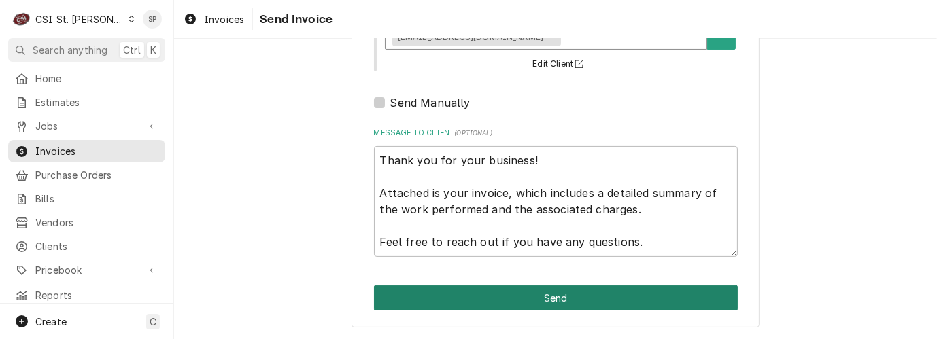
click at [583, 300] on button "Send" at bounding box center [556, 298] width 364 height 25
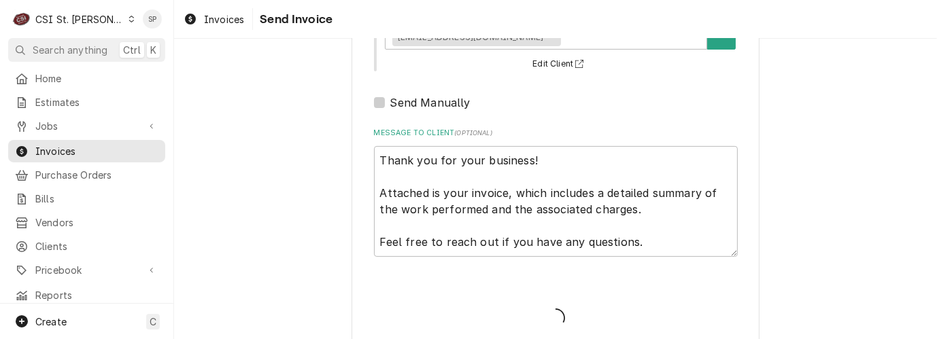
type textarea "x"
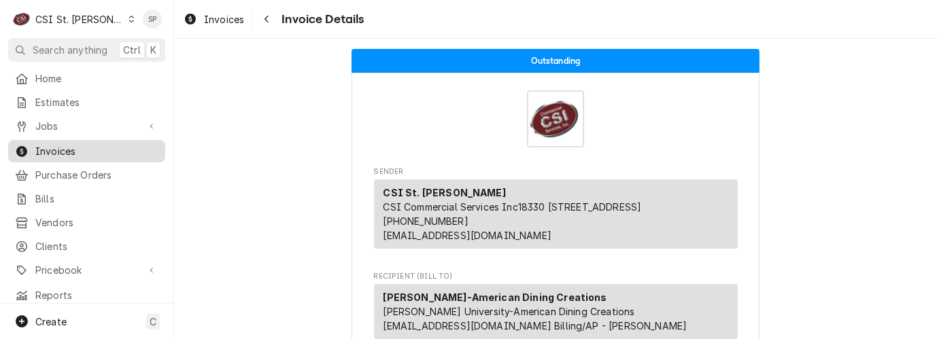
click at [99, 144] on span "Invoices" at bounding box center [96, 151] width 123 height 14
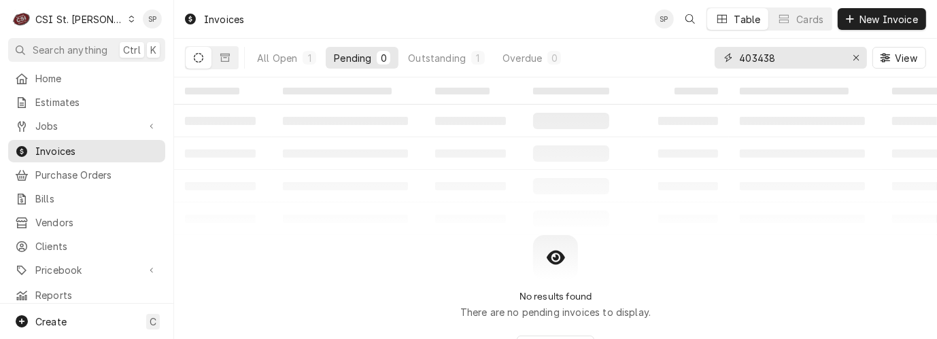
click at [782, 50] on input "403438" at bounding box center [790, 58] width 102 height 22
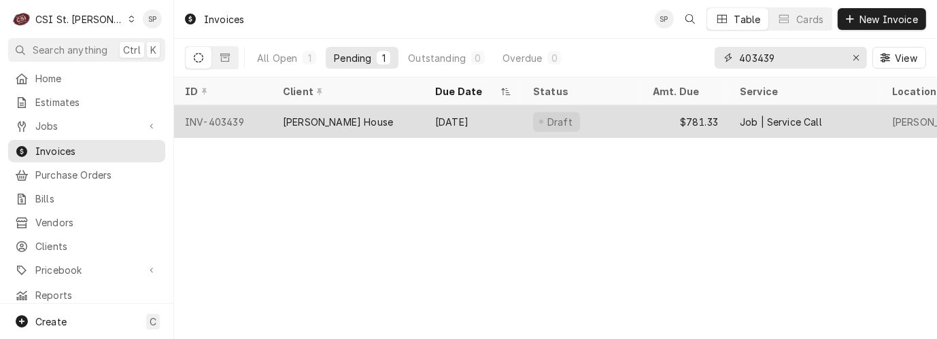
type input "403439"
click at [216, 117] on div "INV-403439" at bounding box center [223, 121] width 98 height 33
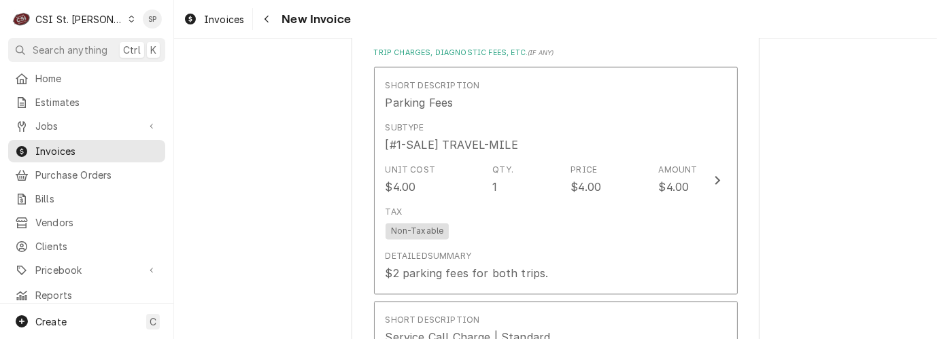
scroll to position [2509, 0]
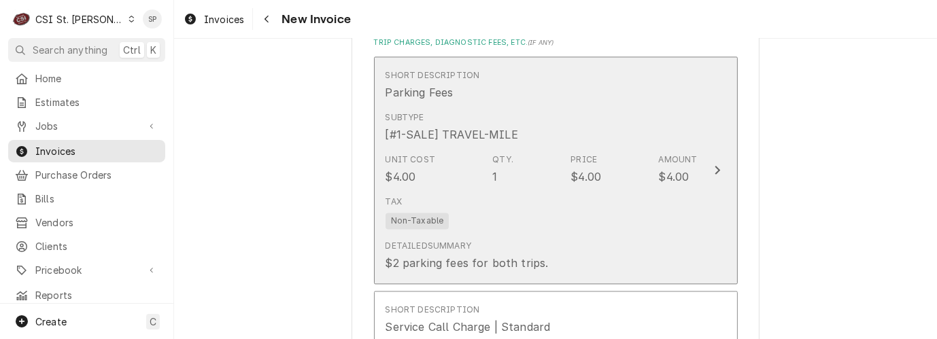
click at [568, 190] on div "Tax Non-Taxable" at bounding box center [542, 212] width 312 height 44
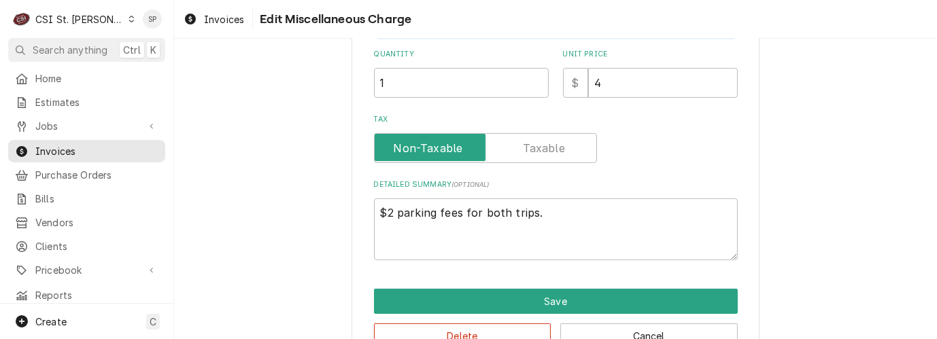
scroll to position [363, 0]
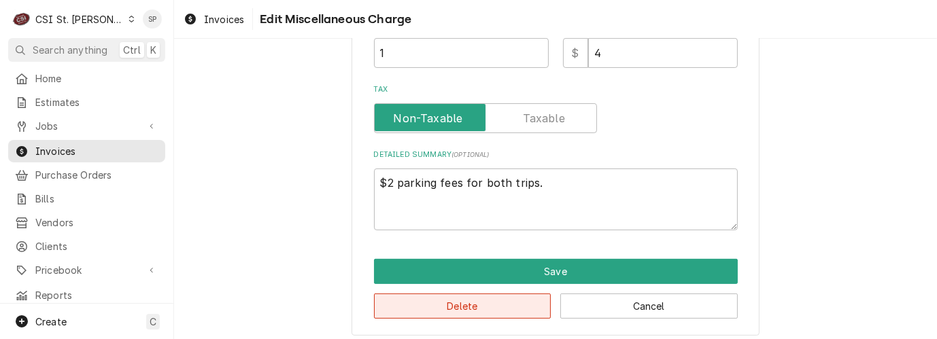
click at [469, 307] on button "Delete" at bounding box center [463, 306] width 178 height 25
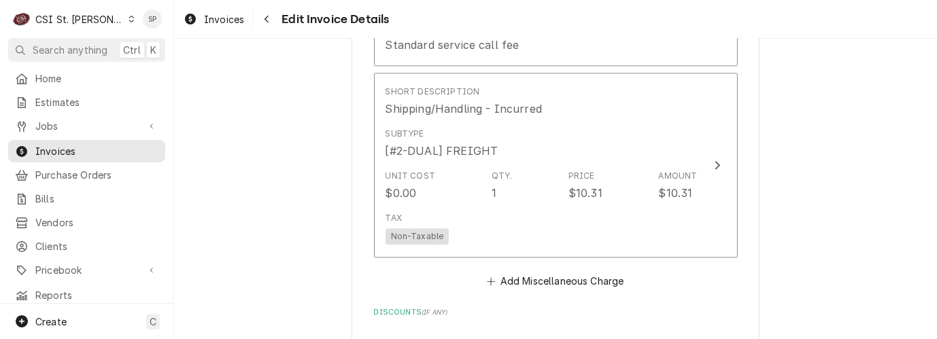
scroll to position [2731, 0]
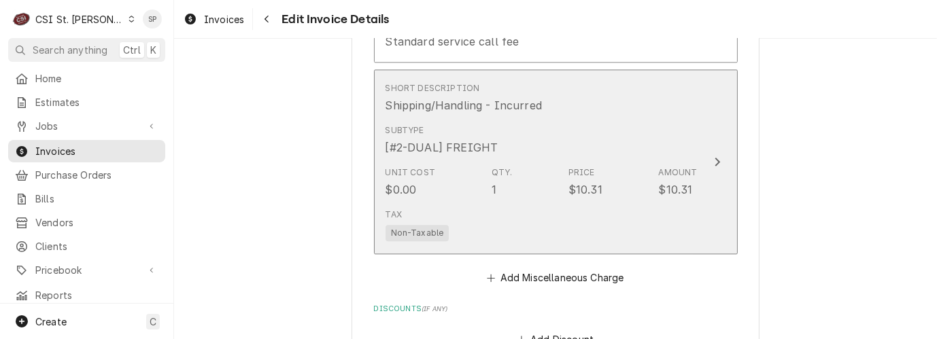
click at [588, 182] on div "$10.31" at bounding box center [586, 190] width 34 height 16
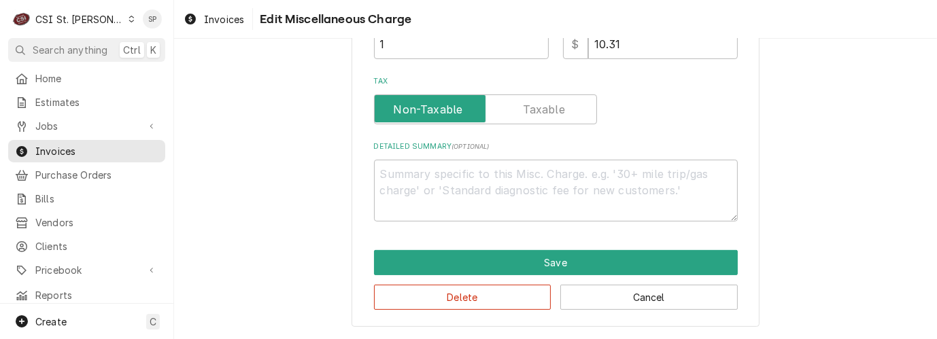
scroll to position [274, 0]
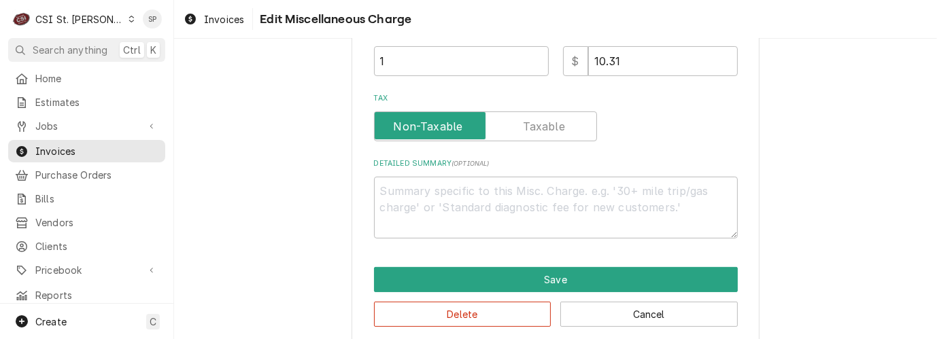
click at [588, 167] on div "Detailed Summary ( optional )" at bounding box center [556, 199] width 364 height 80
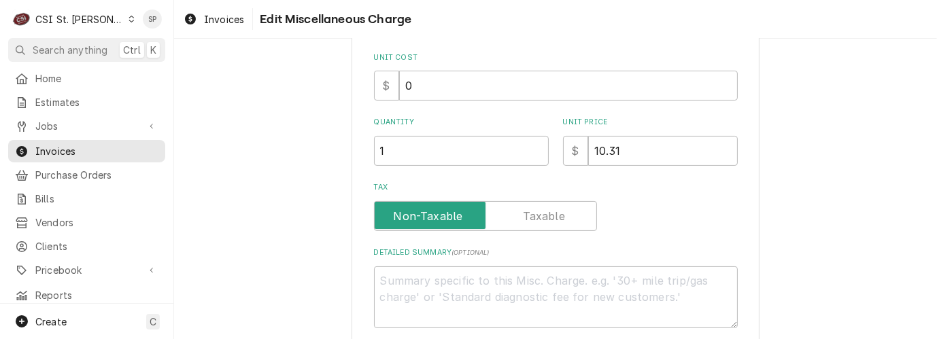
scroll to position [212, 0]
click at [618, 146] on input "10.31" at bounding box center [663, 150] width 150 height 30
type textarea "x"
type input "10.3"
type textarea "x"
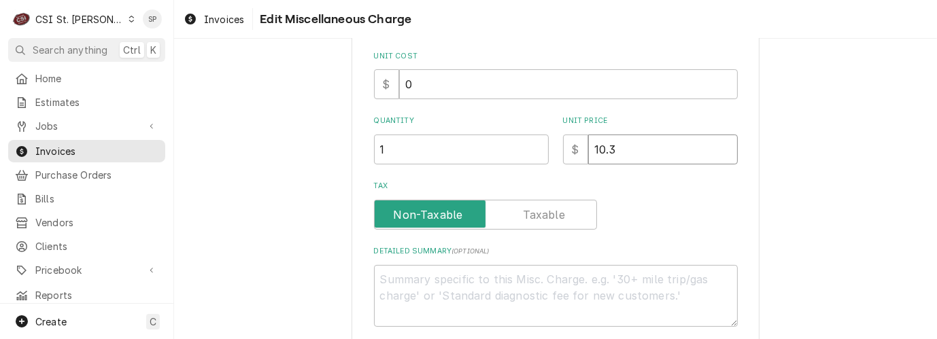
type input "10"
type textarea "x"
type input "1"
type textarea "x"
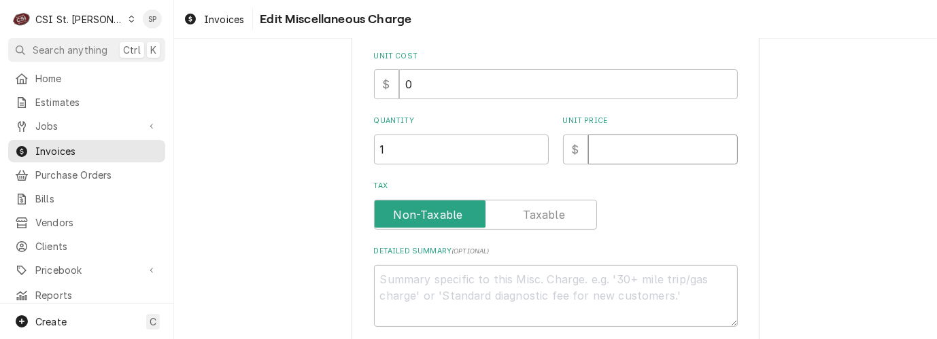
type input "2"
type textarea "x"
type input "28"
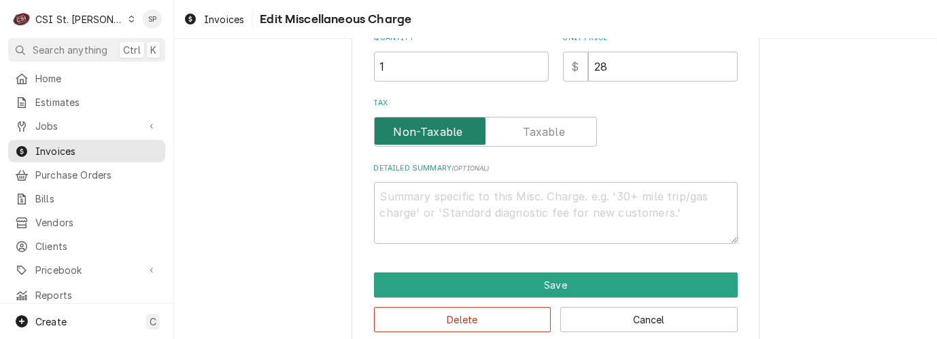
scroll to position [316, 0]
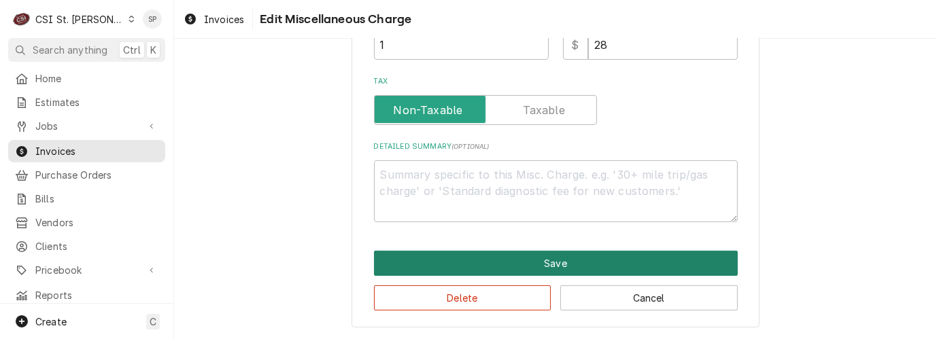
click at [556, 256] on button "Save" at bounding box center [556, 263] width 364 height 25
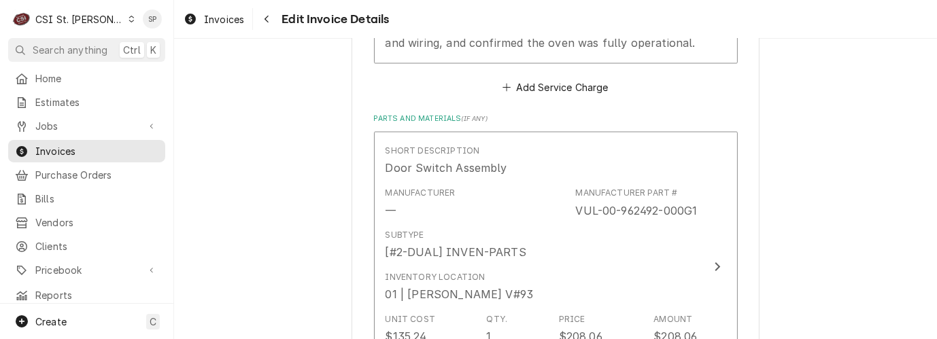
scroll to position [1832, 0]
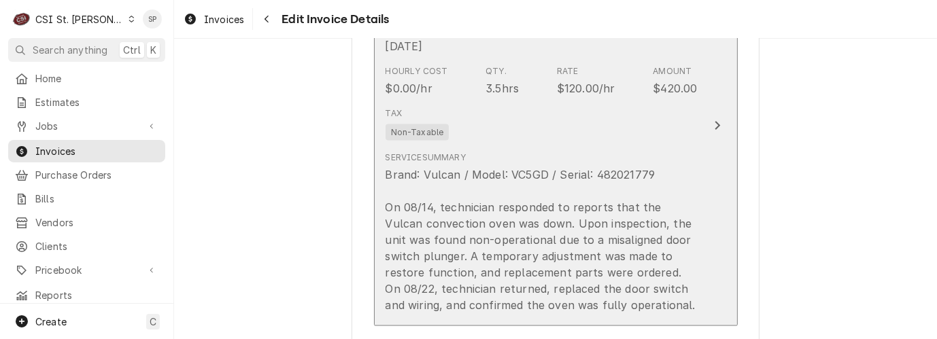
click at [526, 102] on div "Tax Non-Taxable" at bounding box center [542, 124] width 312 height 44
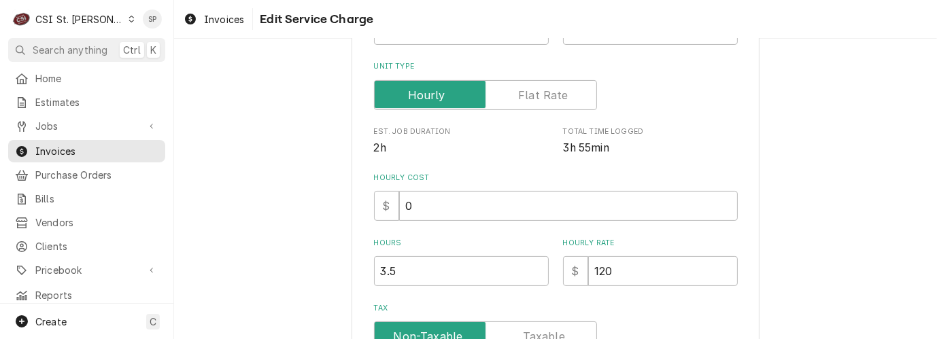
scroll to position [272, 0]
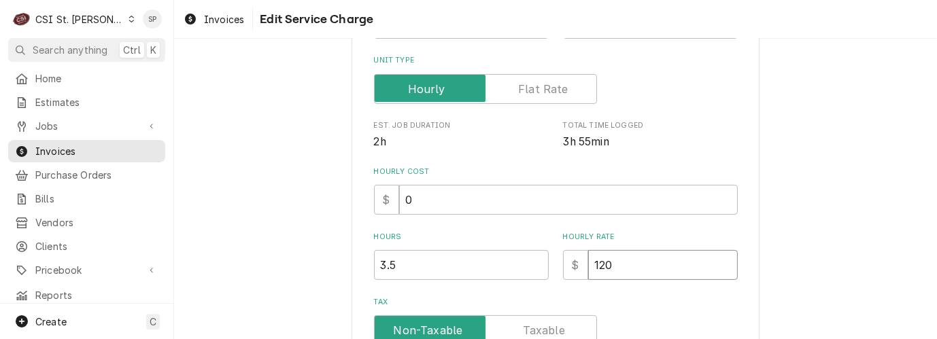
click at [626, 261] on input "120" at bounding box center [663, 265] width 150 height 30
type textarea "x"
type input "12"
type textarea "x"
type input "1"
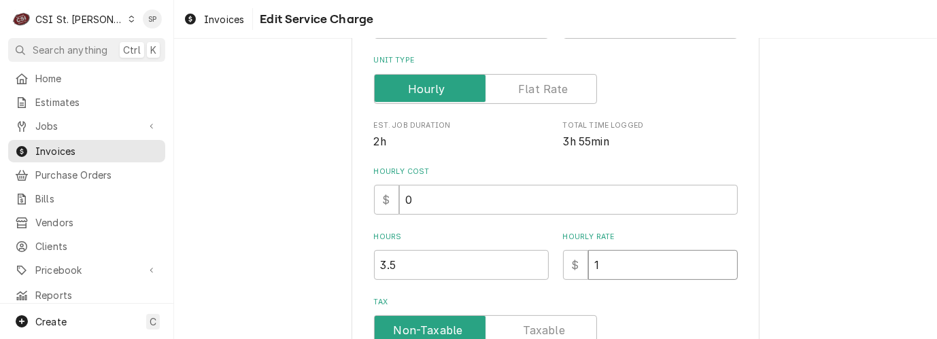
type textarea "x"
type input "1"
type textarea "x"
type input "13"
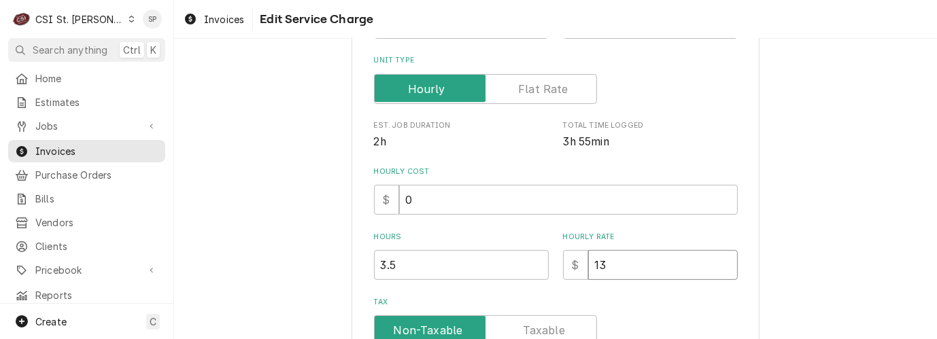
type textarea "x"
type input "130"
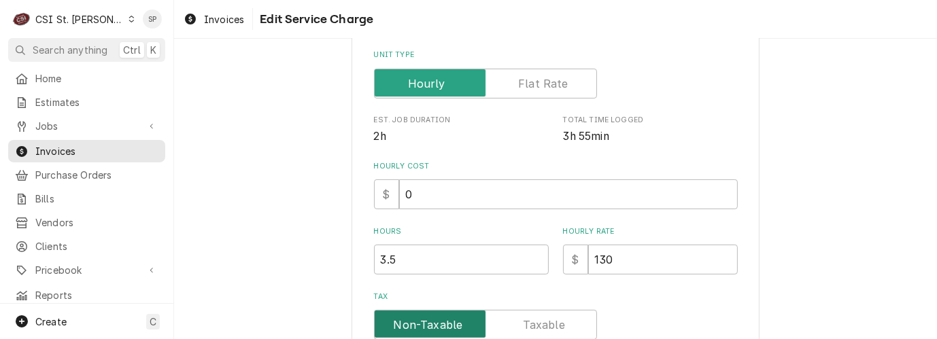
scroll to position [540, 0]
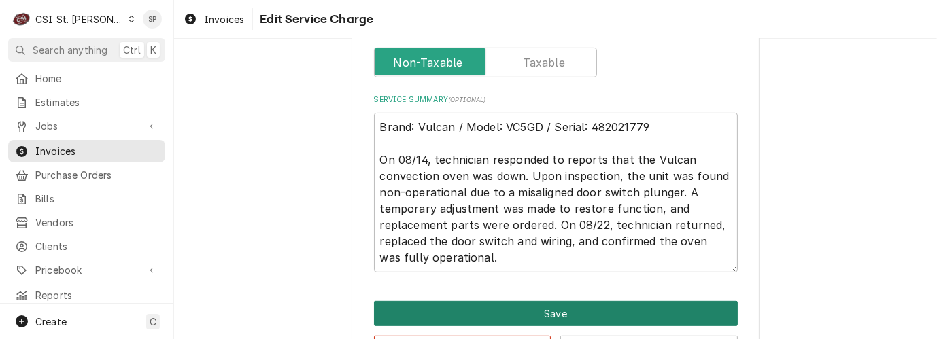
click at [523, 307] on button "Save" at bounding box center [556, 313] width 364 height 25
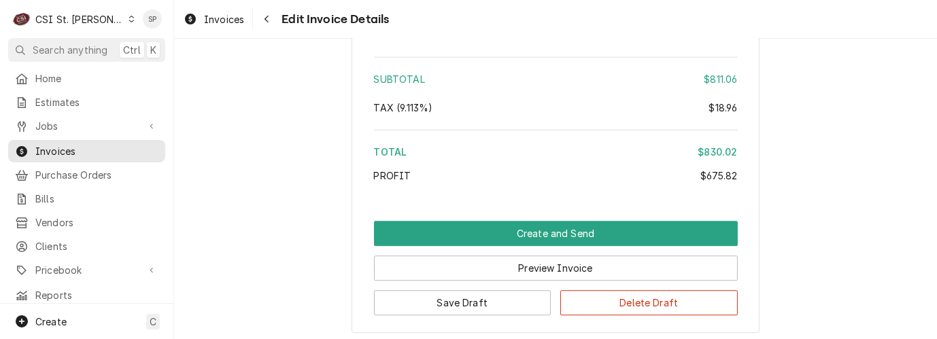
scroll to position [3342, 0]
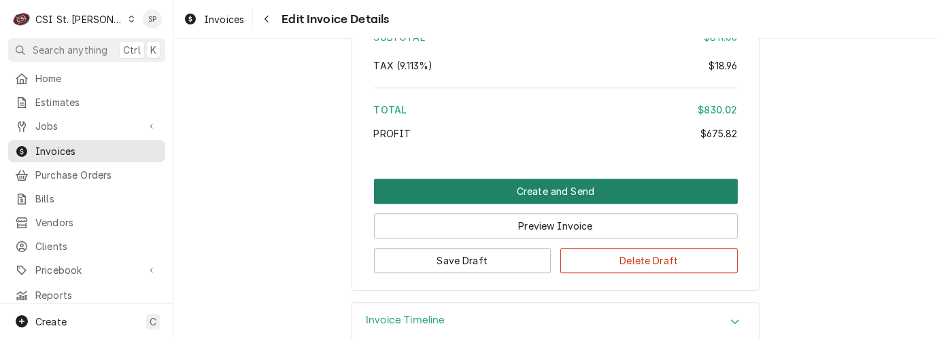
click at [501, 179] on button "Create and Send" at bounding box center [556, 191] width 364 height 25
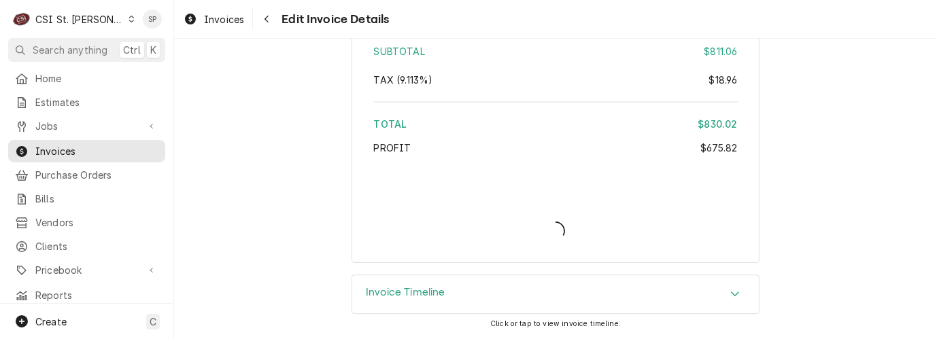
scroll to position [3298, 0]
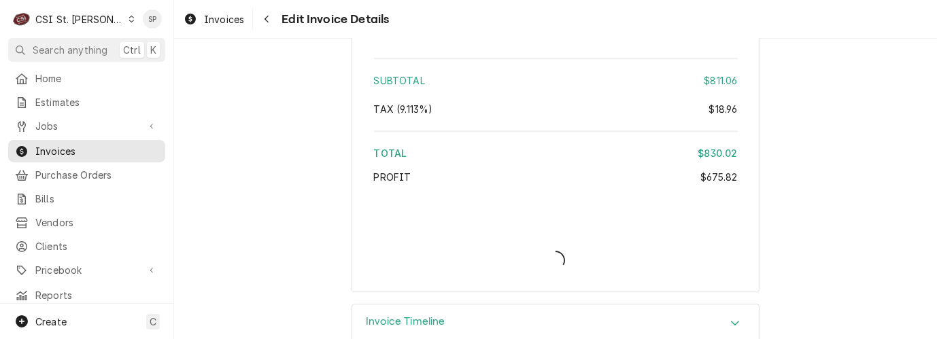
type textarea "x"
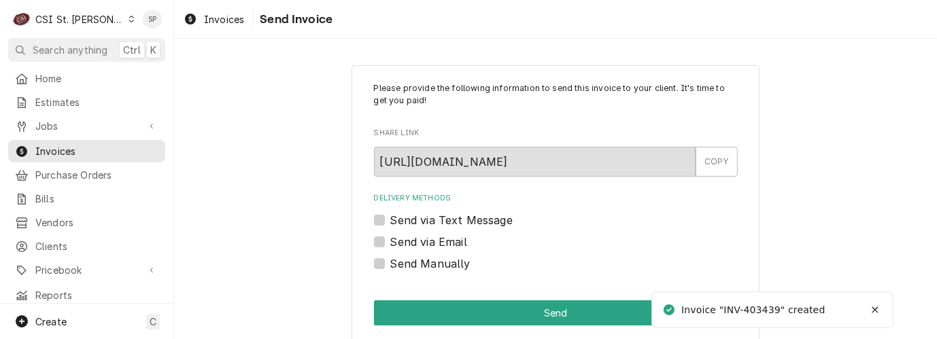
click at [384, 237] on div "Send via Email" at bounding box center [556, 242] width 364 height 16
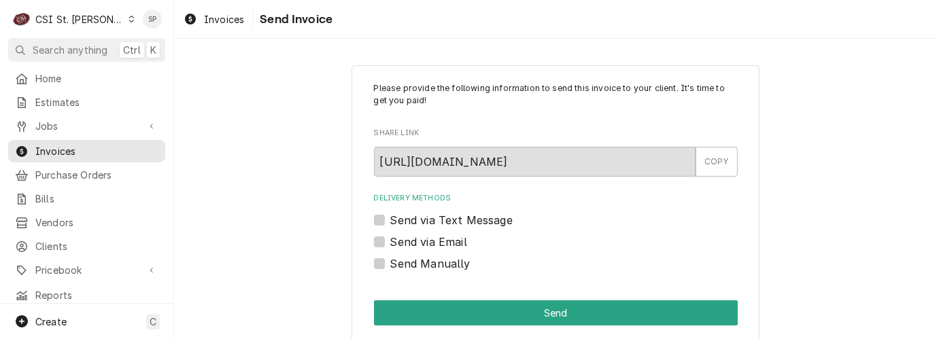
click at [382, 239] on div "Send via Email" at bounding box center [556, 242] width 364 height 16
click at [390, 243] on label "Send via Email" at bounding box center [428, 242] width 77 height 16
click at [390, 243] on input "Send via Email" at bounding box center [572, 249] width 364 height 30
checkbox input "true"
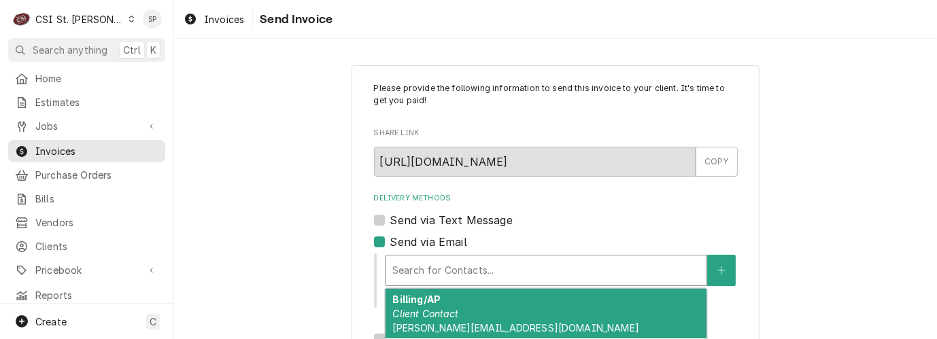
click at [402, 265] on div "Delivery Methods" at bounding box center [546, 271] width 307 height 24
click at [412, 305] on strong "Billing/AP" at bounding box center [417, 300] width 48 height 12
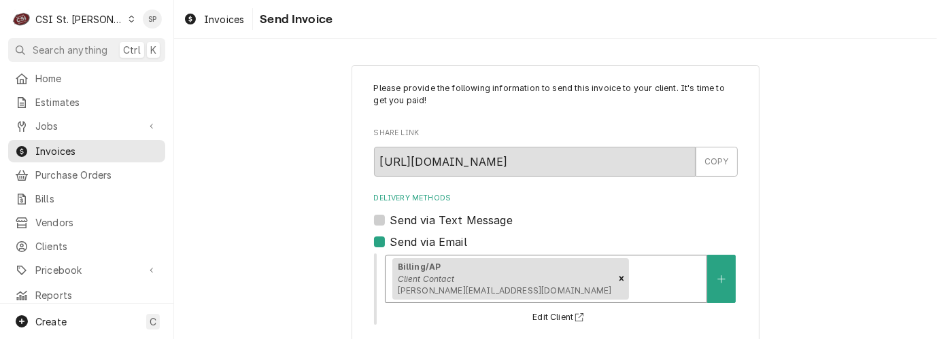
scroll to position [254, 0]
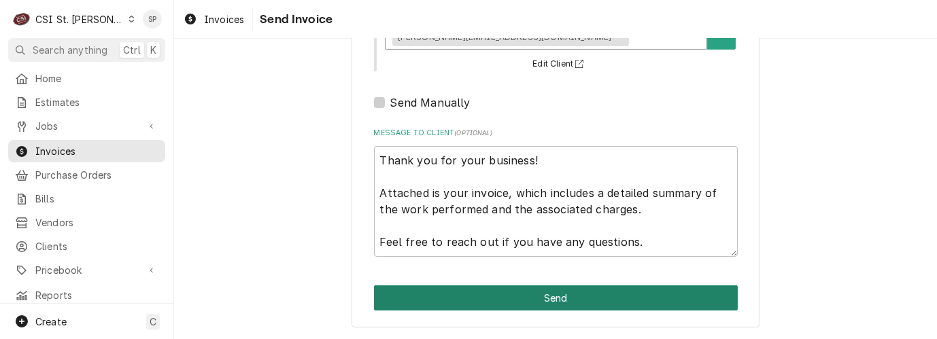
click at [504, 300] on button "Send" at bounding box center [556, 298] width 364 height 25
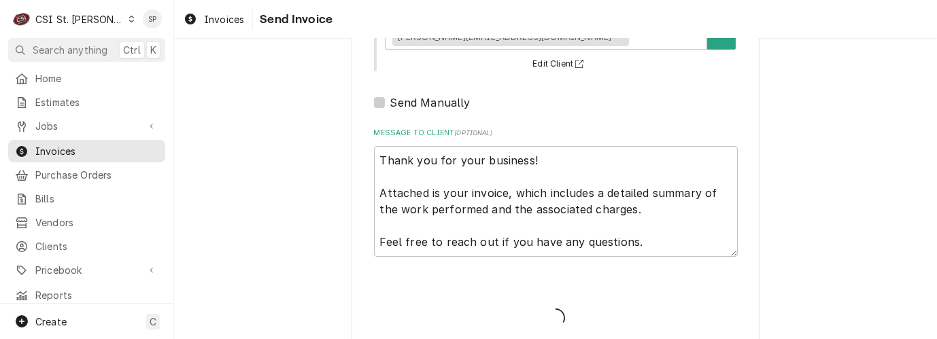
type textarea "x"
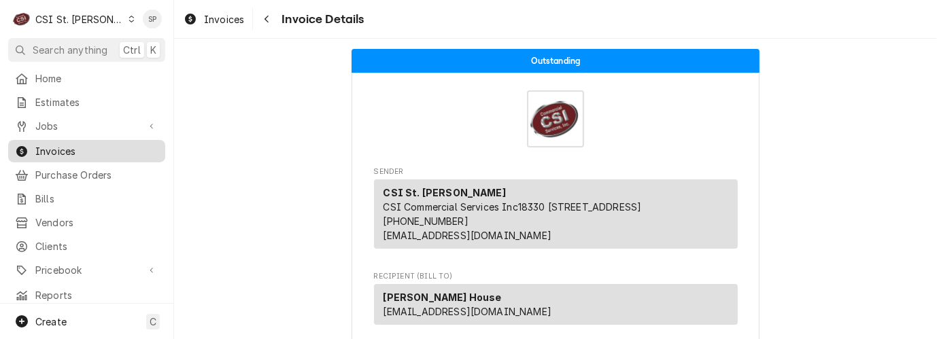
click at [97, 154] on div "Invoices" at bounding box center [87, 151] width 152 height 17
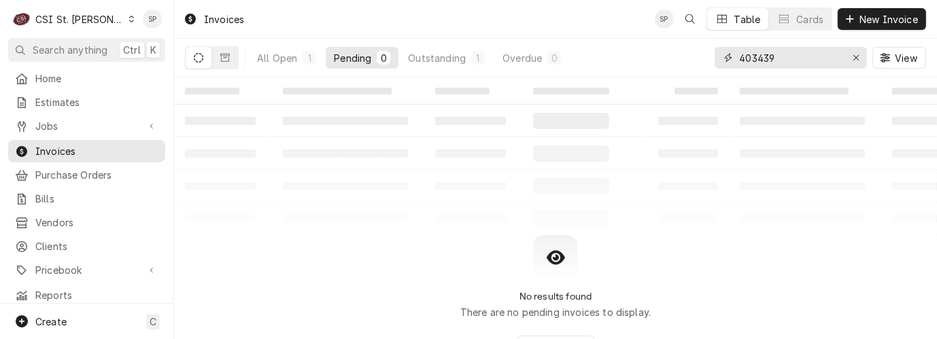
click at [780, 58] on input "403439" at bounding box center [790, 58] width 102 height 22
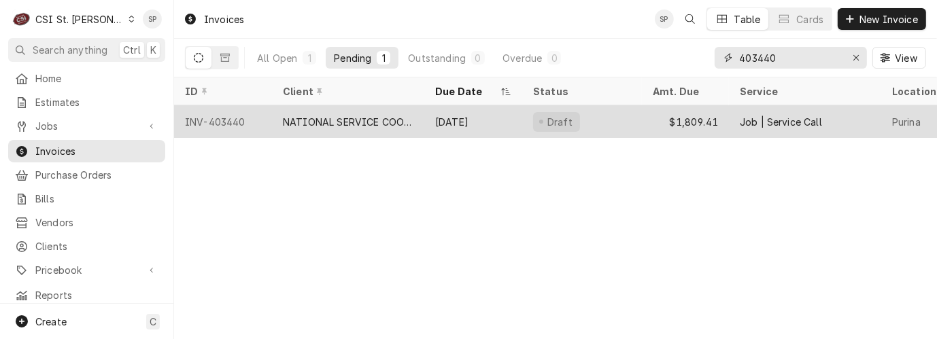
type input "403440"
click at [219, 118] on div "INV-403440" at bounding box center [223, 121] width 98 height 33
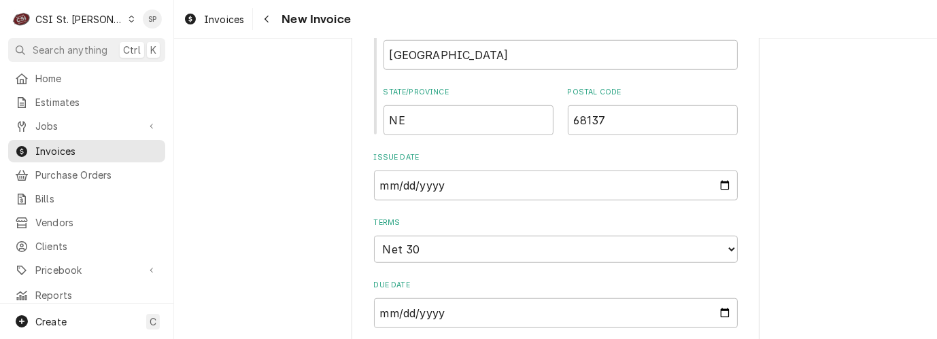
scroll to position [997, 0]
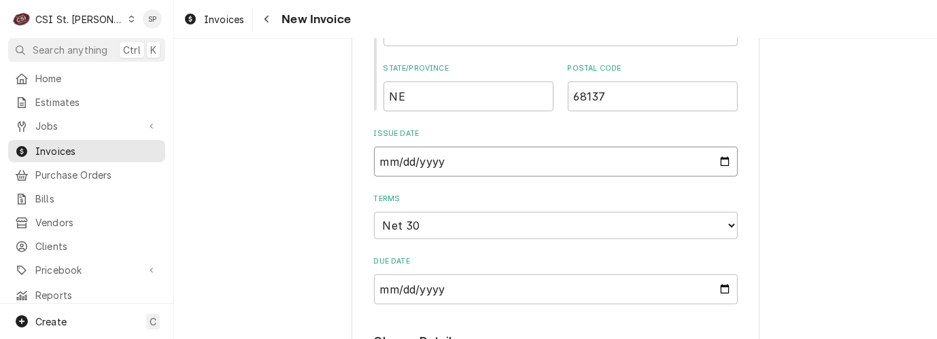
click at [719, 162] on input "[DATE]" at bounding box center [556, 162] width 364 height 30
type input "[DATE]"
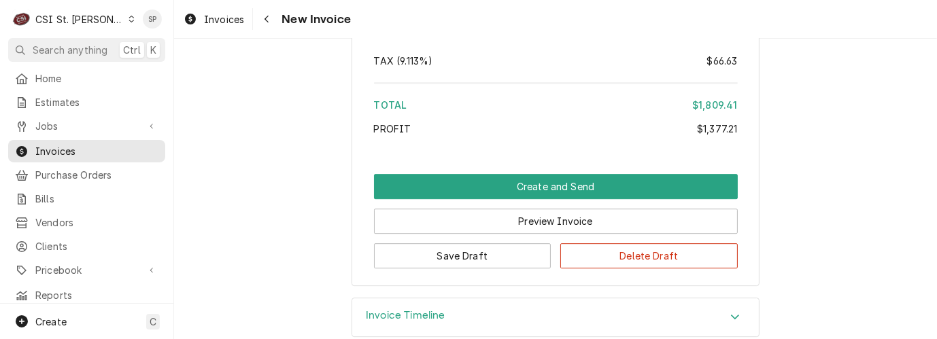
scroll to position [3625, 0]
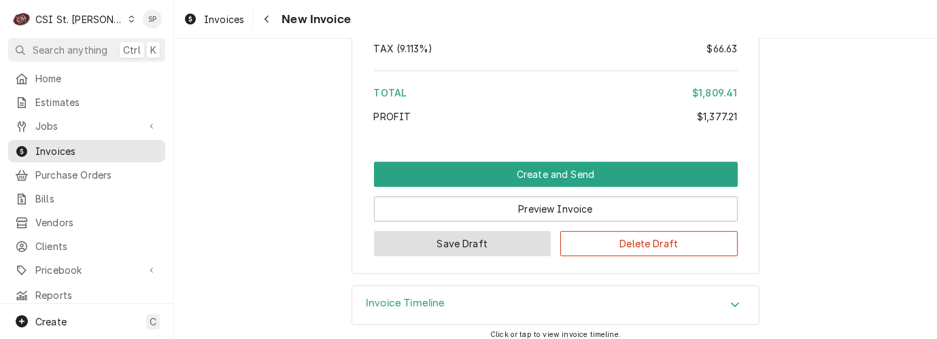
click at [476, 231] on button "Save Draft" at bounding box center [463, 243] width 178 height 25
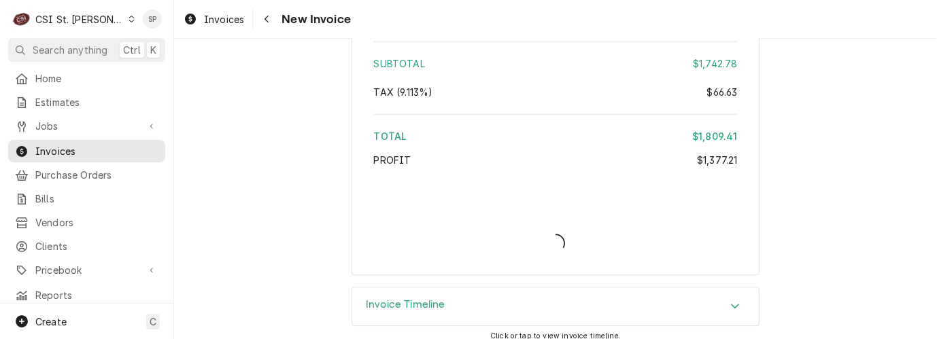
type textarea "x"
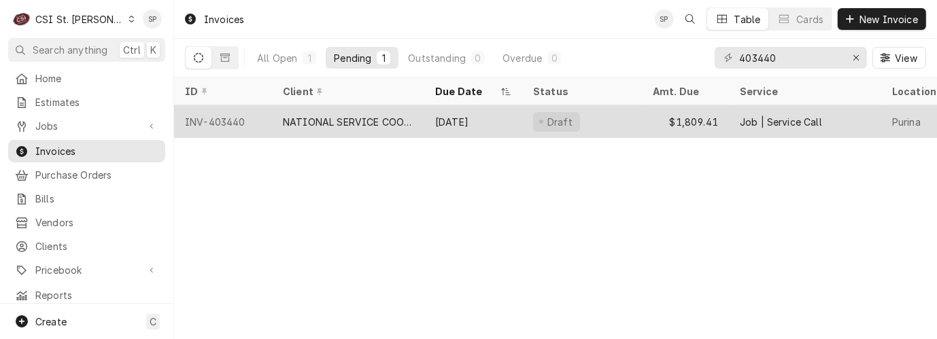
click at [210, 112] on div "INV-403440" at bounding box center [223, 121] width 98 height 33
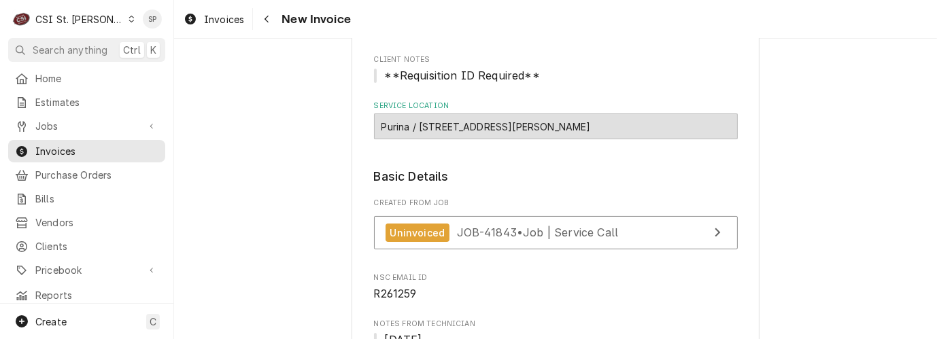
scroll to position [150, 0]
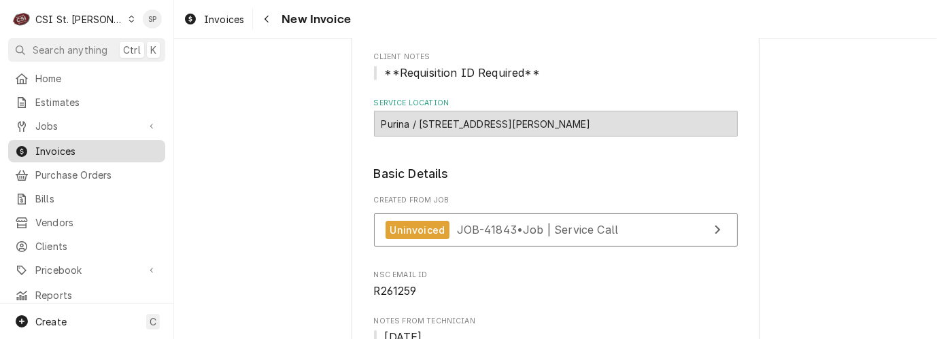
click at [97, 145] on span "Invoices" at bounding box center [96, 151] width 123 height 14
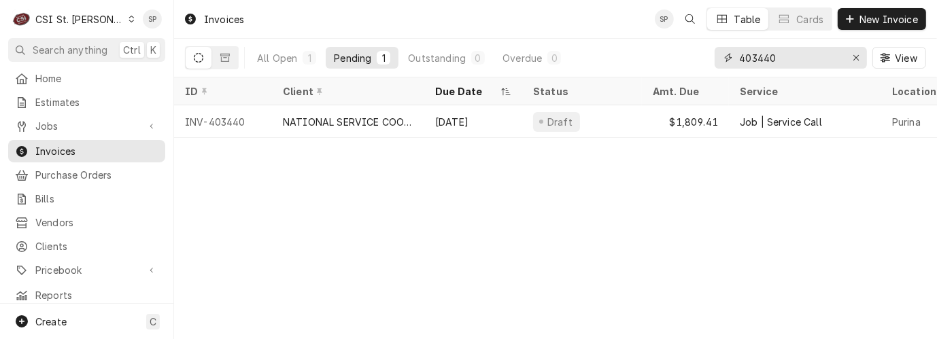
click at [781, 56] on input "403440" at bounding box center [790, 58] width 102 height 22
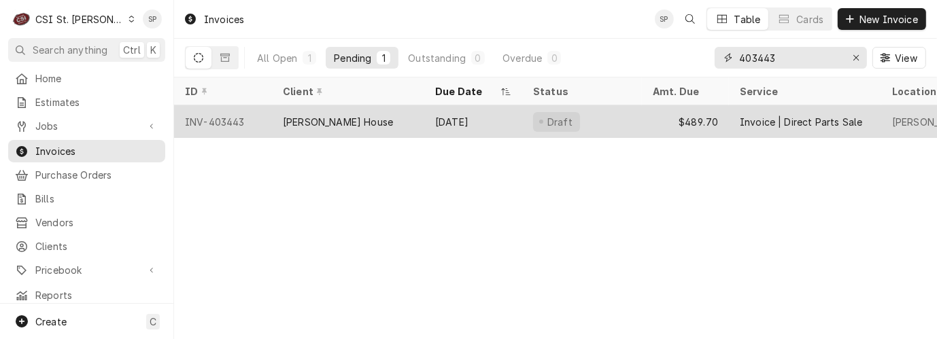
type input "403443"
click at [203, 120] on div "INV-403443" at bounding box center [223, 121] width 98 height 33
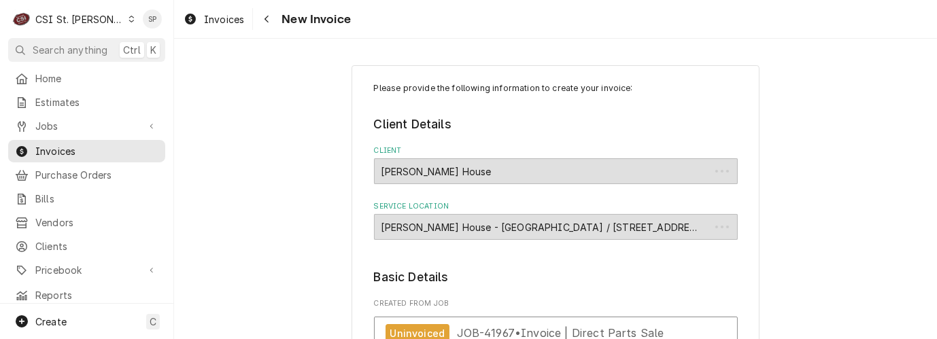
type textarea "x"
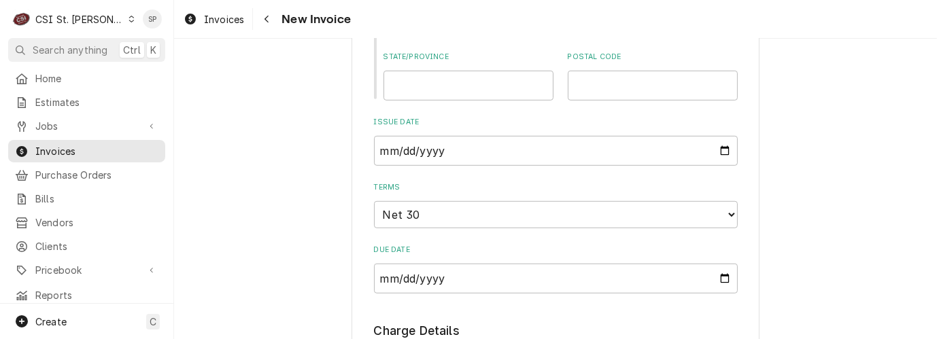
scroll to position [816, 0]
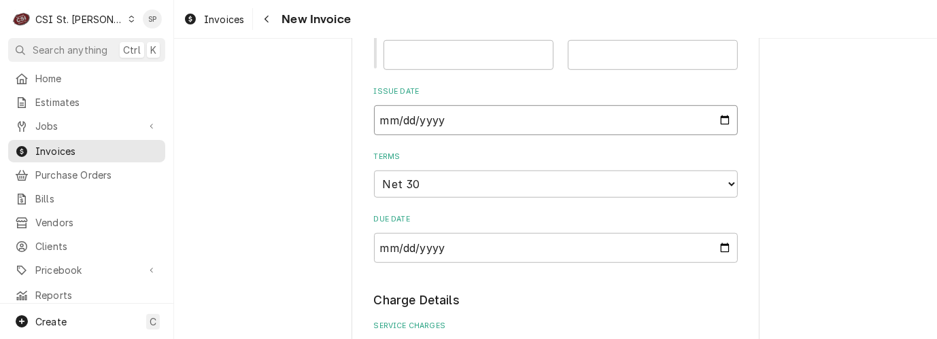
click at [714, 122] on input "[DATE]" at bounding box center [556, 120] width 364 height 30
type input "[DATE]"
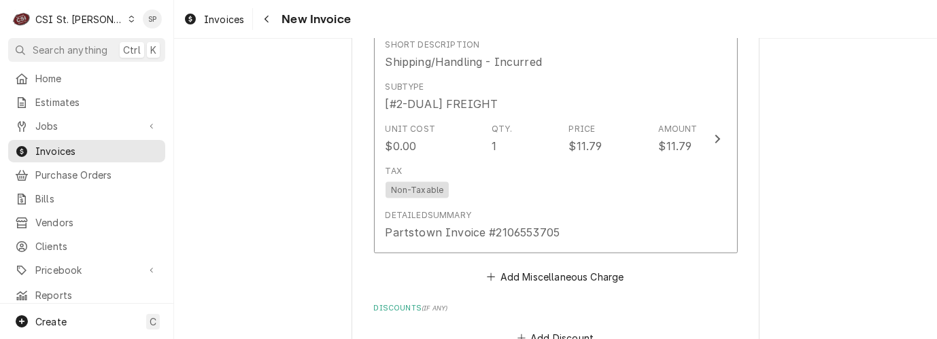
scroll to position [1814, 0]
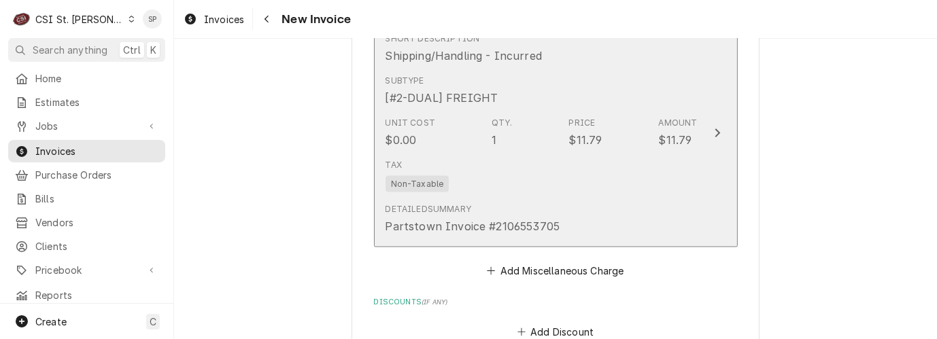
click at [553, 163] on div "Tax Non-Taxable" at bounding box center [542, 176] width 312 height 44
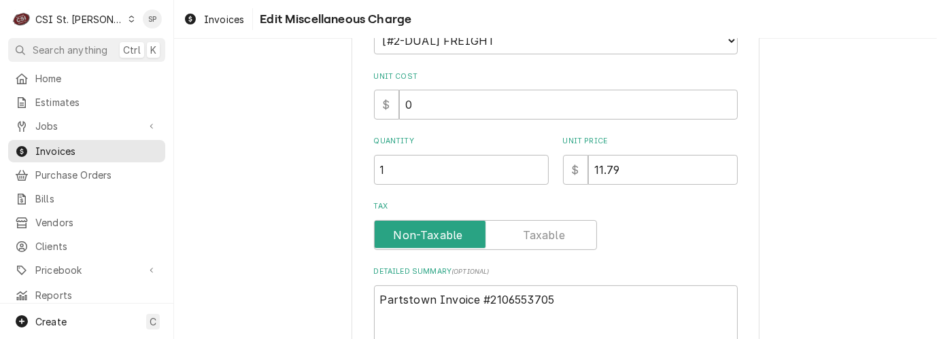
scroll to position [212, 0]
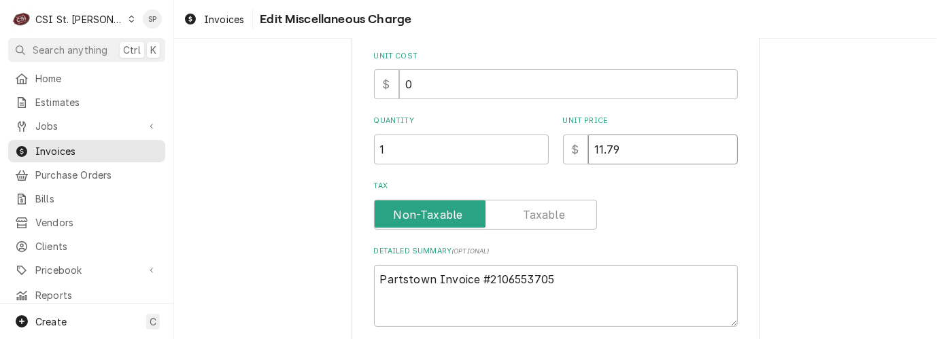
click at [614, 144] on input "11.79" at bounding box center [663, 150] width 150 height 30
type textarea "x"
type input "11.7"
type textarea "x"
type input "11"
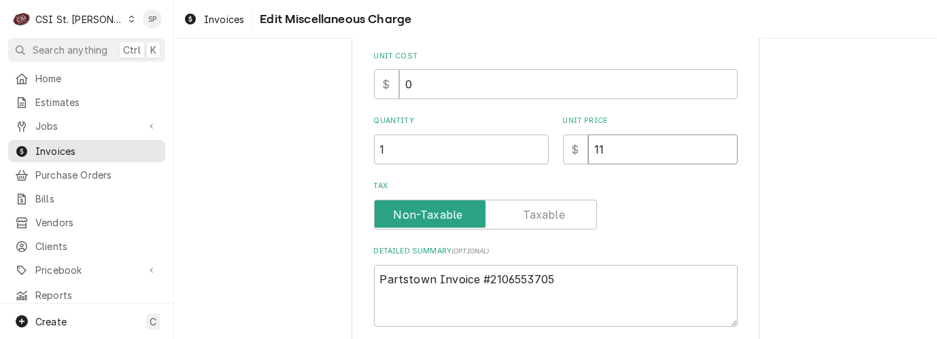
type textarea "x"
type input "1"
type textarea "x"
type input "4"
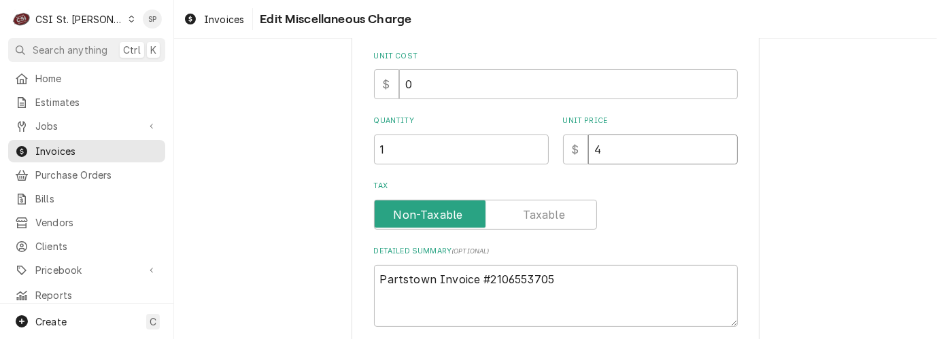
type textarea "x"
type input "45"
click at [550, 278] on textarea "Partstown Invoice #2106553705" at bounding box center [556, 296] width 364 height 62
drag, startPoint x: 550, startPoint y: 280, endPoint x: 212, endPoint y: 297, distance: 338.5
click at [212, 297] on div "Use the fields below to edit this miscellaneous charge Short Description Shippi…" at bounding box center [555, 142] width 763 height 603
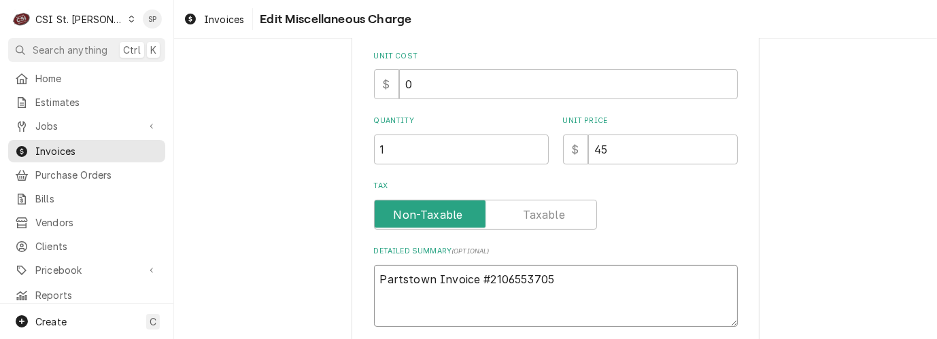
type textarea "x"
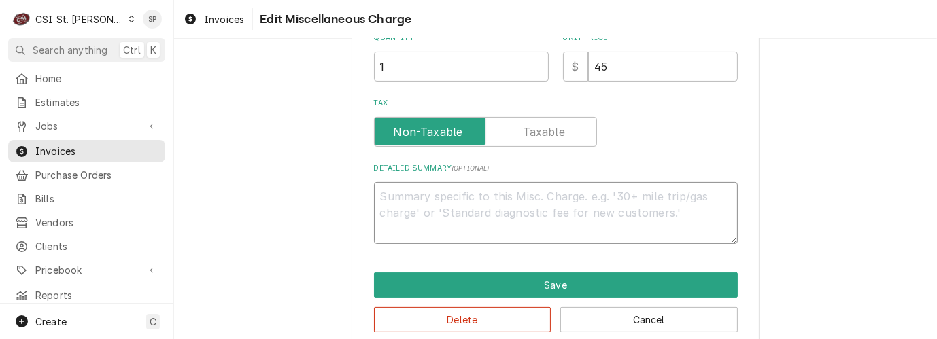
scroll to position [316, 0]
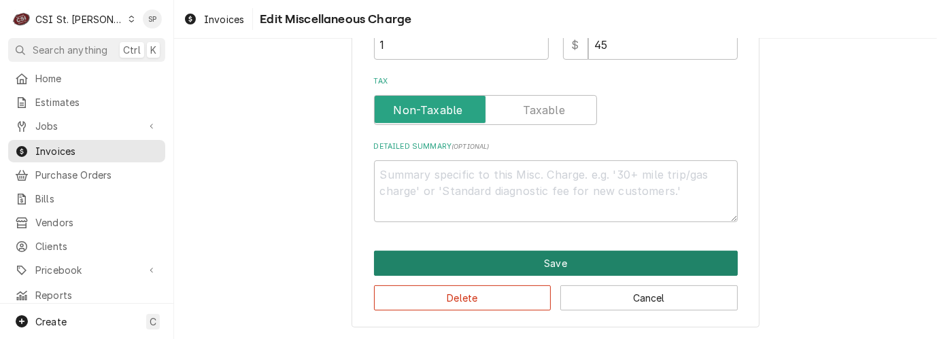
click at [553, 259] on button "Save" at bounding box center [556, 263] width 364 height 25
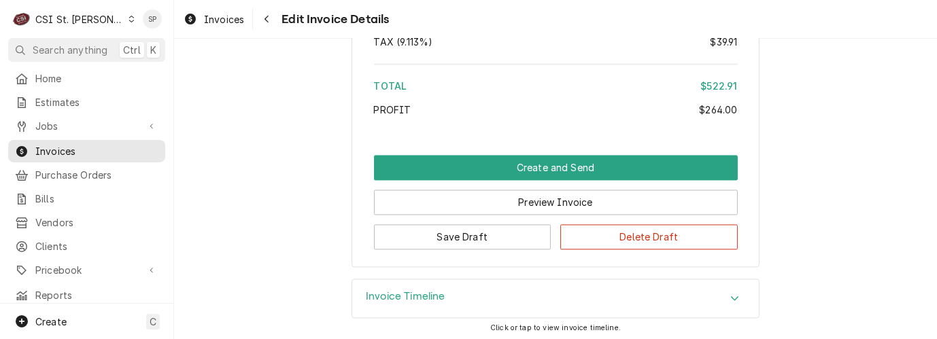
scroll to position [2407, 0]
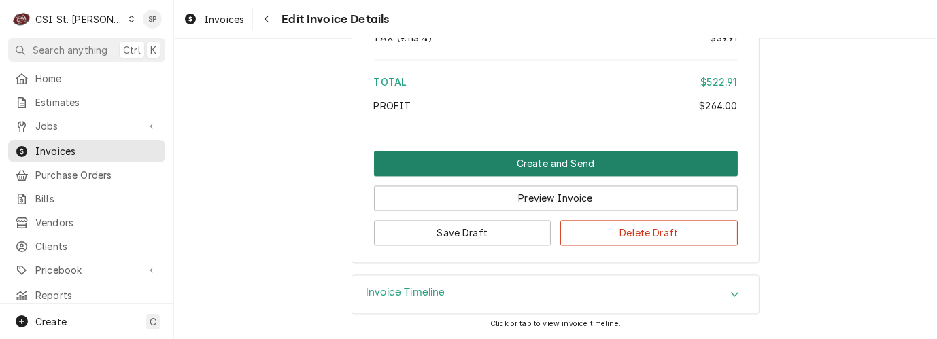
click at [607, 159] on button "Create and Send" at bounding box center [556, 163] width 364 height 25
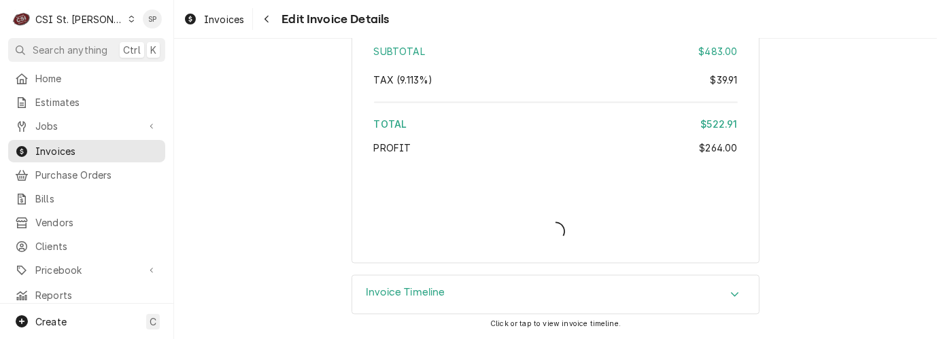
type textarea "x"
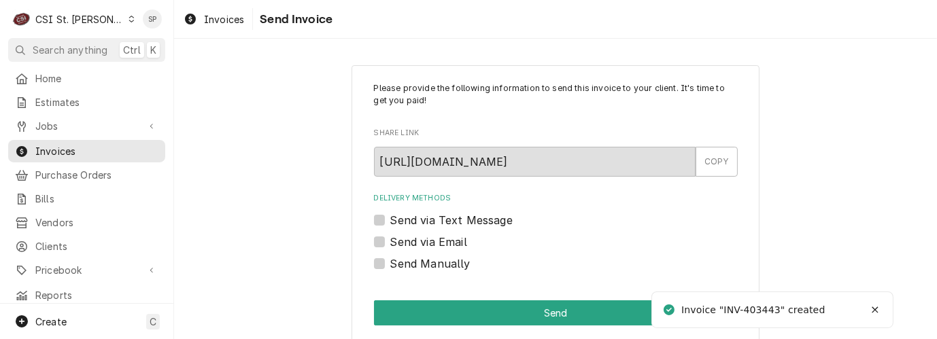
click at [390, 243] on label "Send via Email" at bounding box center [428, 242] width 77 height 16
click at [390, 243] on input "Send via Email" at bounding box center [572, 249] width 364 height 30
checkbox input "true"
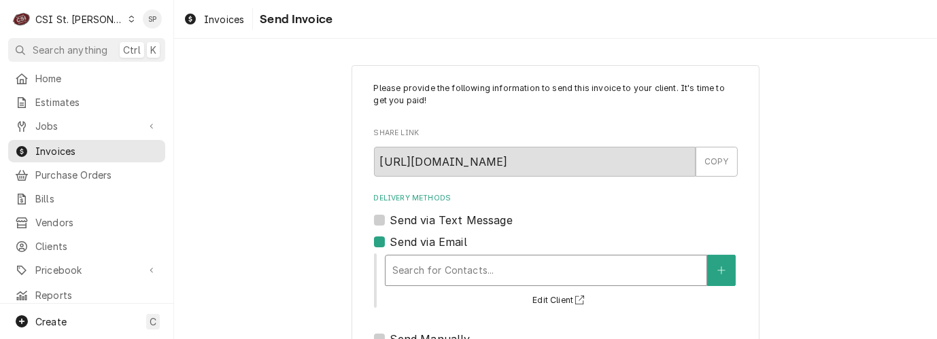
click at [412, 273] on div "Delivery Methods" at bounding box center [546, 271] width 307 height 24
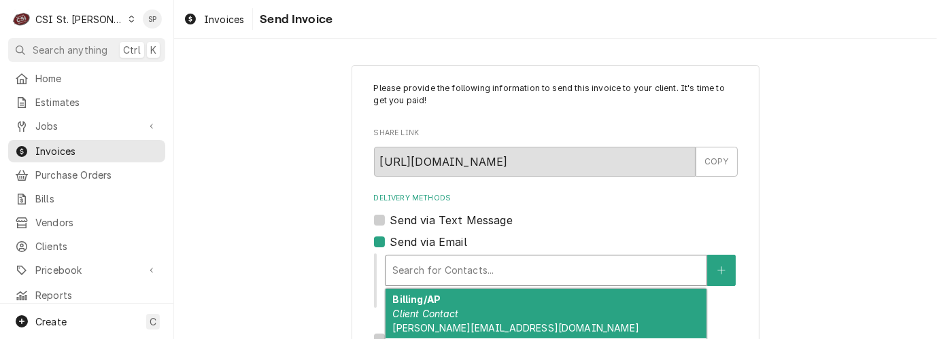
click at [420, 314] on em "Client Contact" at bounding box center [426, 314] width 66 height 12
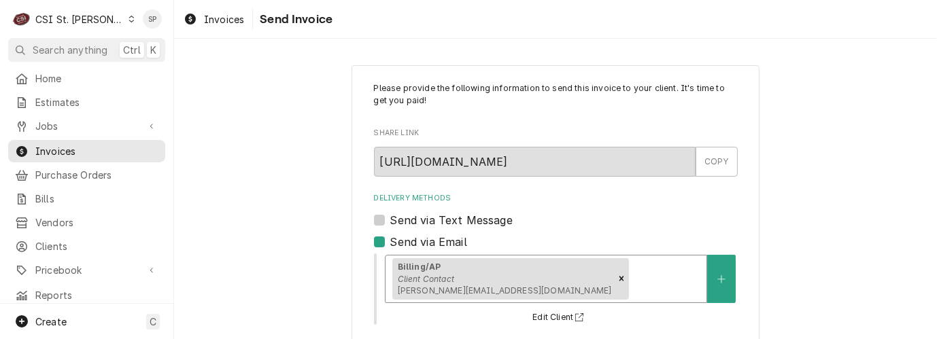
scroll to position [254, 0]
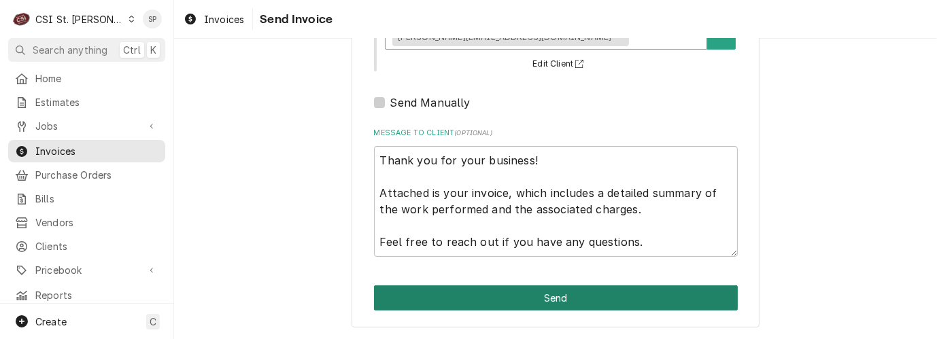
click at [610, 295] on button "Send" at bounding box center [556, 298] width 364 height 25
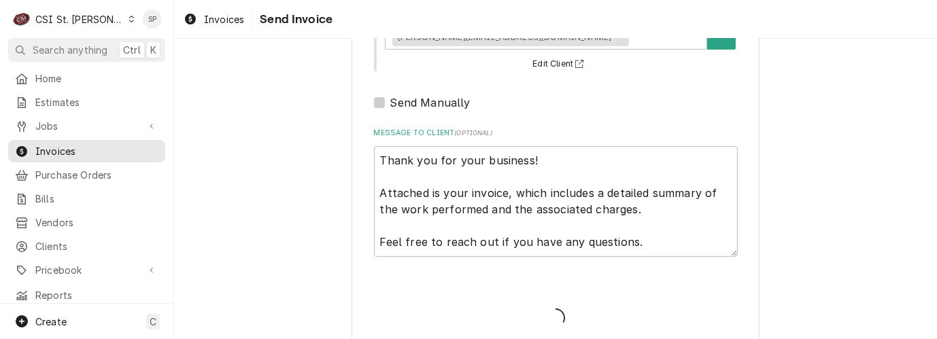
type textarea "x"
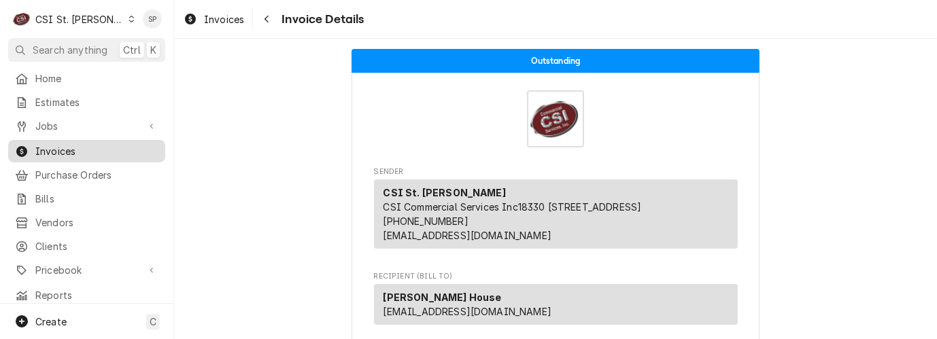
click at [86, 144] on span "Invoices" at bounding box center [96, 151] width 123 height 14
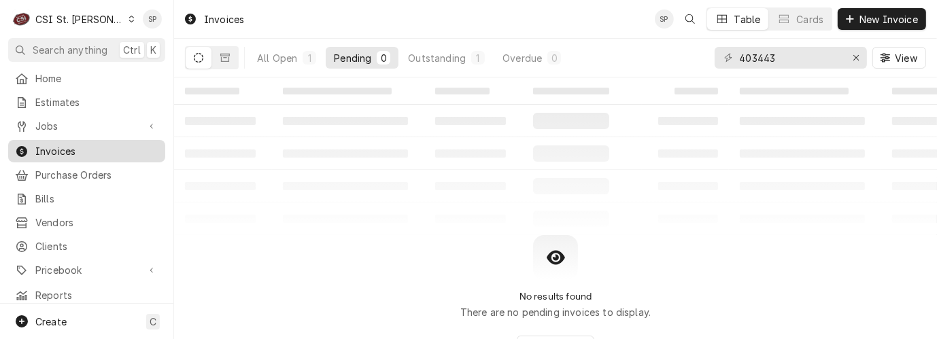
click at [64, 146] on span "Invoices" at bounding box center [96, 151] width 123 height 14
click at [853, 61] on icon "Erase input" at bounding box center [856, 58] width 7 height 10
